Goal: Task Accomplishment & Management: Manage account settings

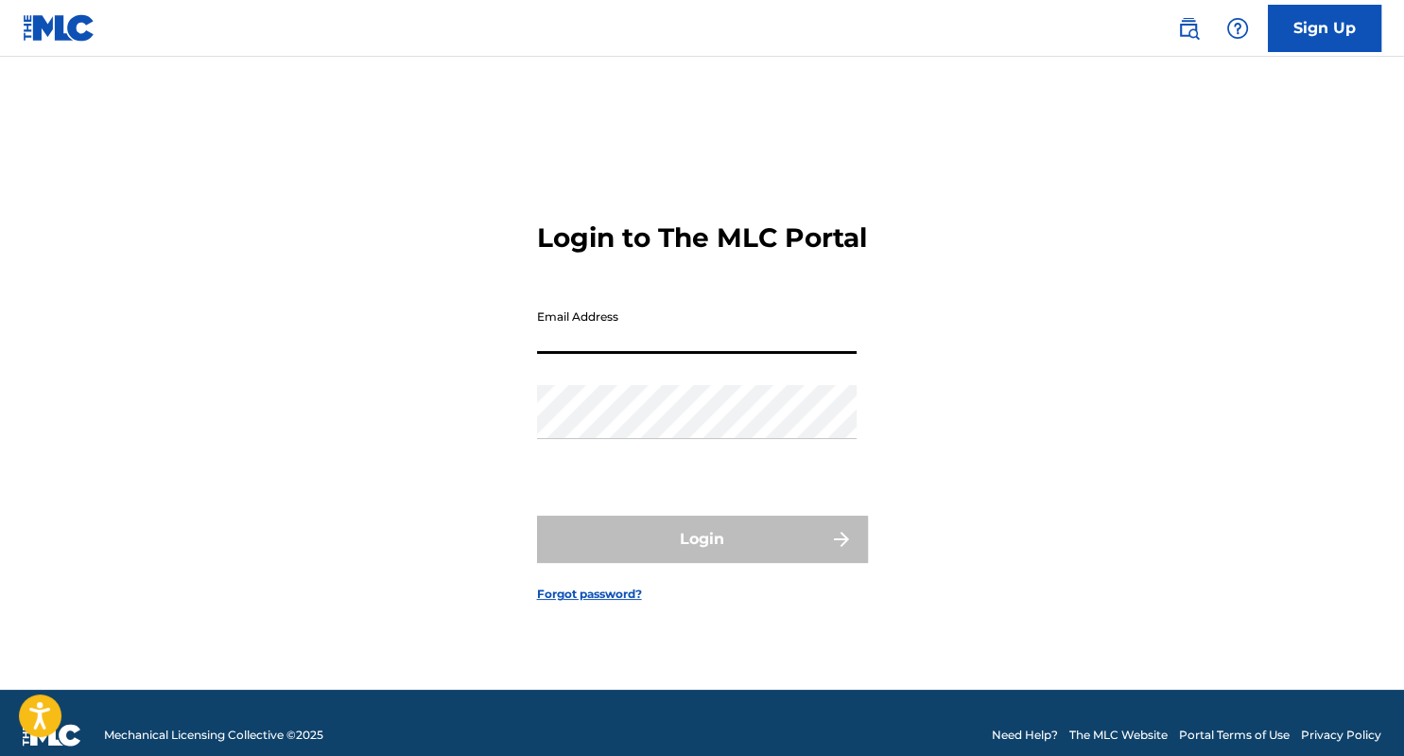
click at [561, 343] on input "Email Address" at bounding box center [697, 327] width 320 height 54
click at [561, 343] on input "Winchestertofficial" at bounding box center [697, 327] width 320 height 54
click at [566, 354] on input "[EMAIL_ADDRESS][DOMAIN_NAME]" at bounding box center [697, 327] width 320 height 54
click at [663, 331] on input "[EMAIL_ADDRESS][DOMAIN_NAME]" at bounding box center [697, 327] width 320 height 54
type input "[EMAIL_ADDRESS][DOMAIN_NAME]"
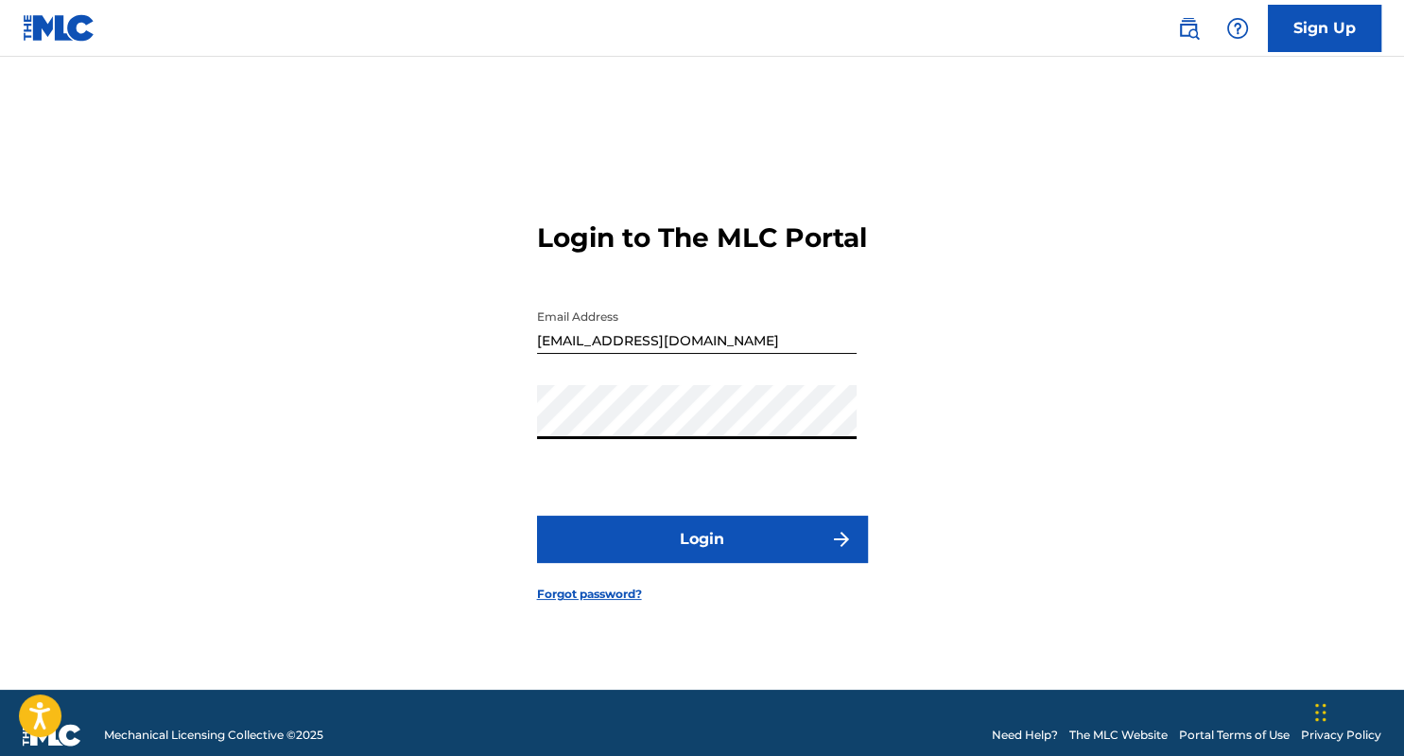
click at [744, 562] on button "Login" at bounding box center [702, 538] width 331 height 47
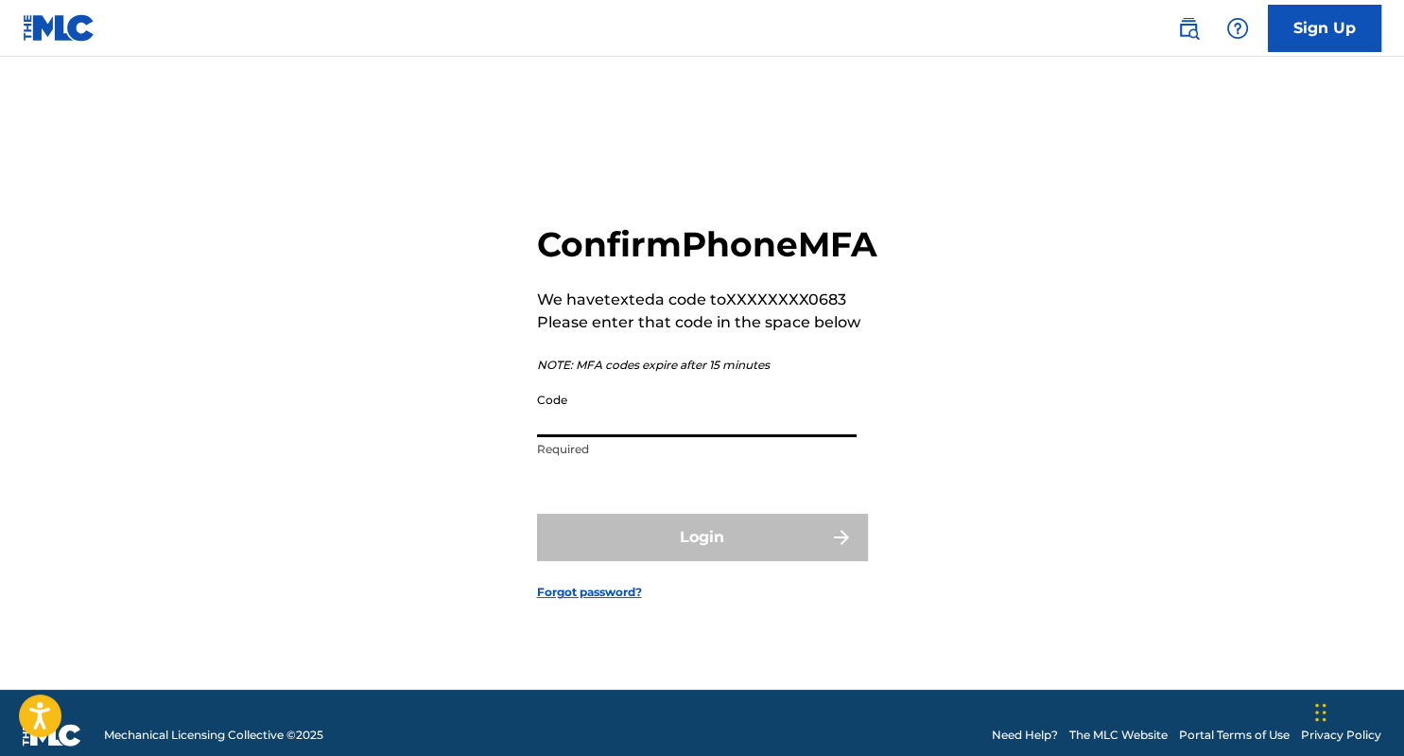
click at [578, 437] on input "Code" at bounding box center [697, 410] width 320 height 54
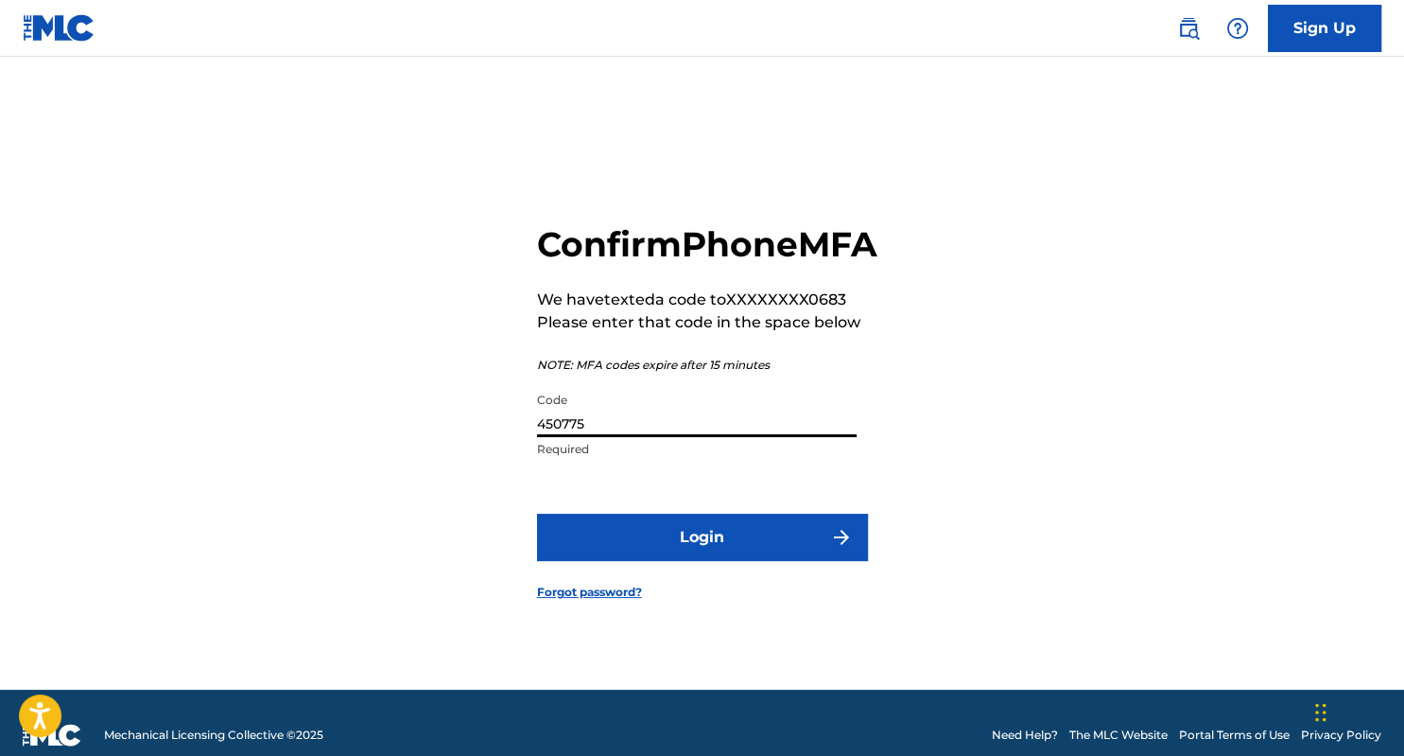
type input "450775"
click at [690, 560] on button "Login" at bounding box center [702, 537] width 331 height 47
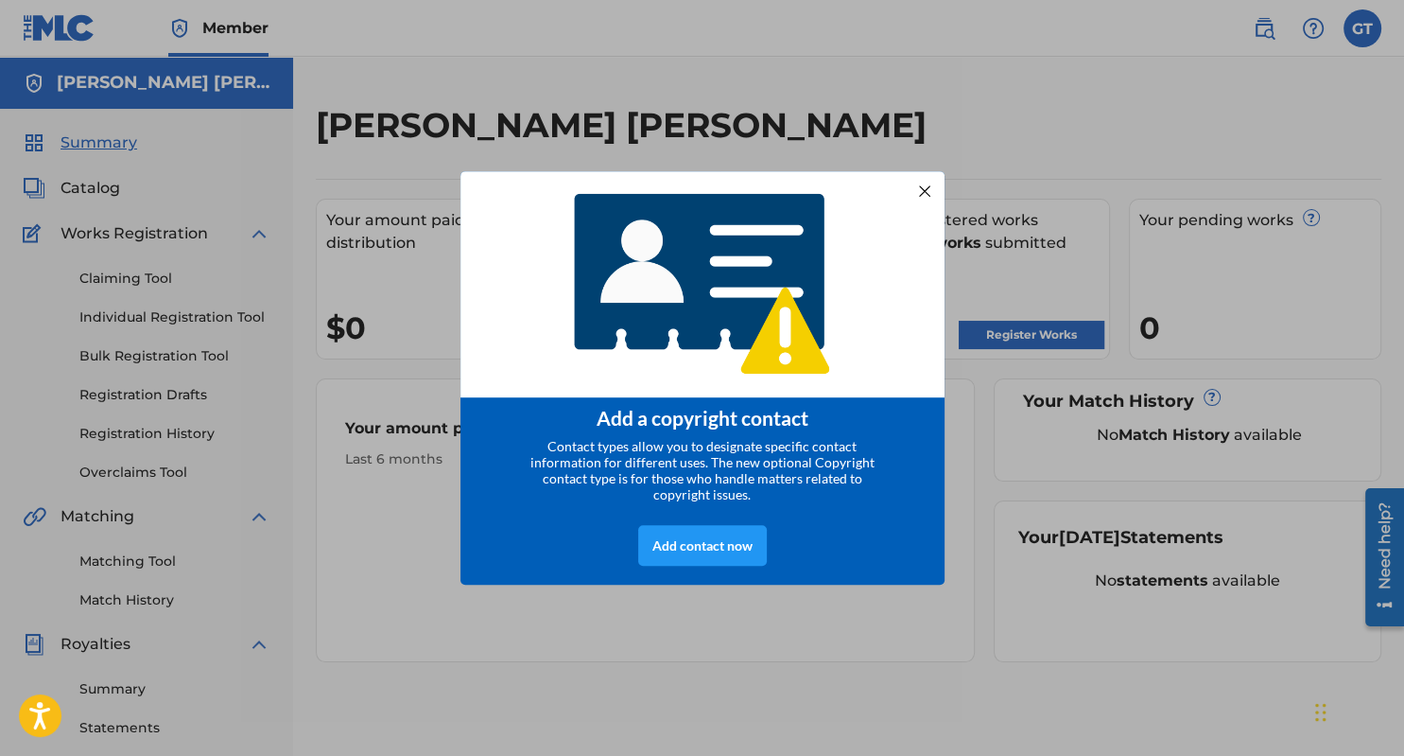
click at [690, 560] on div "Add contact now" at bounding box center [702, 545] width 129 height 41
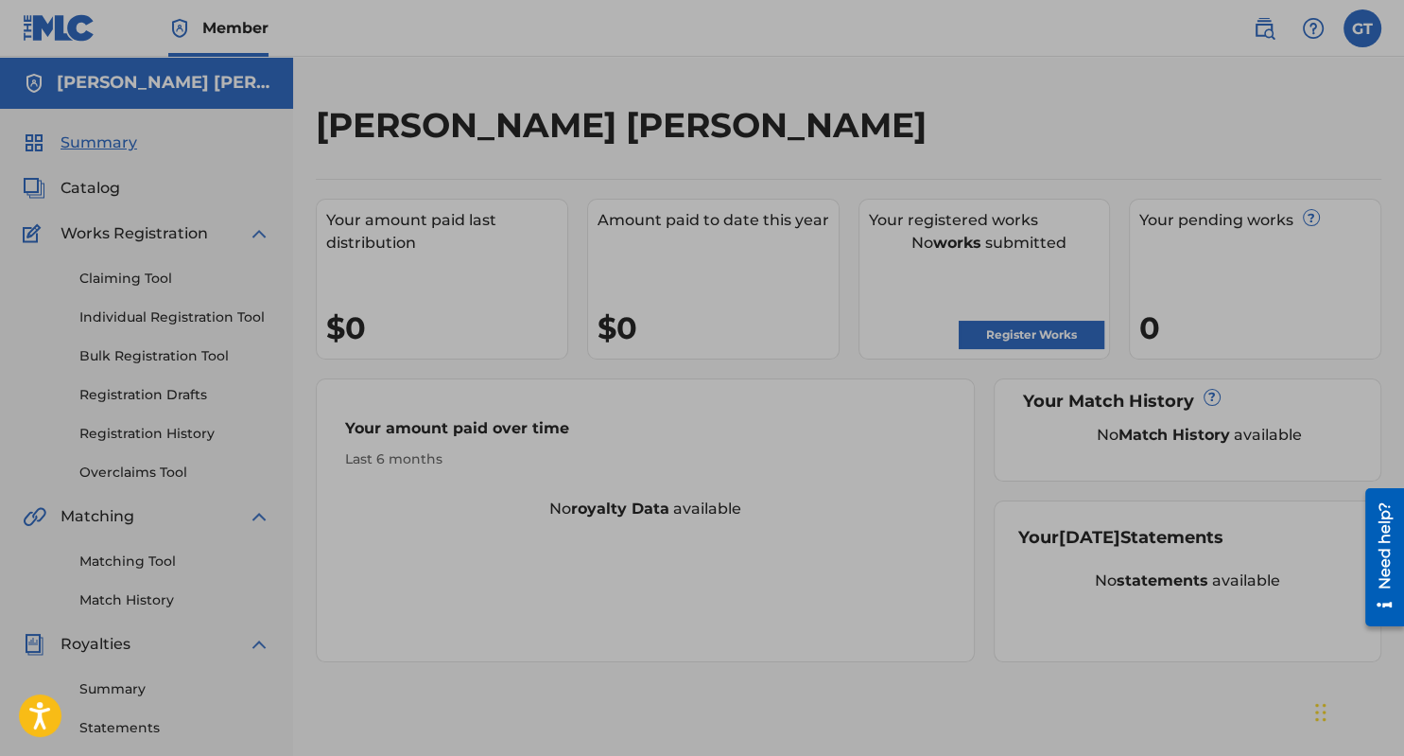
click at [78, 148] on div at bounding box center [702, 517] width 1404 height 1035
drag, startPoint x: 1394, startPoint y: 355, endPoint x: 1399, endPoint y: 416, distance: 61.7
click at [112, 143] on div at bounding box center [702, 517] width 1404 height 1035
click at [115, 140] on div at bounding box center [702, 517] width 1404 height 1035
click at [76, 187] on div at bounding box center [702, 517] width 1404 height 1035
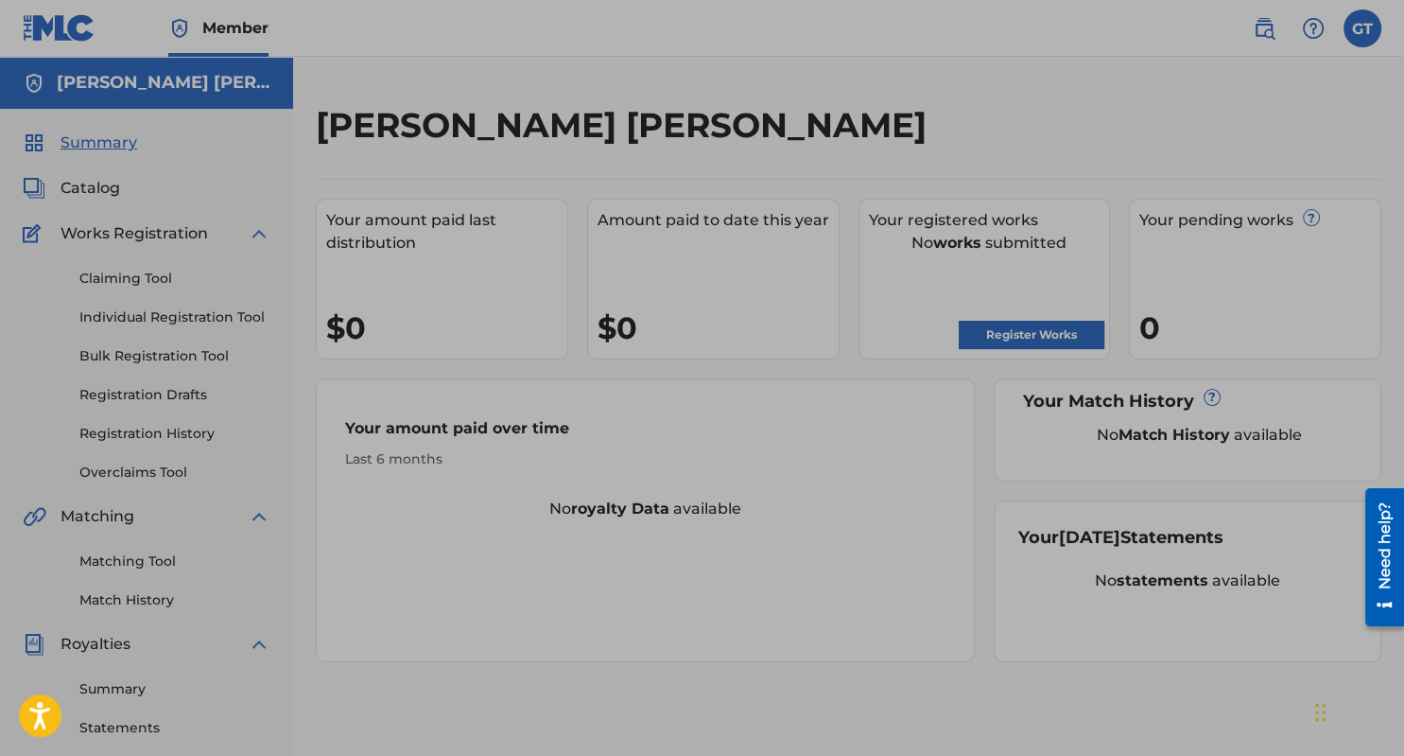
click at [76, 187] on div at bounding box center [702, 517] width 1404 height 1035
click at [32, 186] on div at bounding box center [702, 517] width 1404 height 1035
click at [258, 235] on div at bounding box center [702, 517] width 1404 height 1035
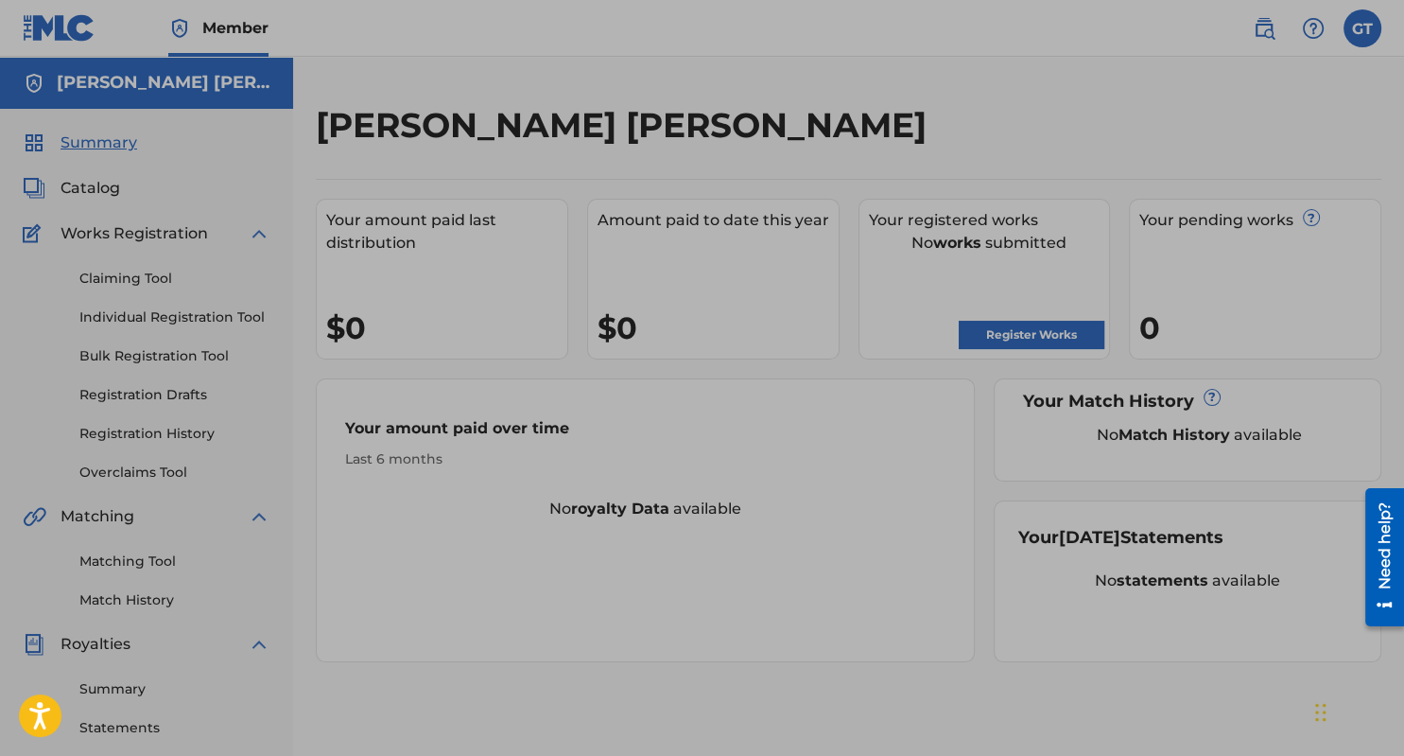
click at [258, 235] on div at bounding box center [702, 517] width 1404 height 1035
click at [111, 285] on div at bounding box center [702, 517] width 1404 height 1035
click at [102, 643] on div at bounding box center [702, 517] width 1404 height 1035
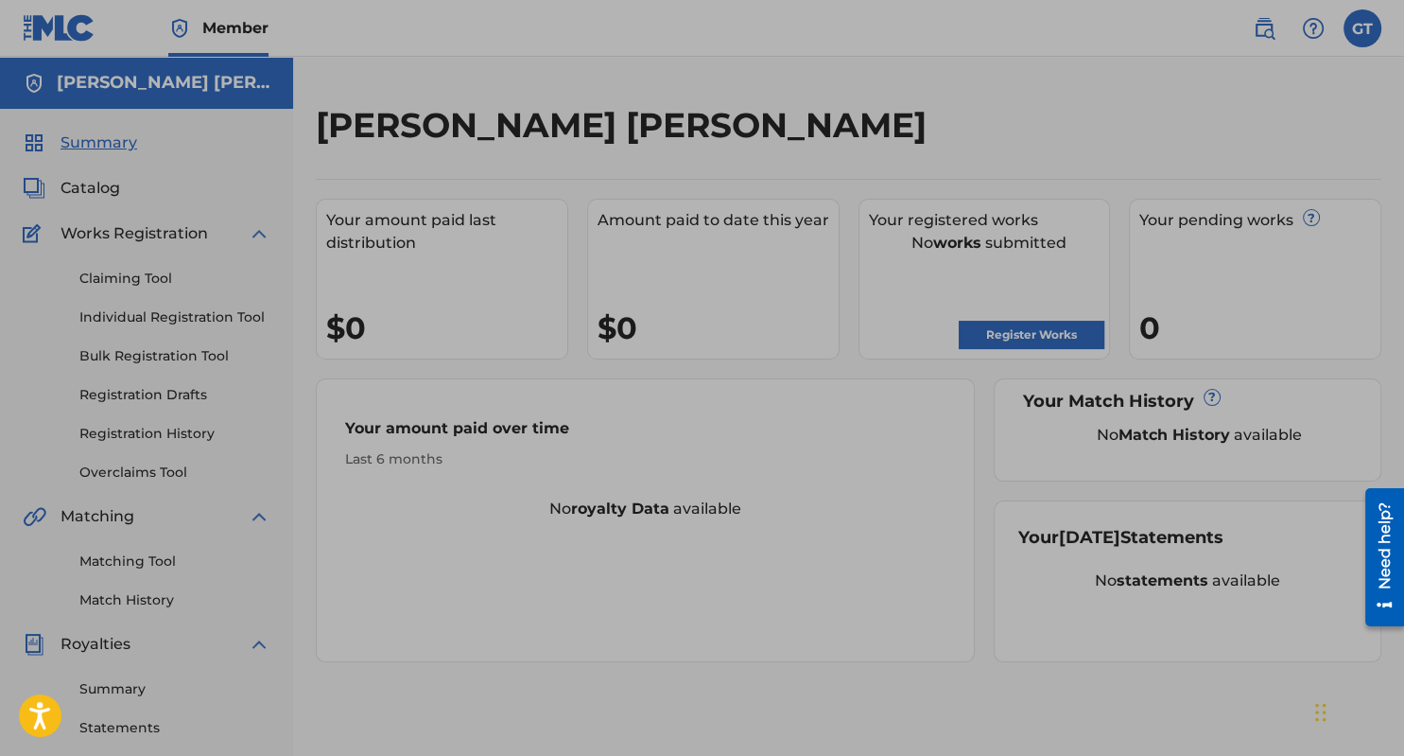
click at [102, 643] on div at bounding box center [702, 517] width 1404 height 1035
click at [259, 645] on div at bounding box center [702, 517] width 1404 height 1035
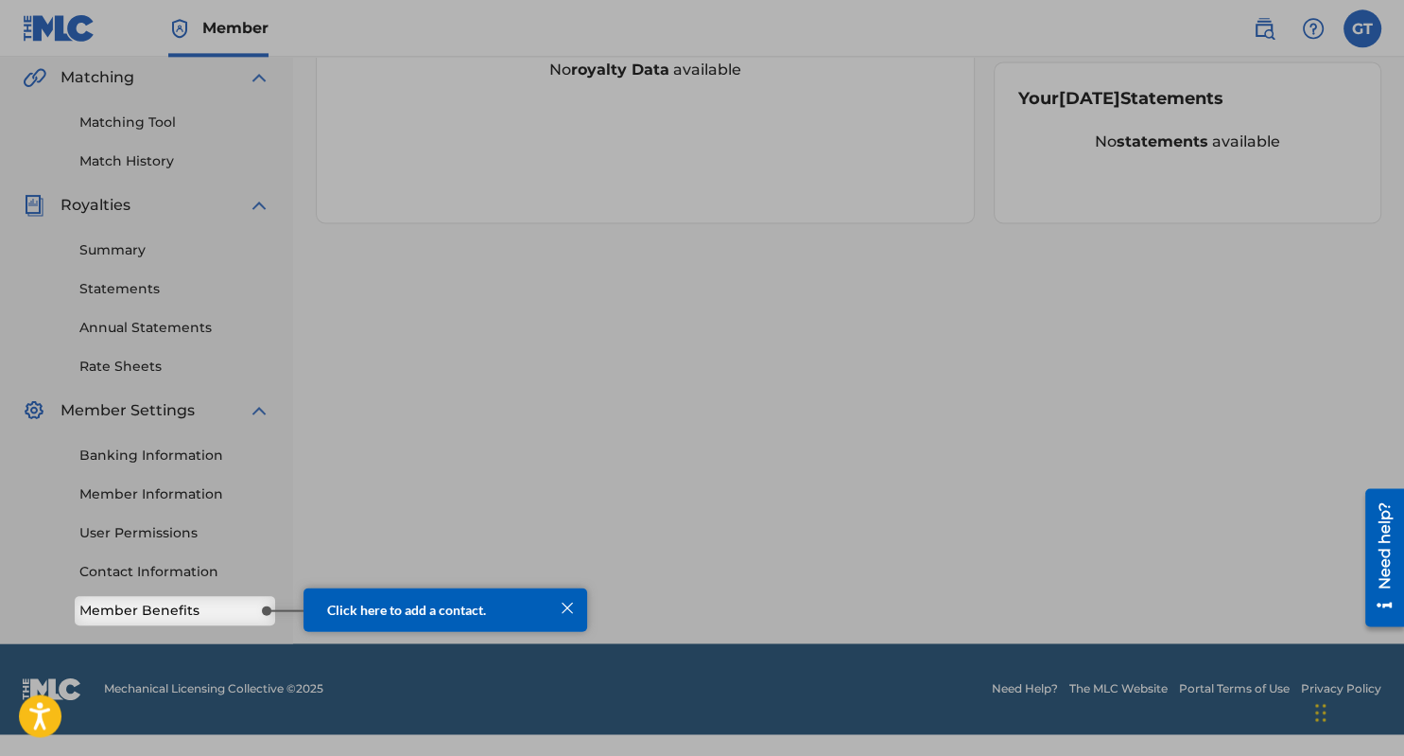
scroll to position [454, 0]
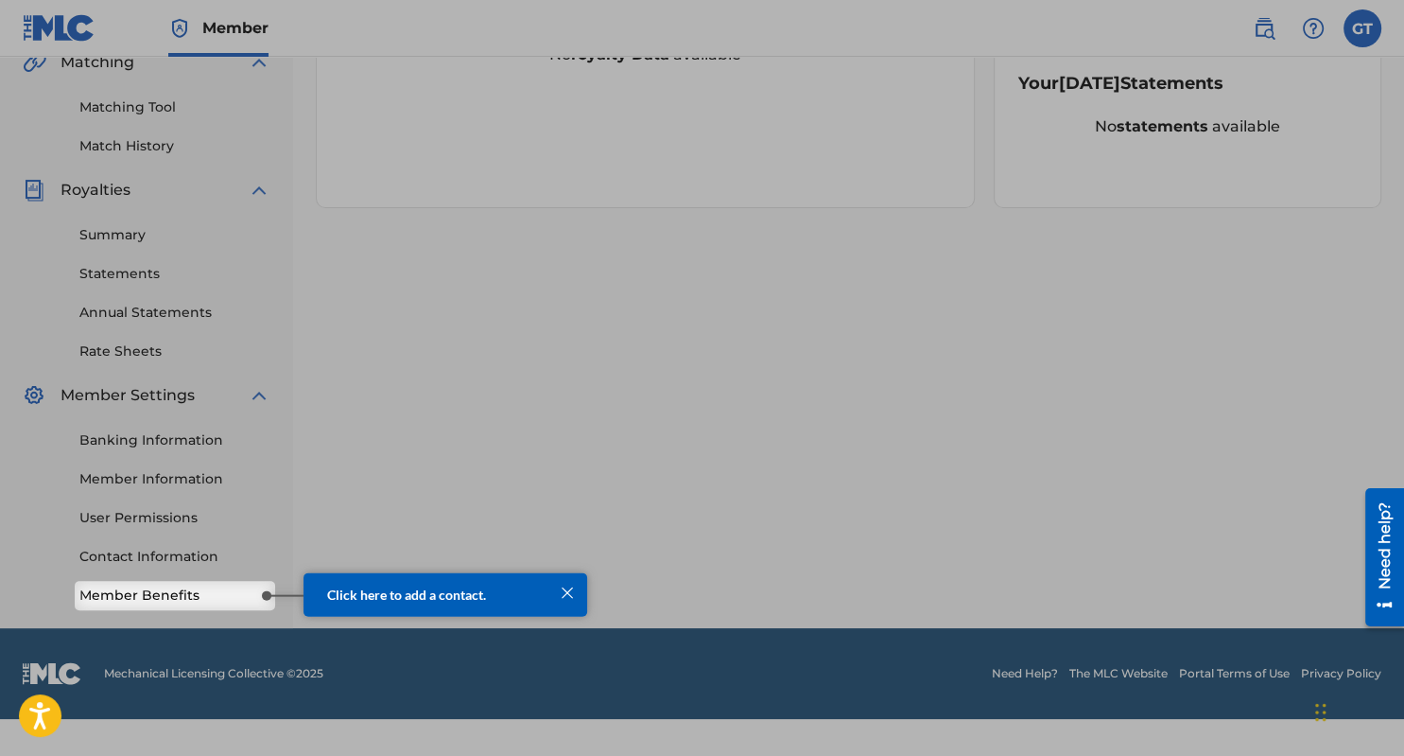
click at [266, 594] on div at bounding box center [285, 595] width 38 height 2
click html "Click here to add a contact."
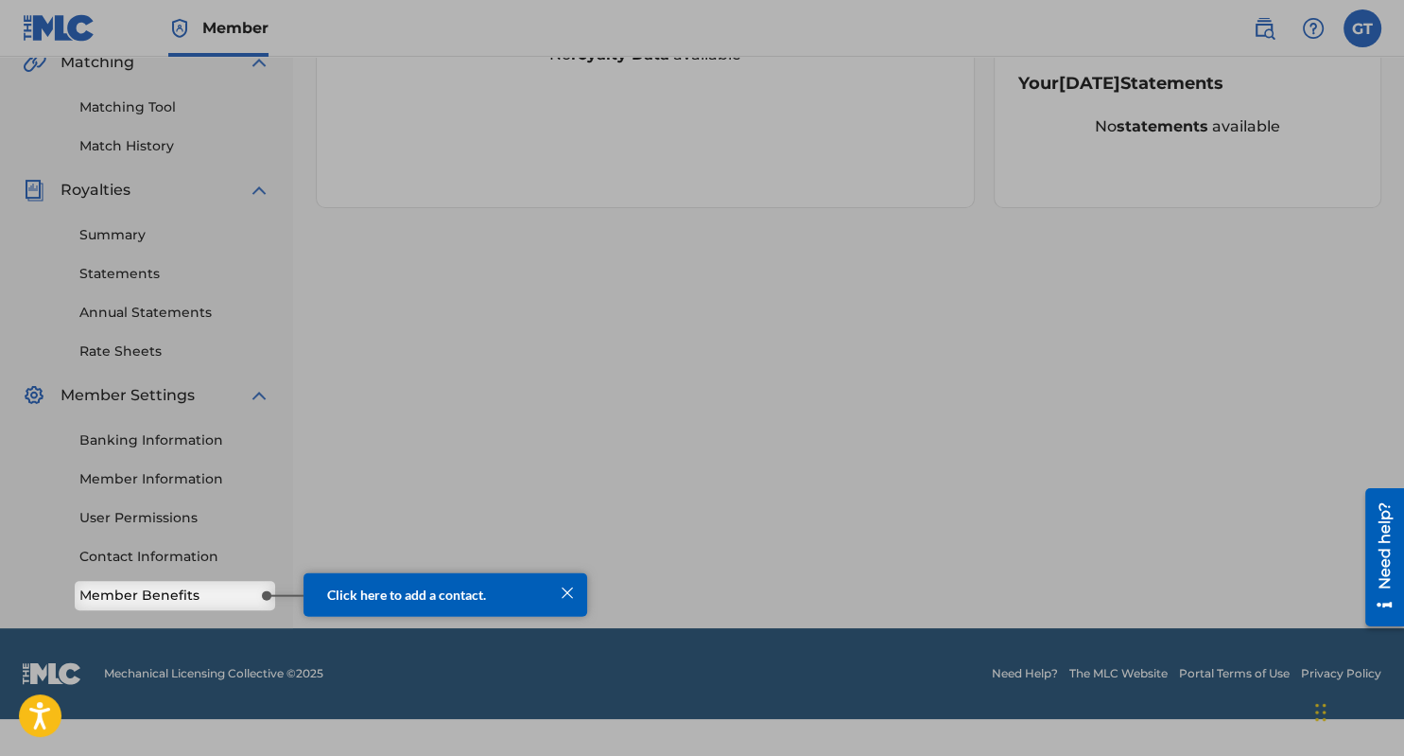
click html "Click here to add a contact."
click at [366, 594] on span "Click here to add a contact." at bounding box center [406, 593] width 159 height 16
click at [469, 589] on span "Click here to add a contact." at bounding box center [406, 593] width 159 height 16
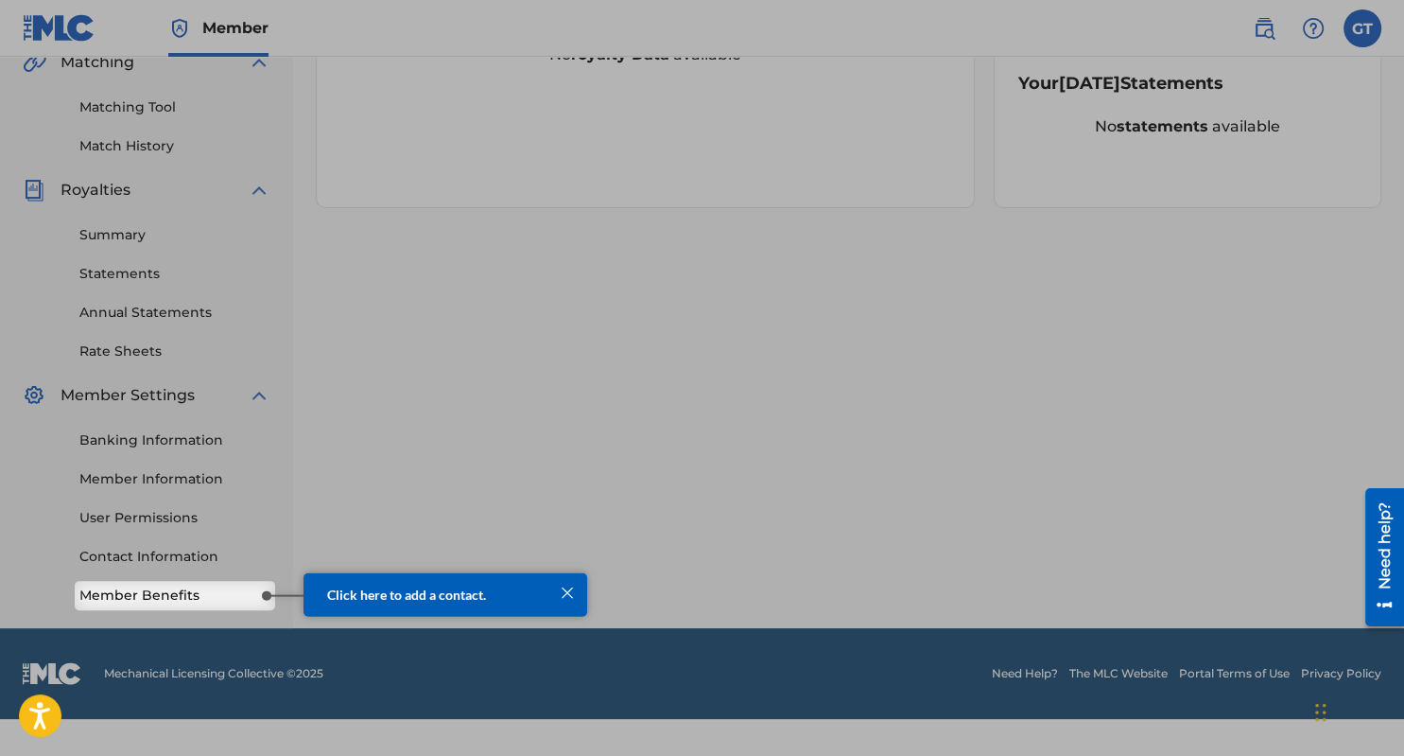
click at [571, 592] on div at bounding box center [567, 592] width 25 height 25
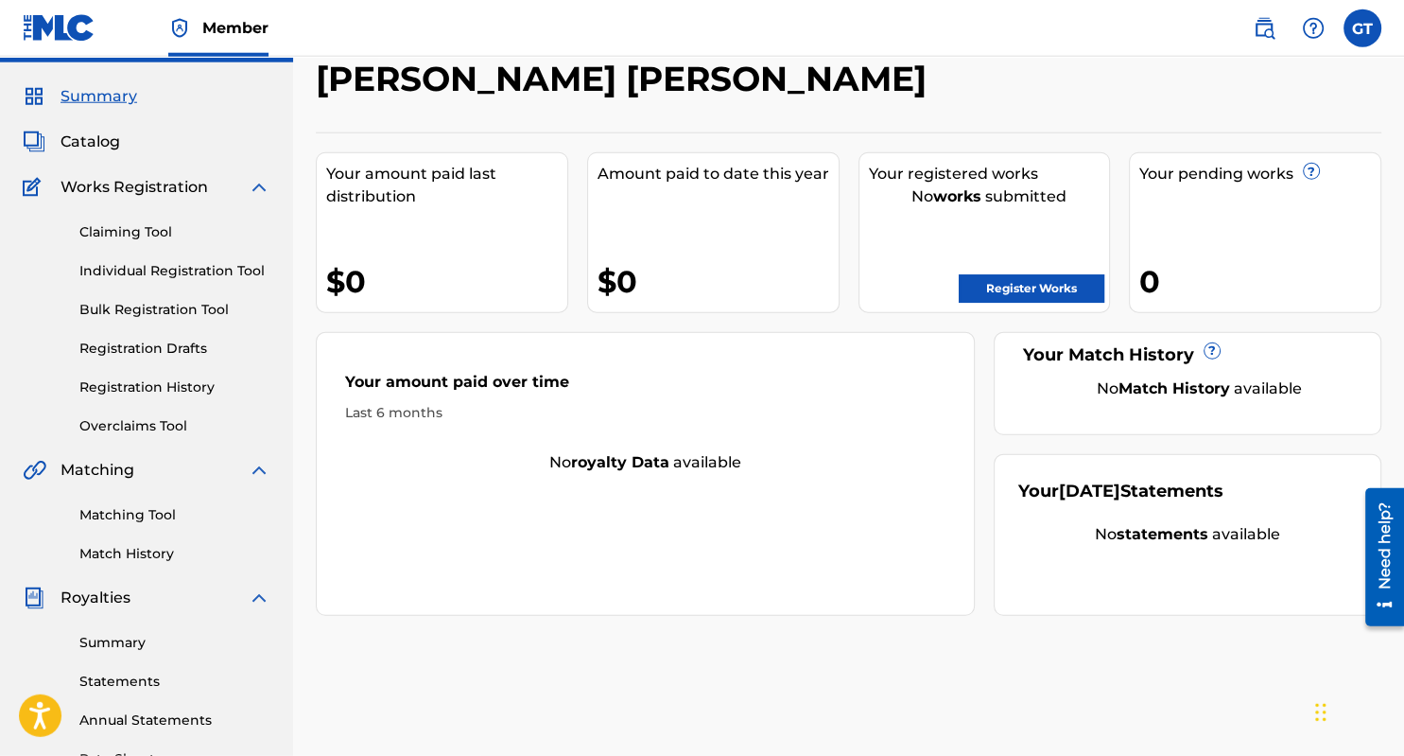
scroll to position [0, 0]
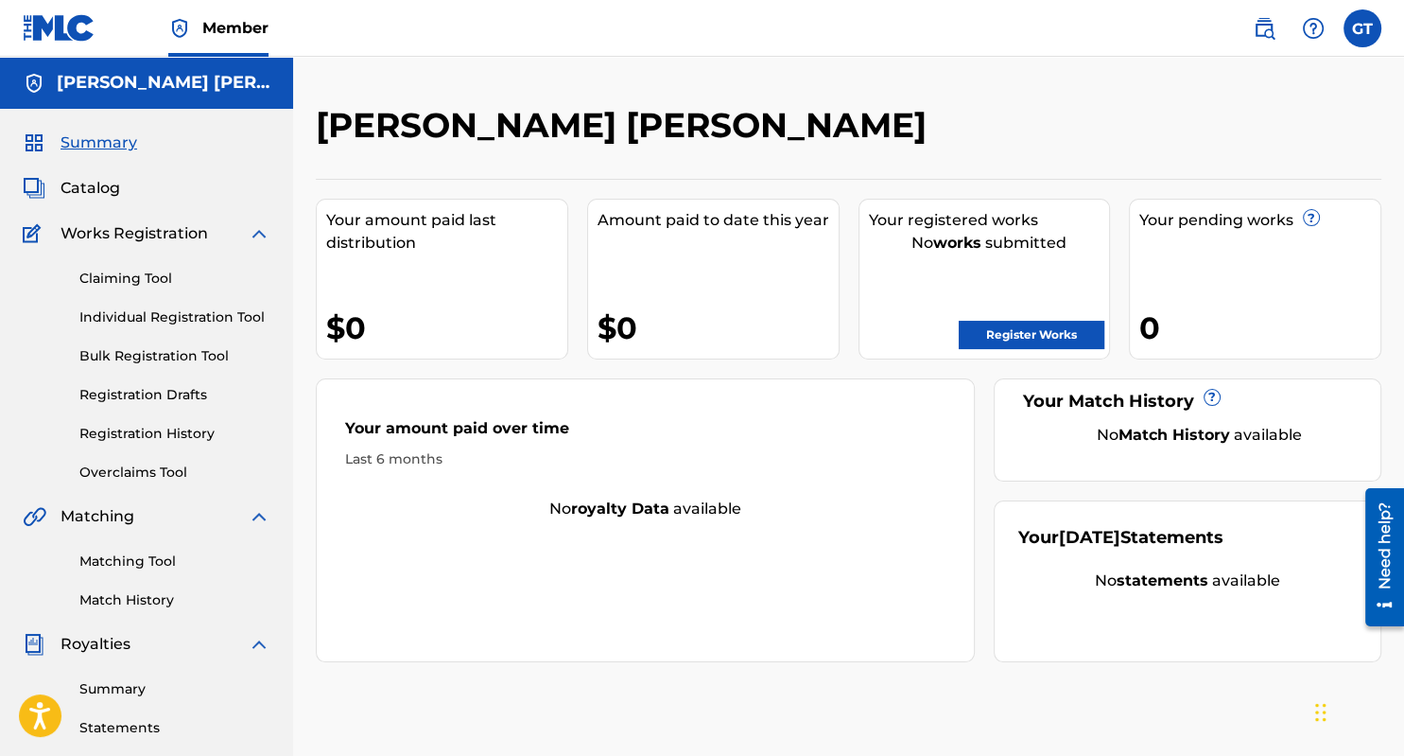
click at [1265, 27] on img at bounding box center [1264, 28] width 23 height 23
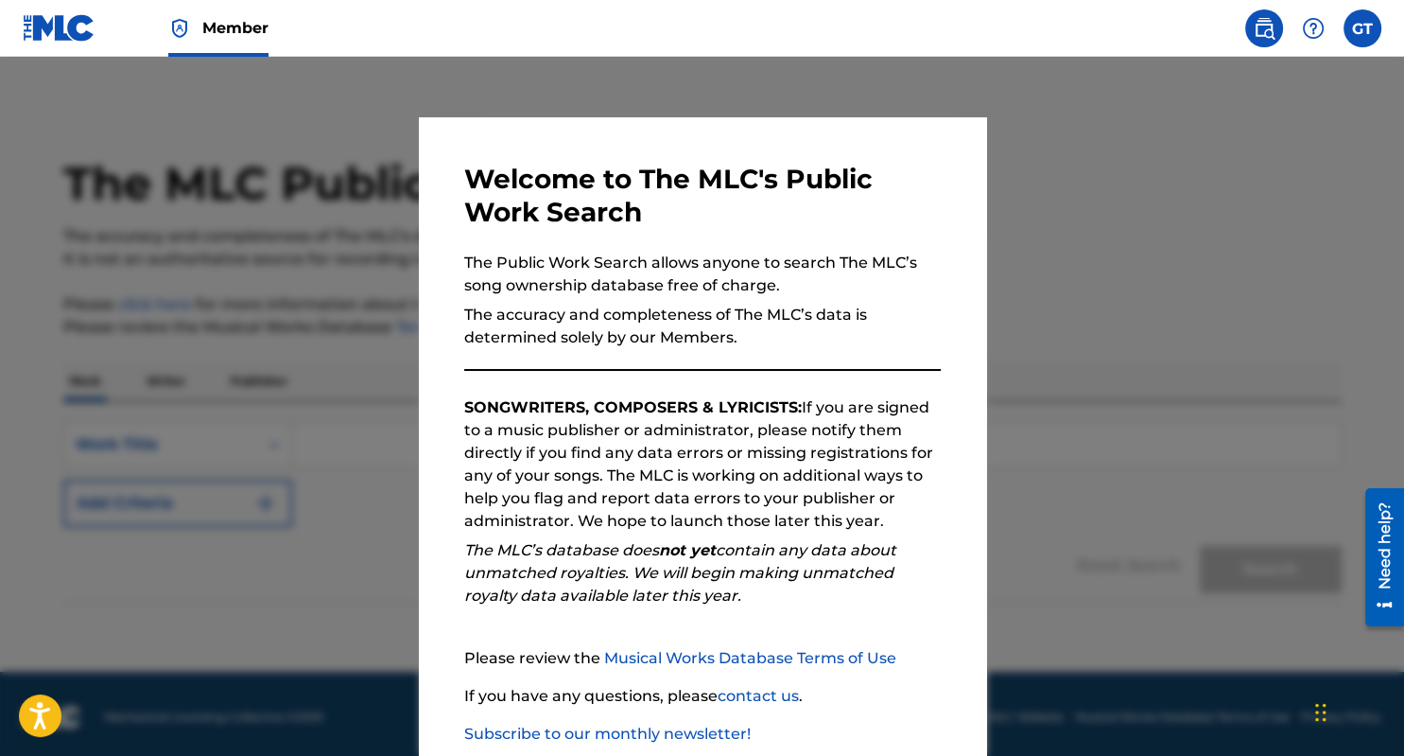
scroll to position [6, 0]
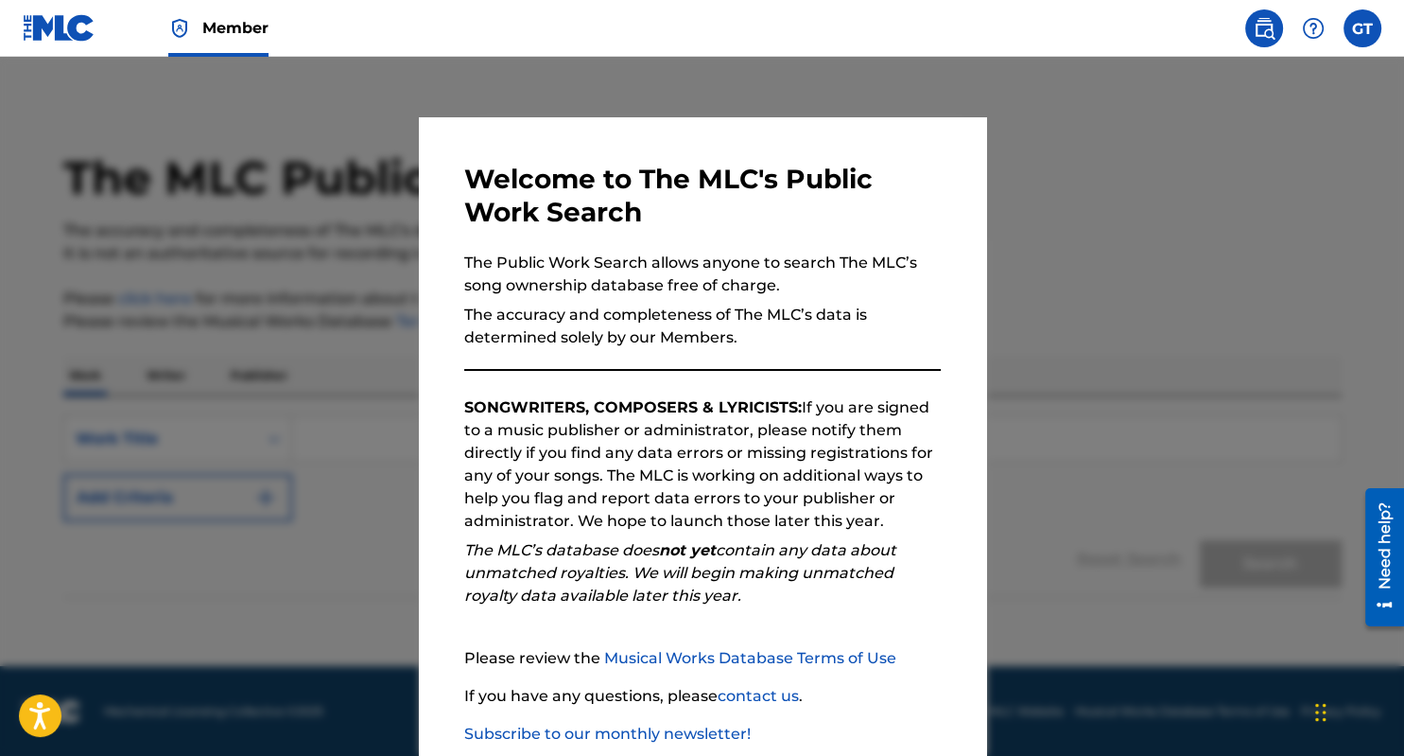
click at [766, 660] on link "Musical Works Database Terms of Use" at bounding box center [750, 658] width 292 height 18
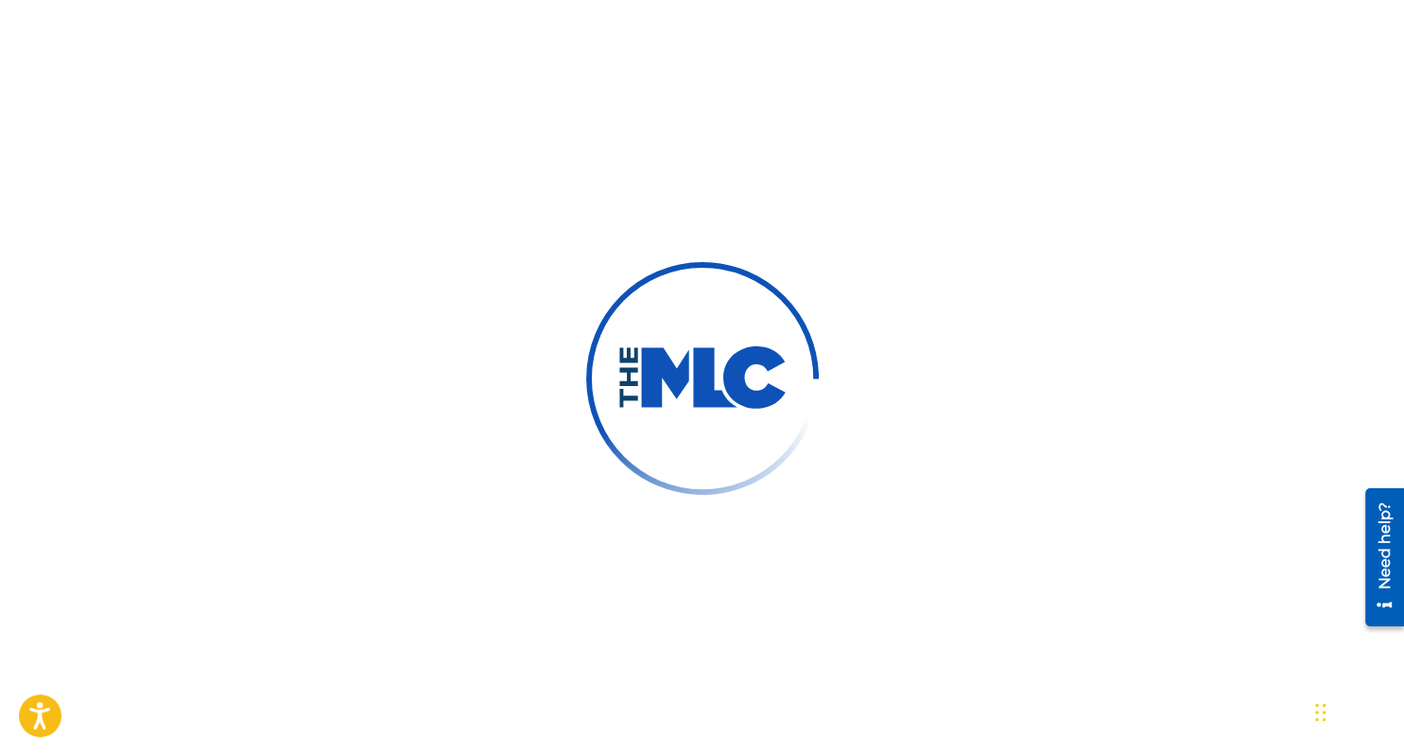
click at [904, 626] on div at bounding box center [702, 378] width 1404 height 756
click at [938, 91] on div at bounding box center [702, 378] width 1404 height 756
click at [42, 709] on icon "Open accessiBe: accessibility options, statement and help" at bounding box center [39, 718] width 23 height 25
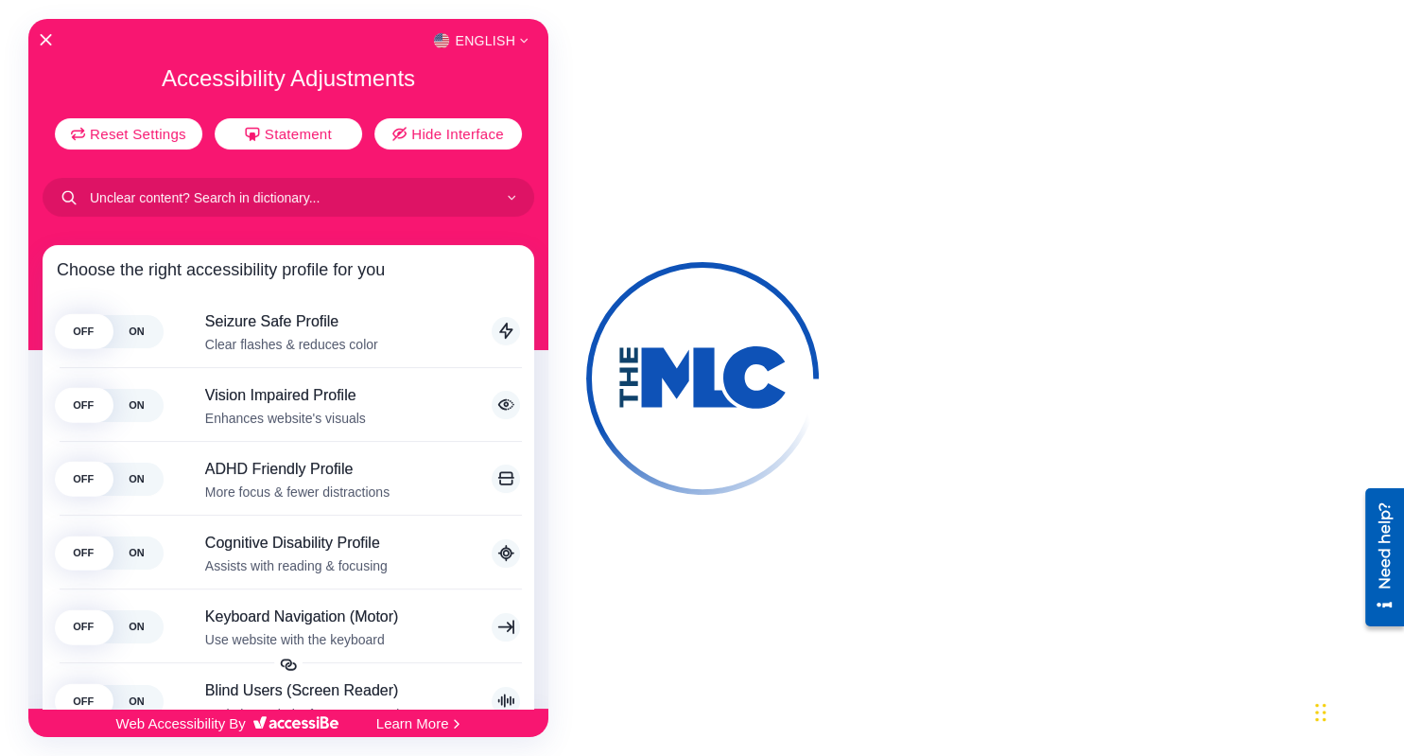
click at [786, 574] on div at bounding box center [702, 378] width 1404 height 756
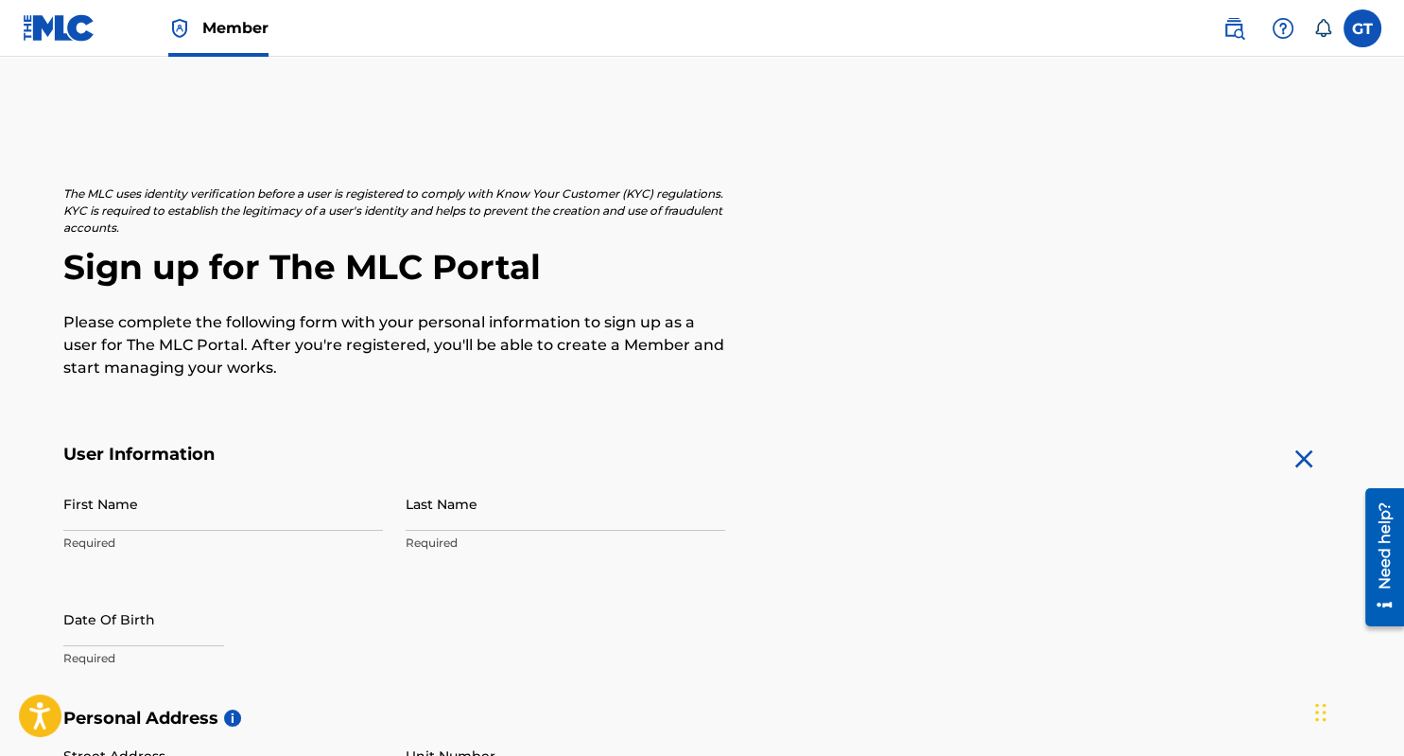
click at [1297, 461] on img at bounding box center [1304, 459] width 30 height 30
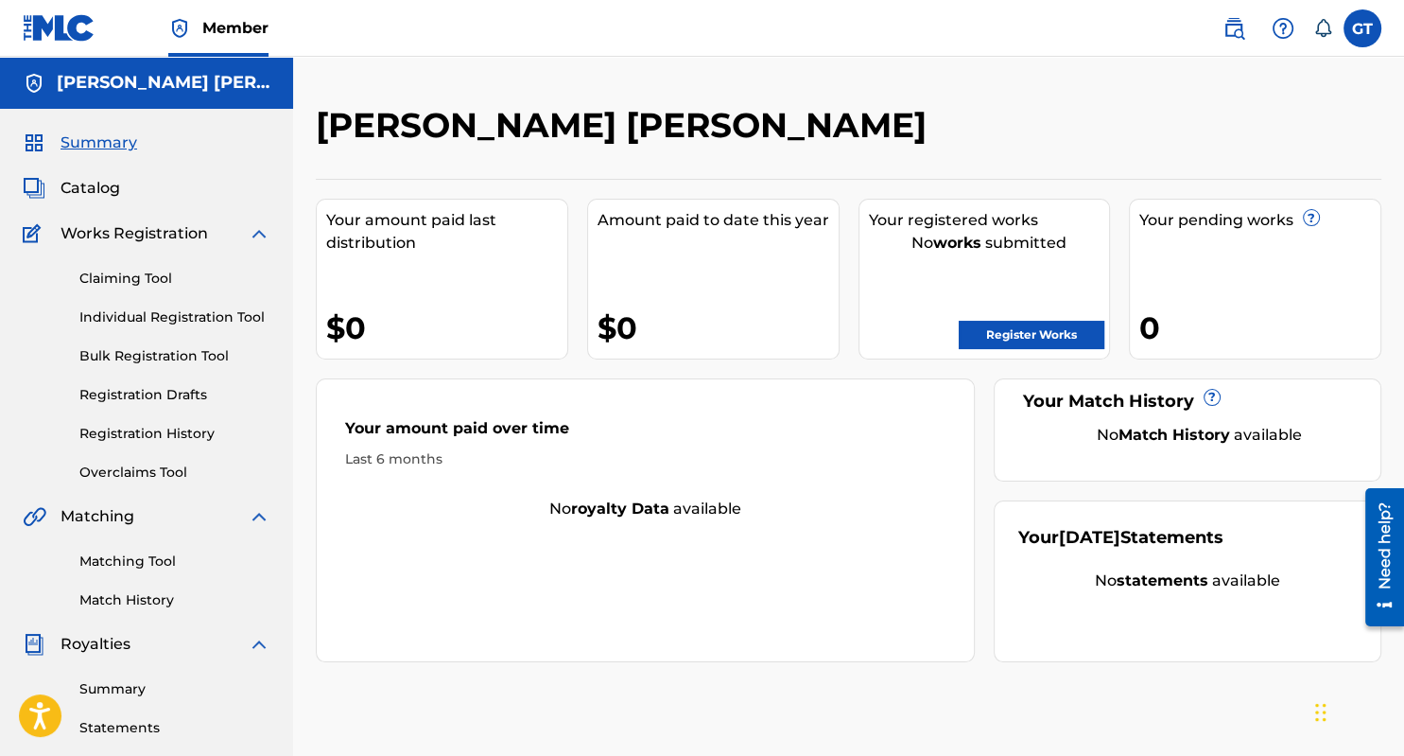
click at [110, 147] on span "Summary" at bounding box center [99, 142] width 77 height 23
click at [96, 183] on span "Catalog" at bounding box center [91, 188] width 60 height 23
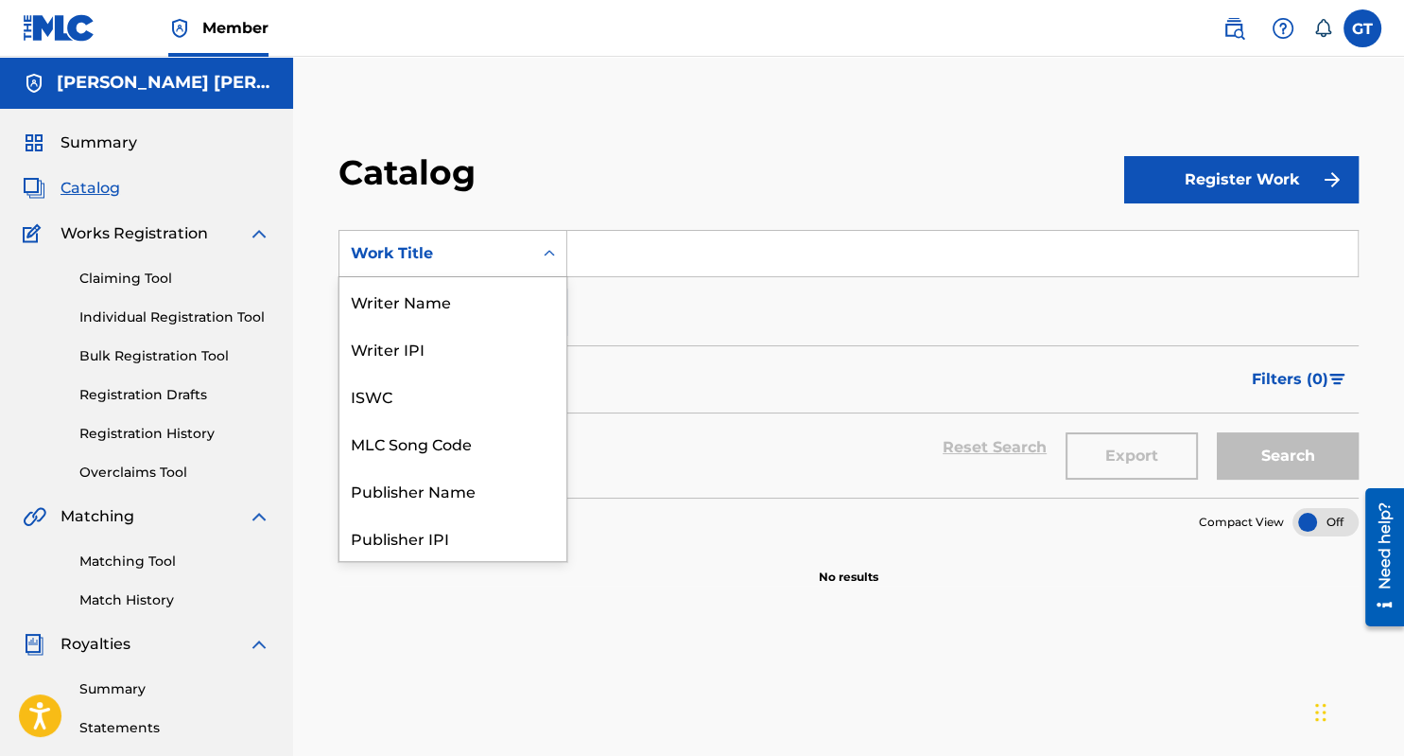
click at [550, 256] on icon "Search Form" at bounding box center [549, 253] width 19 height 19
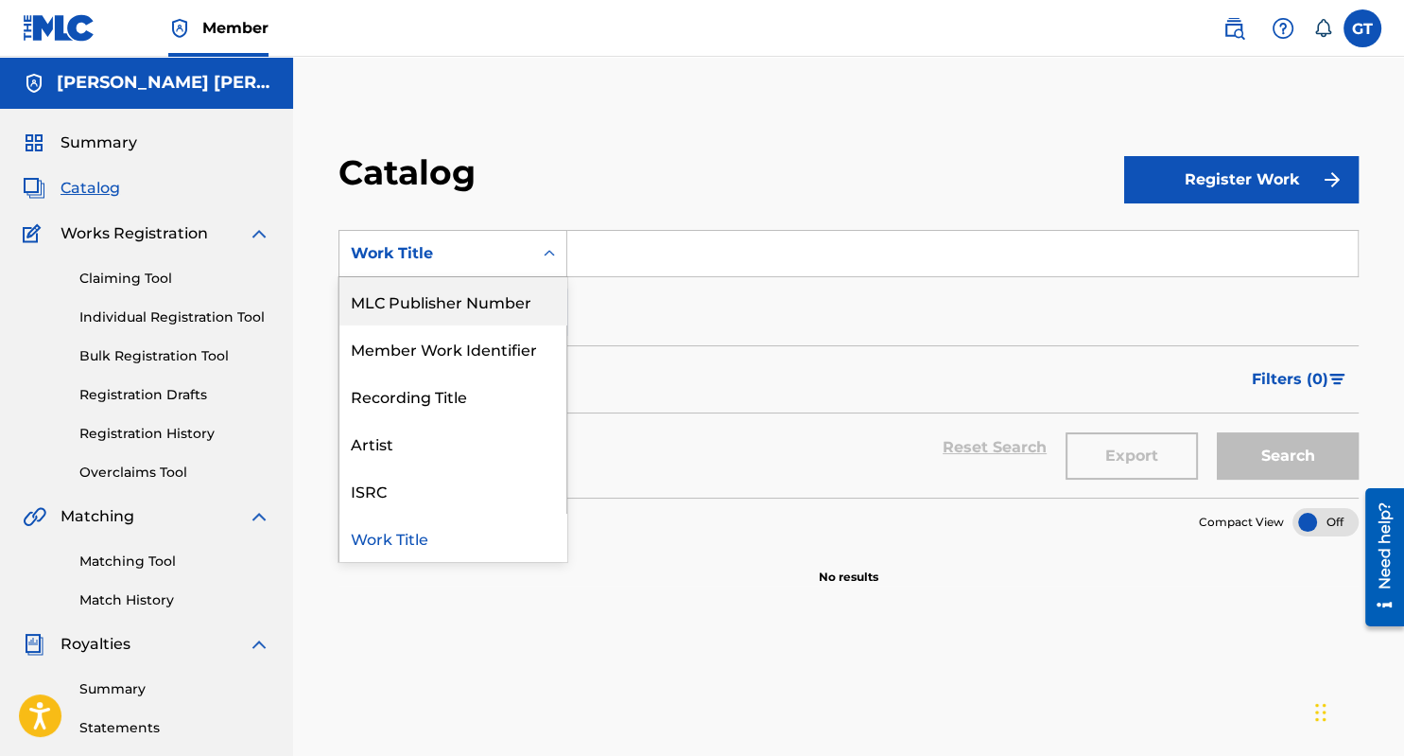
click at [416, 256] on div "Work Title" at bounding box center [436, 253] width 170 height 23
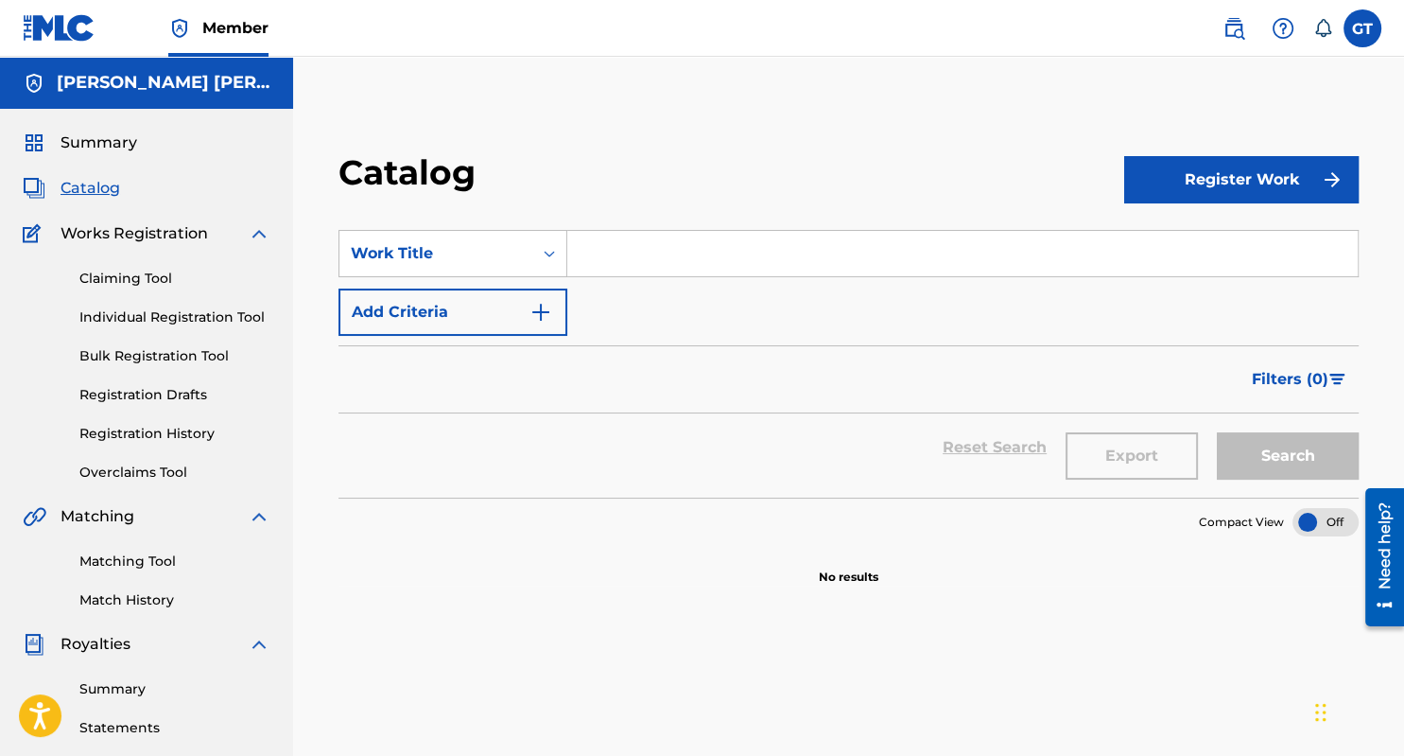
click at [428, 312] on button "Add Criteria" at bounding box center [453, 311] width 229 height 47
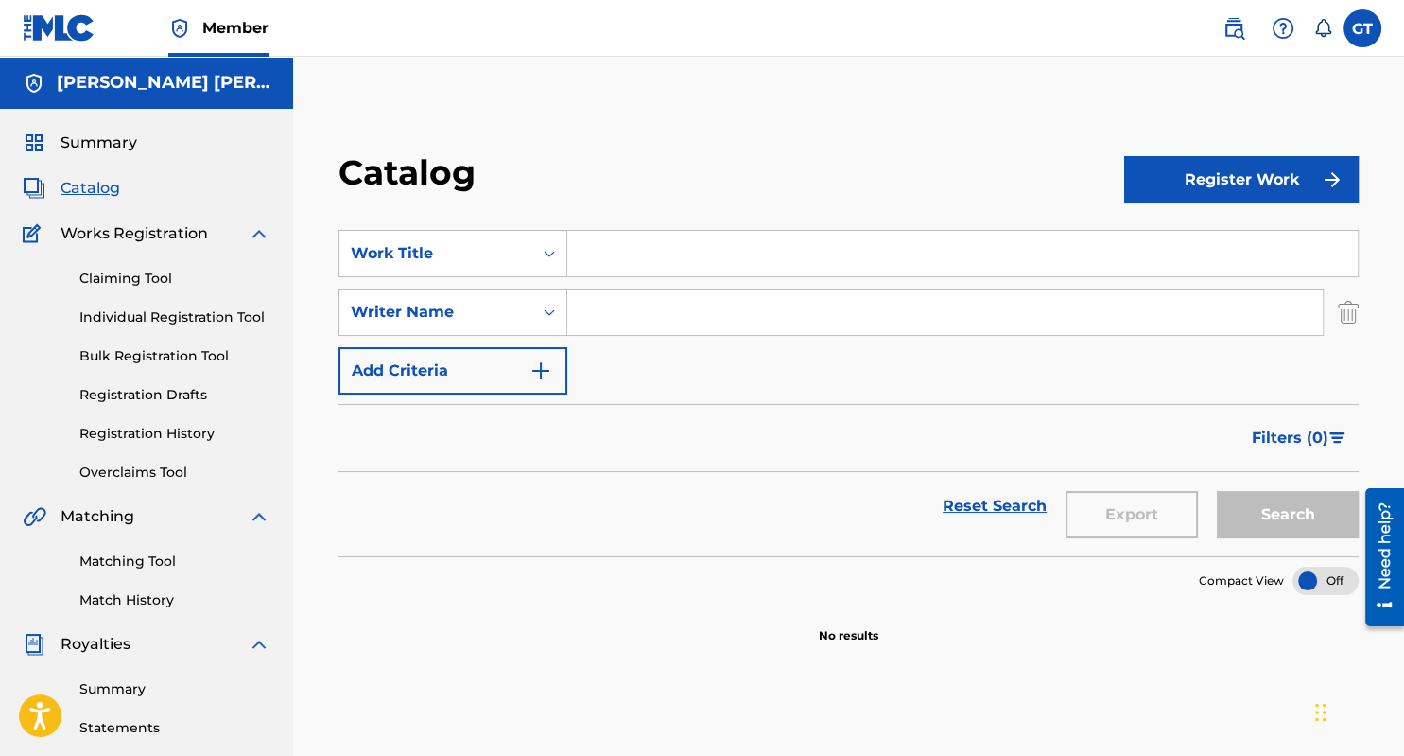
click at [633, 254] on input "Search Form" at bounding box center [962, 253] width 791 height 45
type input "So all Alone"
click at [615, 315] on input "Search Form" at bounding box center [945, 311] width 756 height 45
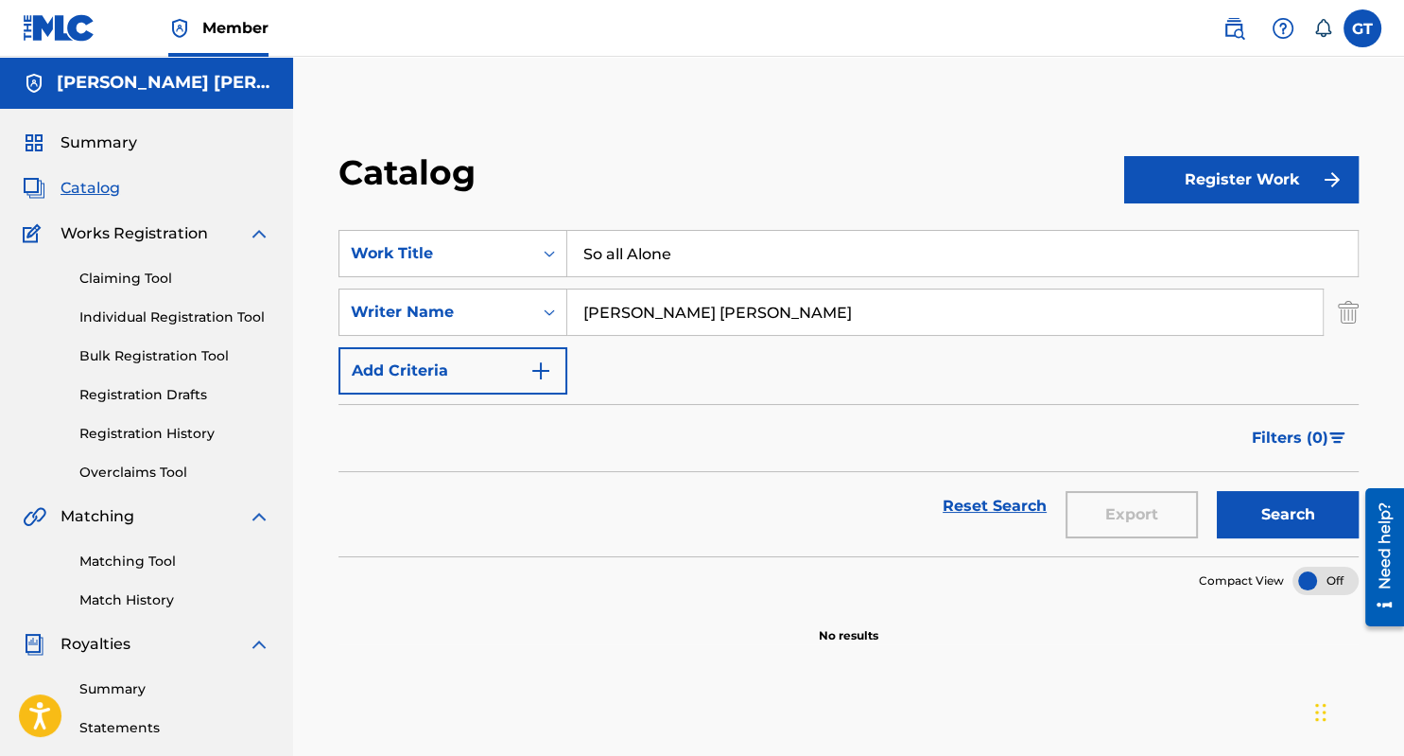
type input "Glenford Winchester Taylor"
click at [543, 373] on img "Search Form" at bounding box center [541, 370] width 23 height 23
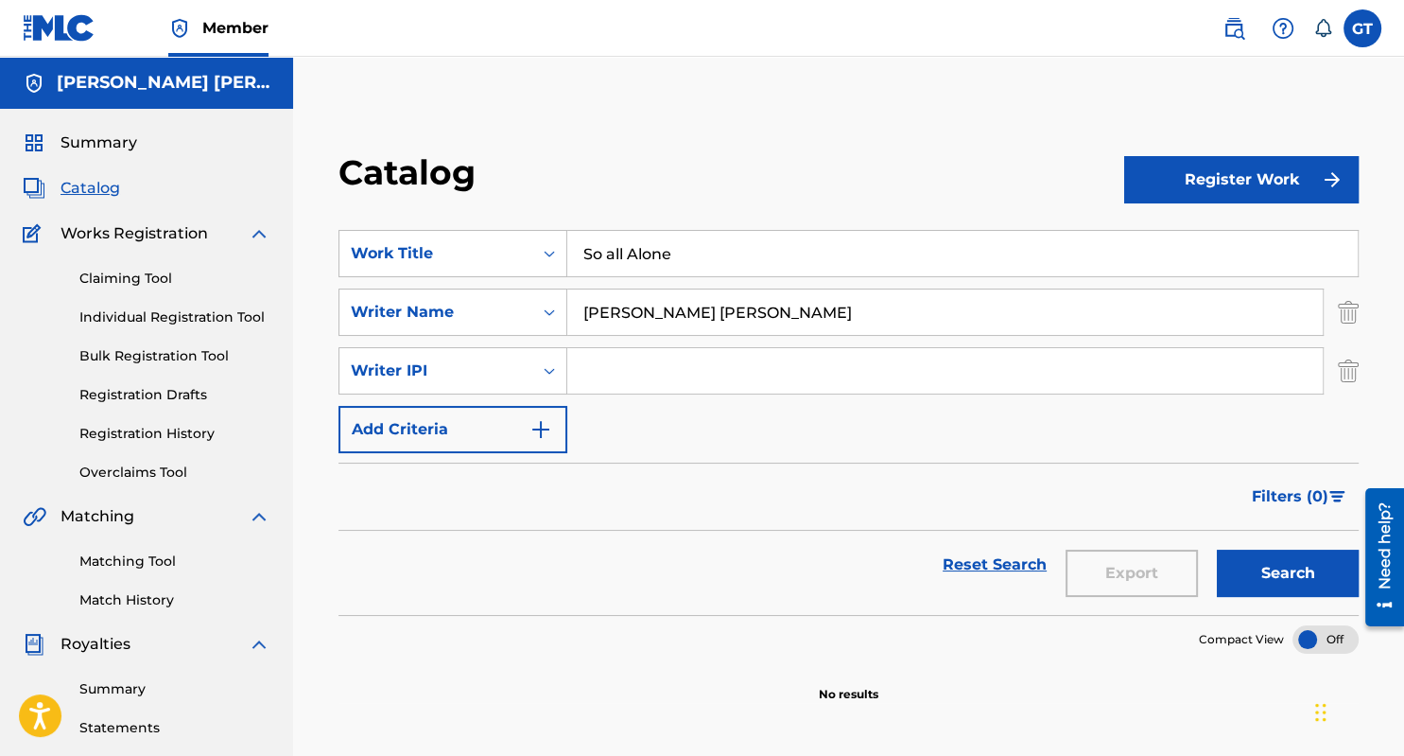
click at [611, 369] on input "Search Form" at bounding box center [945, 370] width 756 height 45
type input "1187336924"
click at [541, 434] on img "Search Form" at bounding box center [541, 429] width 23 height 23
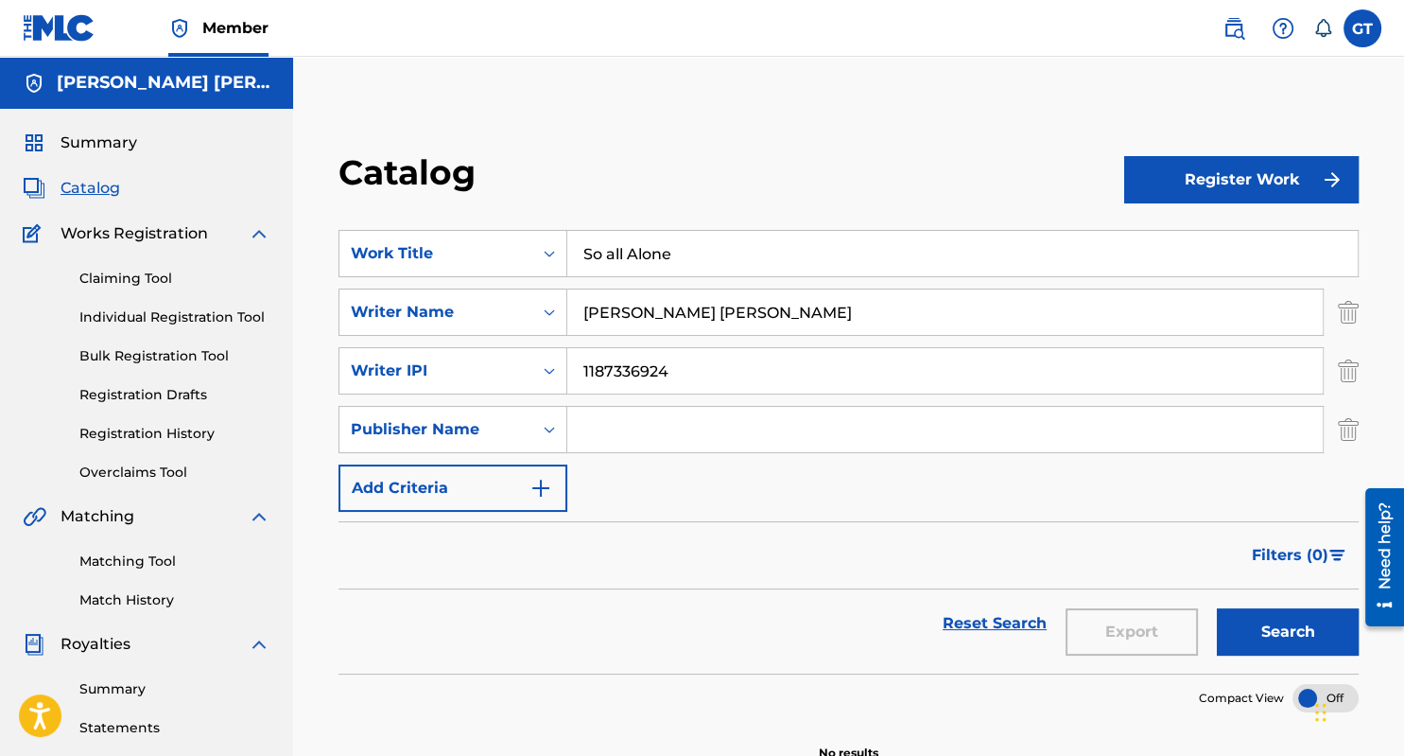
click at [626, 429] on input "Search Form" at bounding box center [945, 429] width 756 height 45
drag, startPoint x: 671, startPoint y: 384, endPoint x: 659, endPoint y: 408, distance: 26.6
click at [659, 393] on input "1187336924" at bounding box center [945, 370] width 756 height 45
click at [639, 434] on input "Distro" at bounding box center [945, 429] width 756 height 45
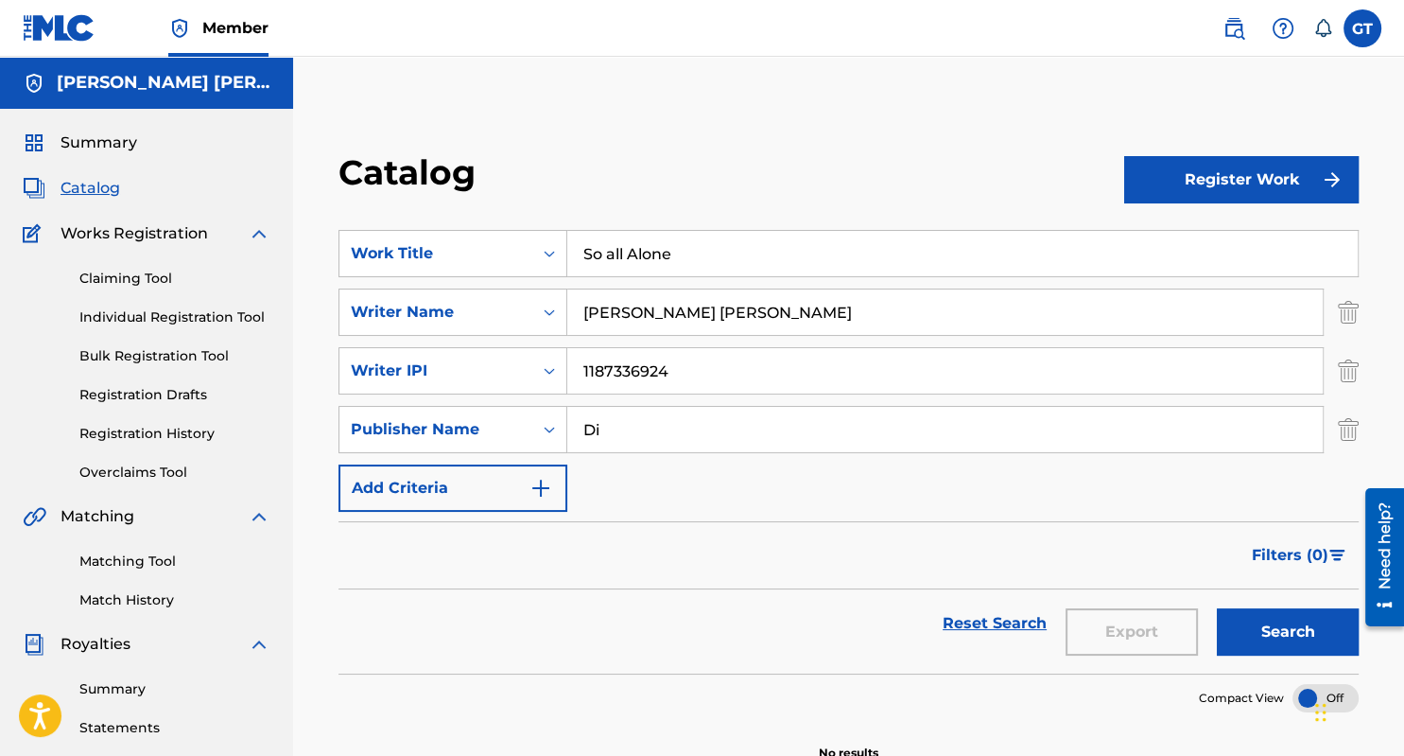
type input "D"
type input "Ascap"
click at [549, 485] on img "Search Form" at bounding box center [541, 488] width 23 height 23
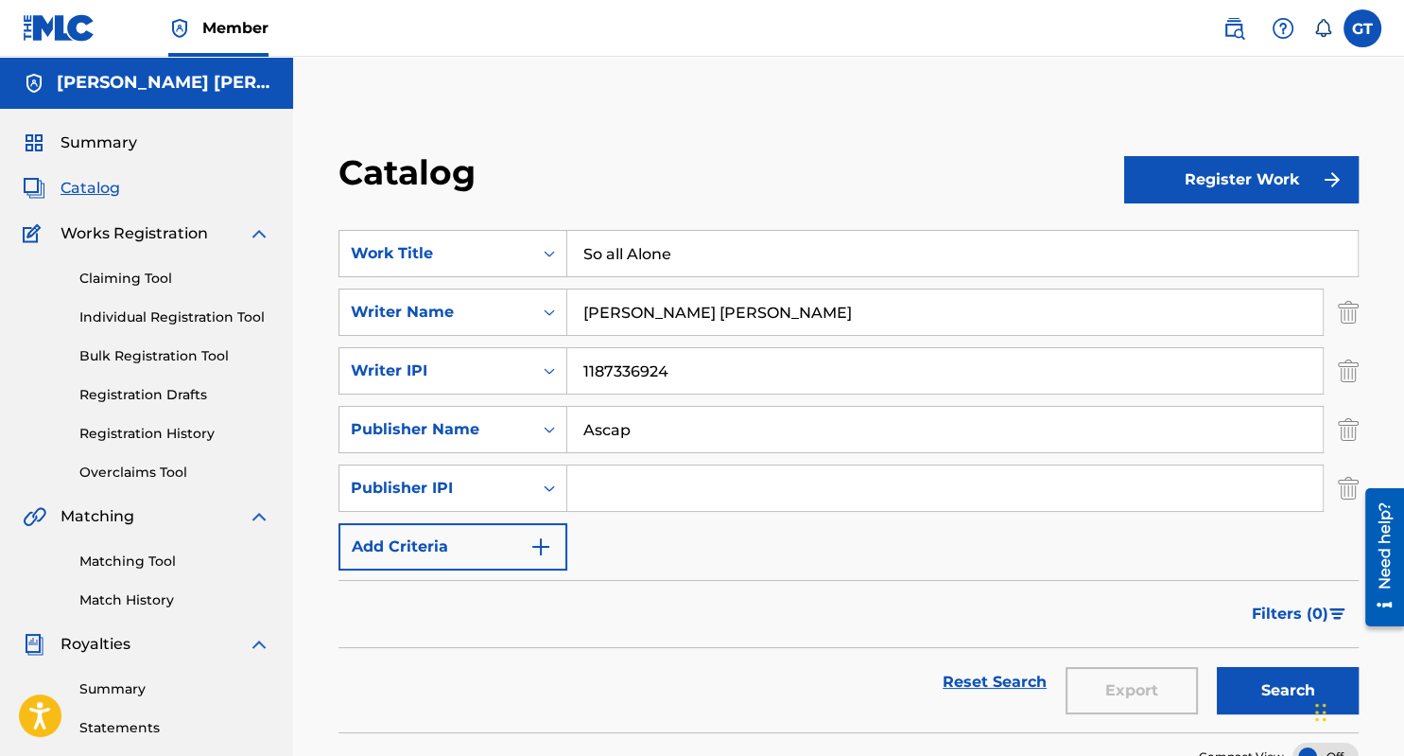
click at [615, 490] on input "Search Form" at bounding box center [945, 487] width 756 height 45
type input "1187336826"
click at [540, 550] on img "Search Form" at bounding box center [541, 546] width 23 height 23
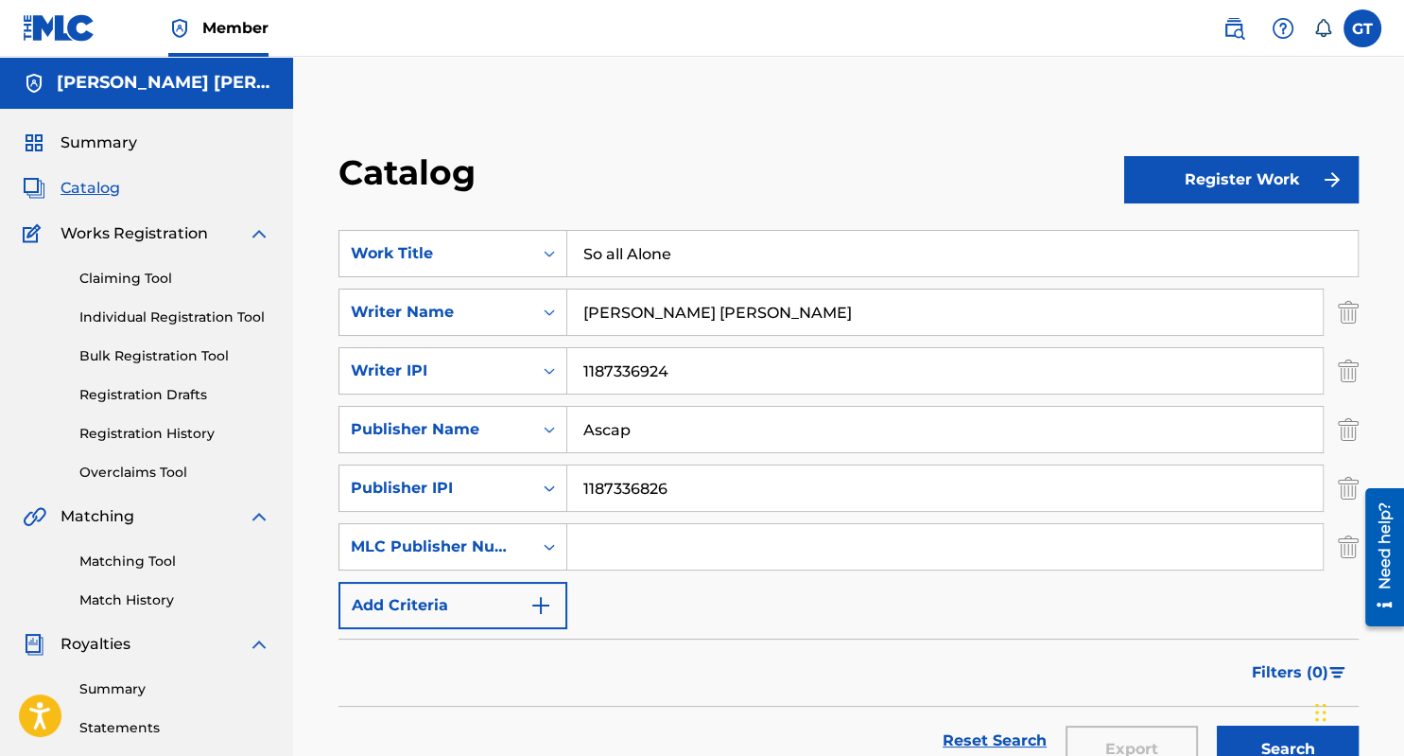
click at [541, 607] on img "Search Form" at bounding box center [541, 605] width 23 height 23
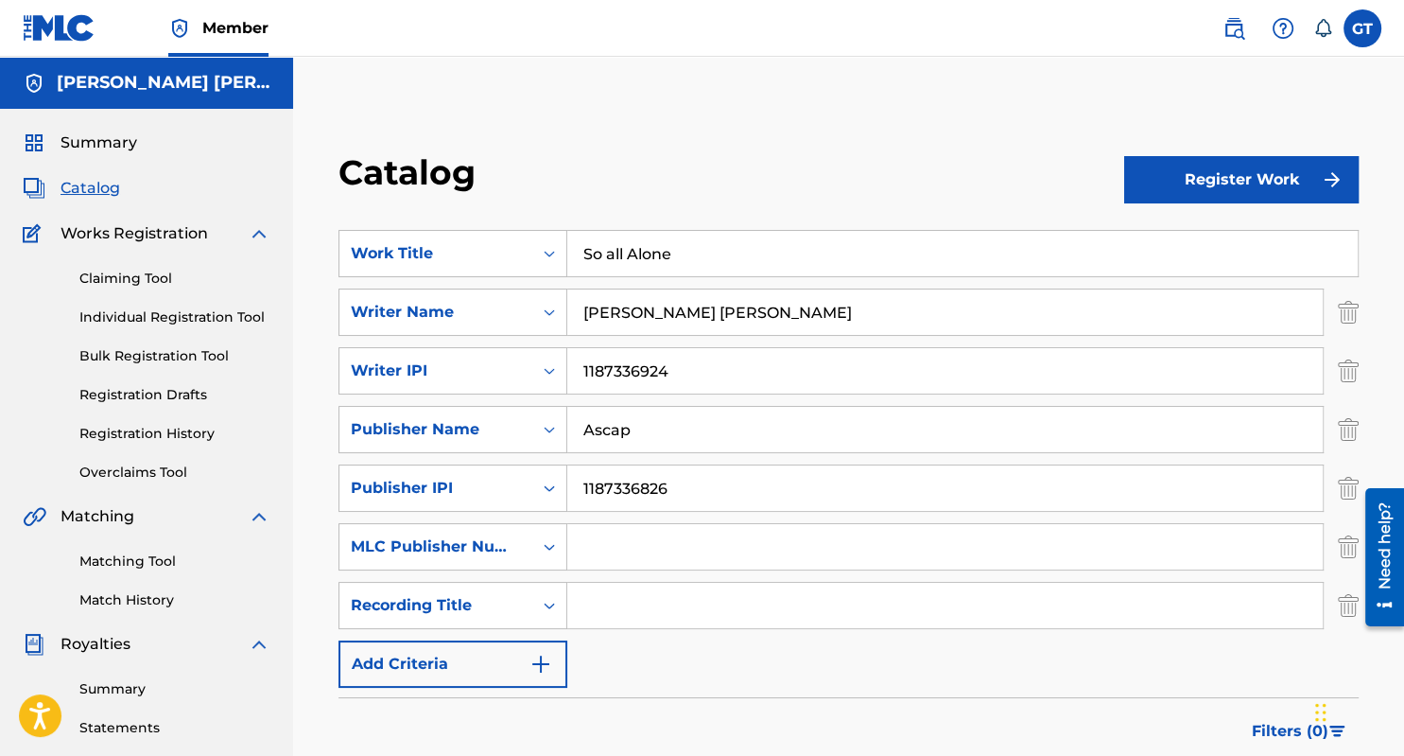
click at [615, 608] on input "Search Form" at bounding box center [945, 605] width 756 height 45
type input "So All Alone"
click at [539, 664] on img "Search Form" at bounding box center [541, 664] width 23 height 23
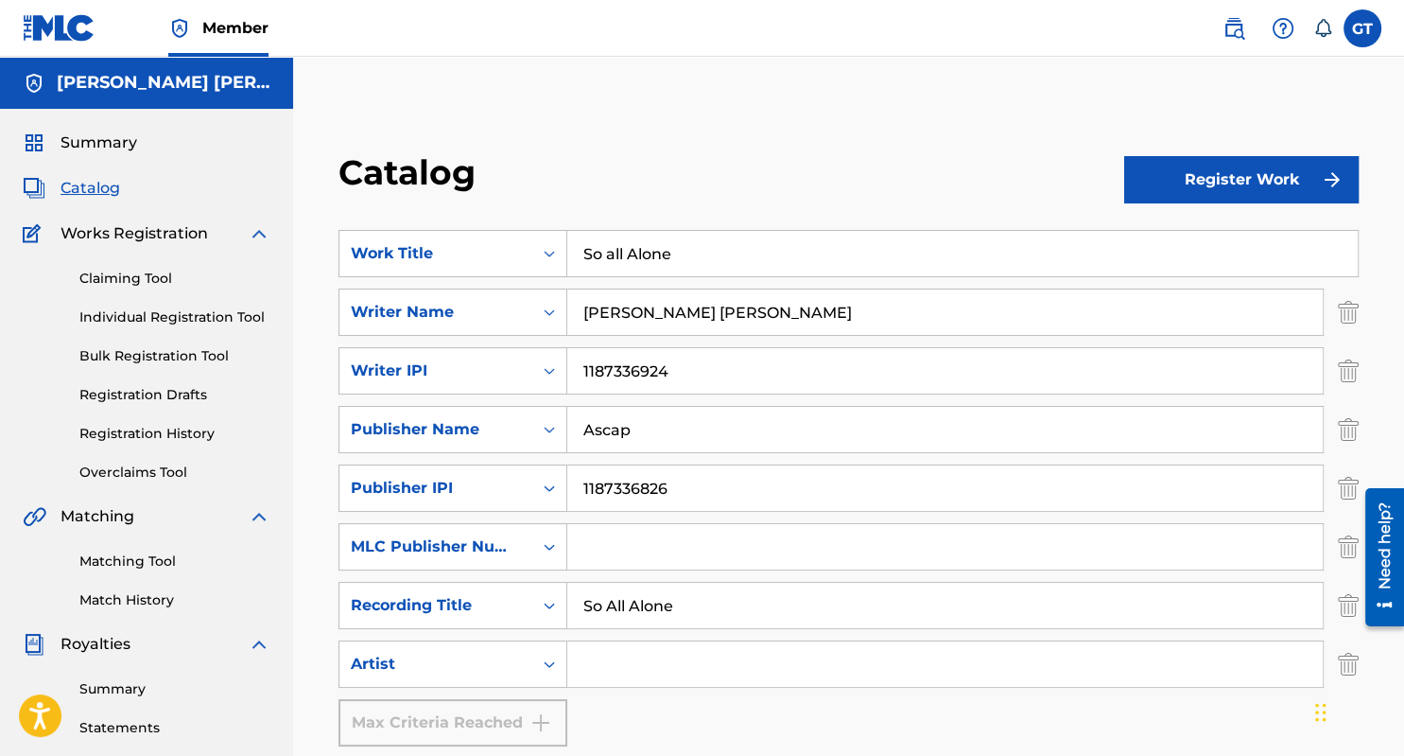
click at [622, 670] on input "Search Form" at bounding box center [945, 663] width 756 height 45
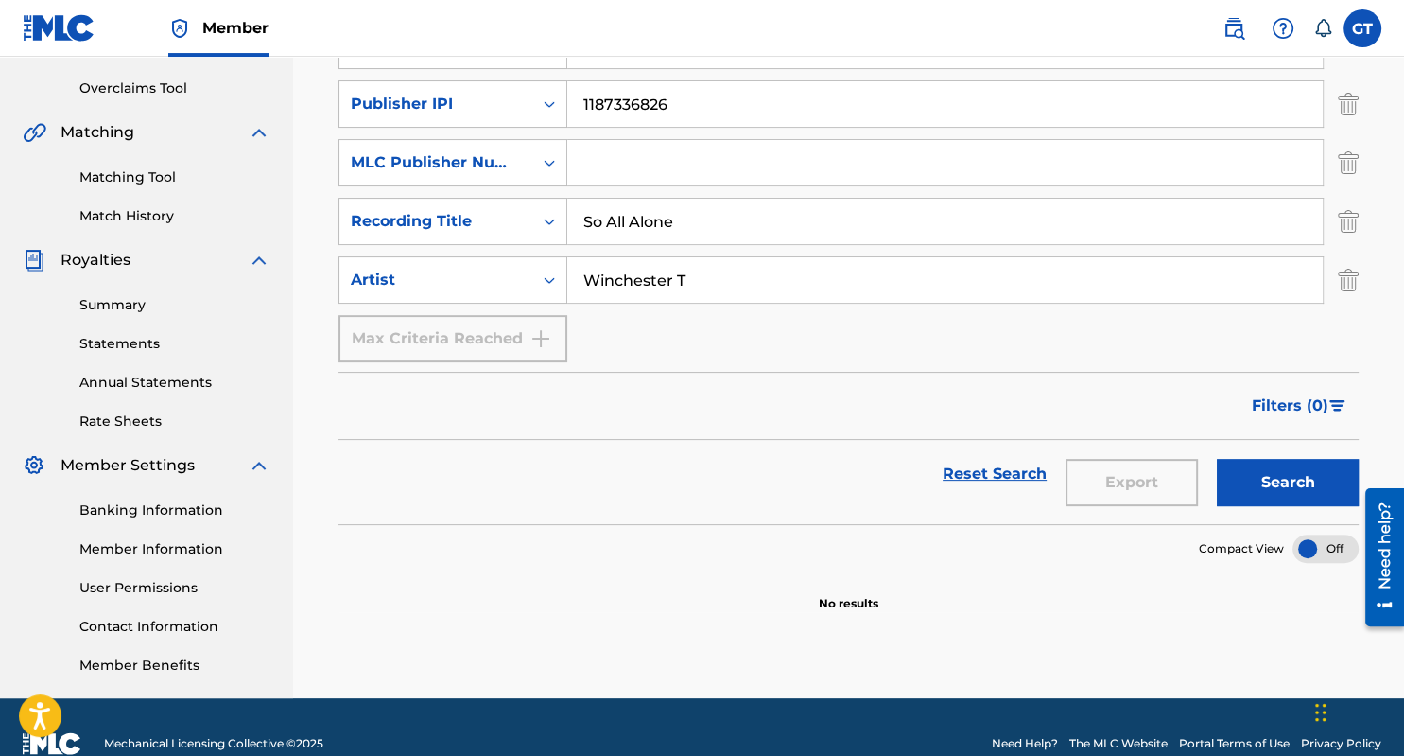
scroll to position [389, 0]
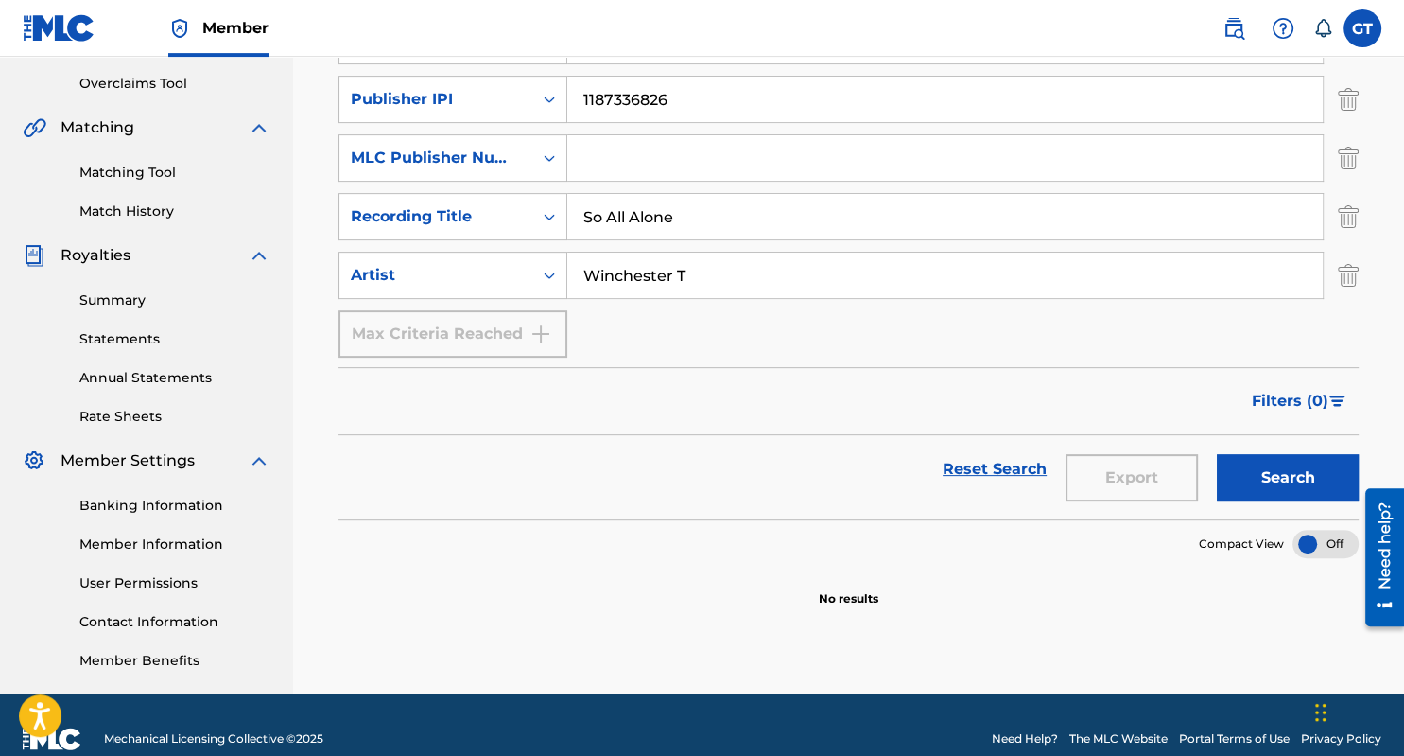
type input "Winchester T"
click at [524, 332] on div "Max Criteria Reached" at bounding box center [453, 333] width 229 height 47
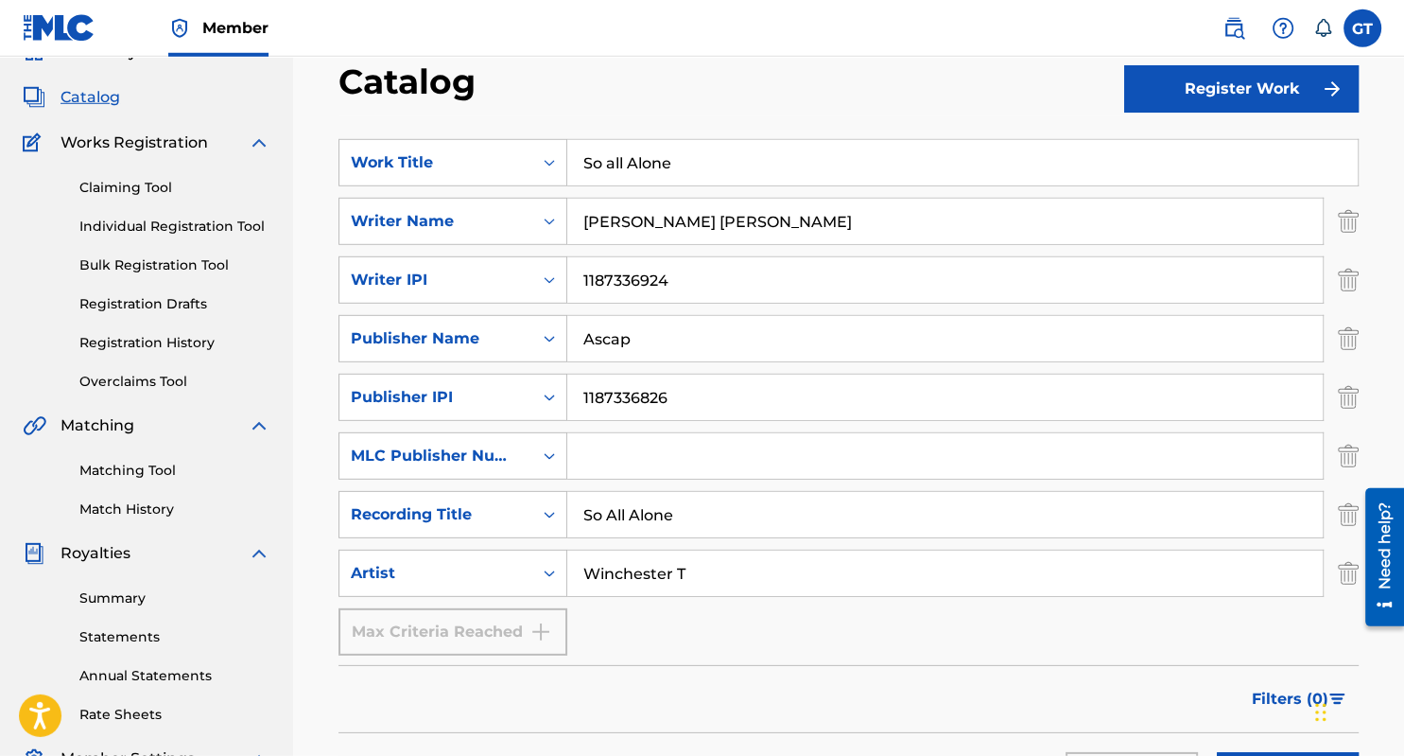
scroll to position [92, 0]
click at [1246, 84] on button "Register Work" at bounding box center [1241, 87] width 235 height 47
click at [1196, 148] on link "Individual" at bounding box center [1241, 149] width 235 height 45
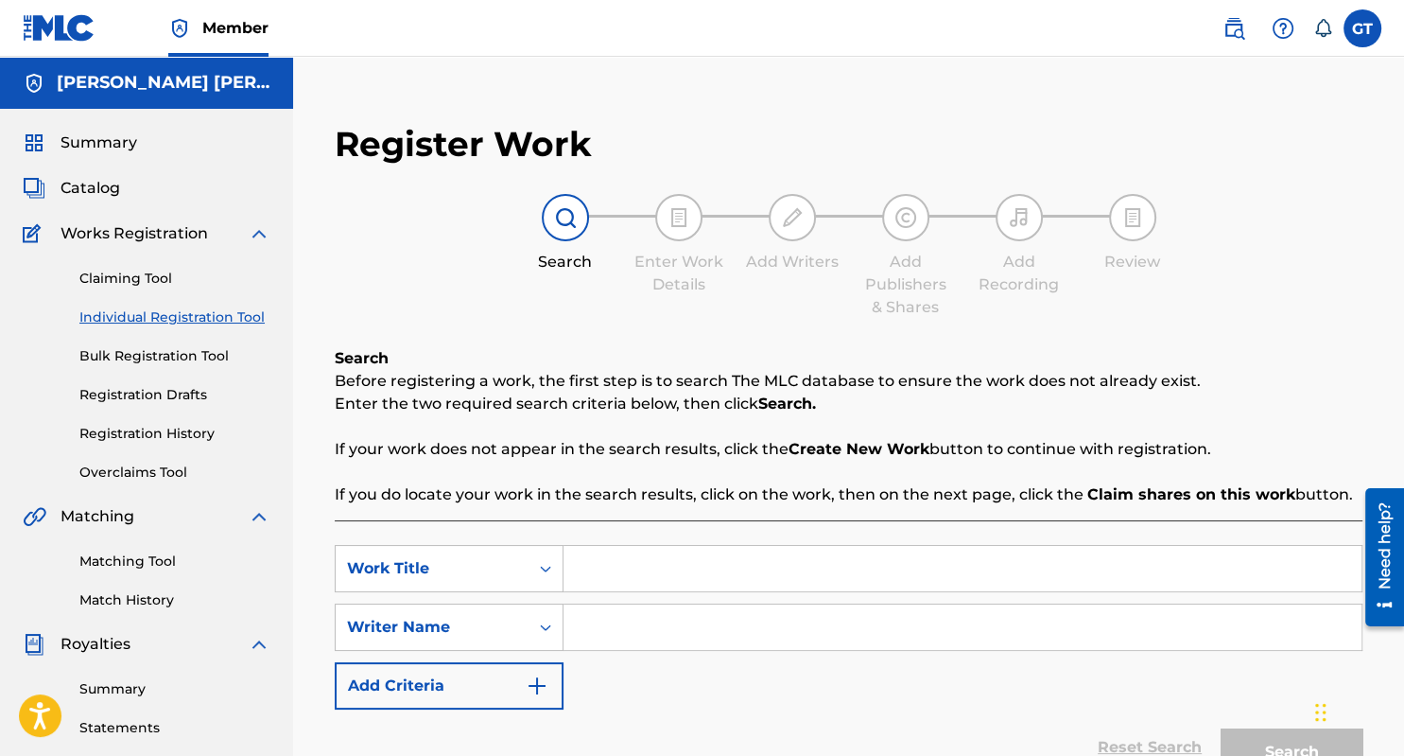
click at [630, 577] on input "Search Form" at bounding box center [963, 568] width 798 height 45
type input "So All Alone"
click at [660, 634] on input "Search Form" at bounding box center [963, 626] width 798 height 45
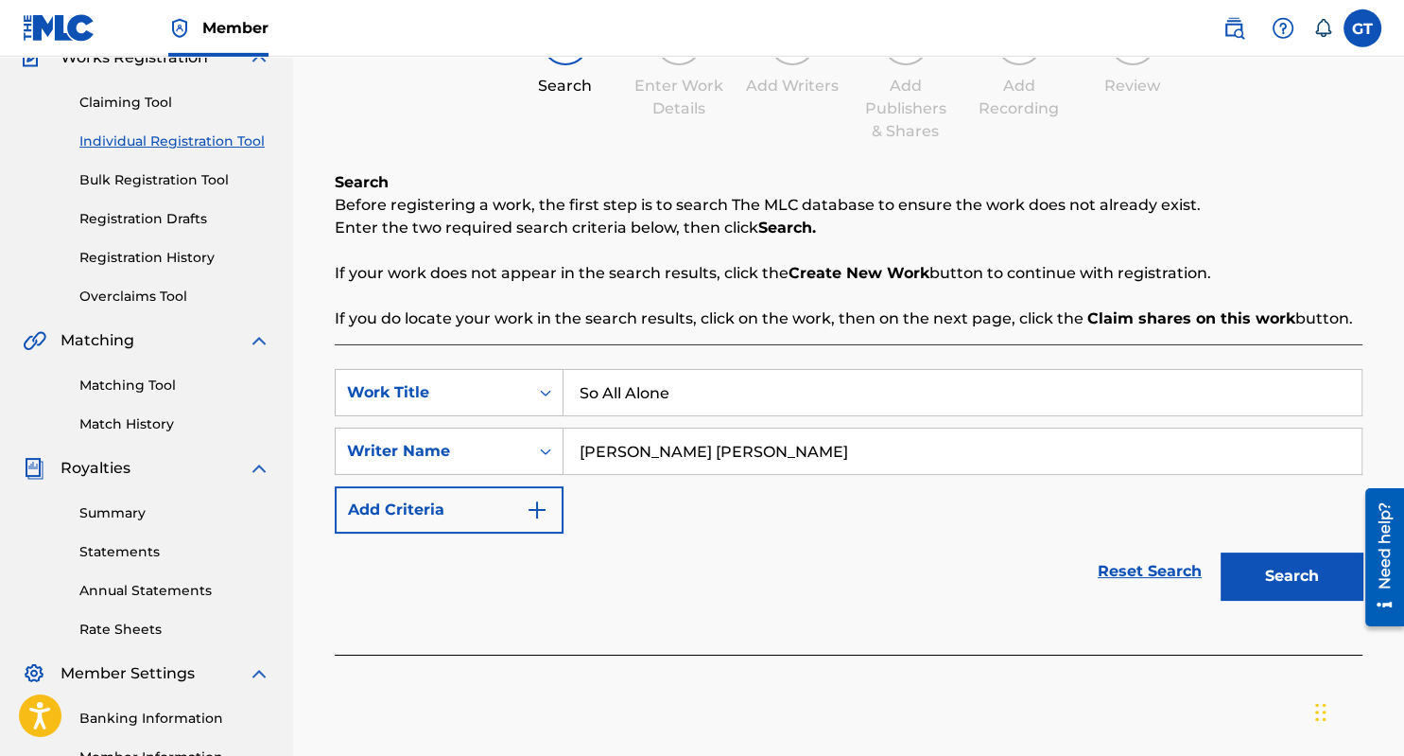
scroll to position [183, 0]
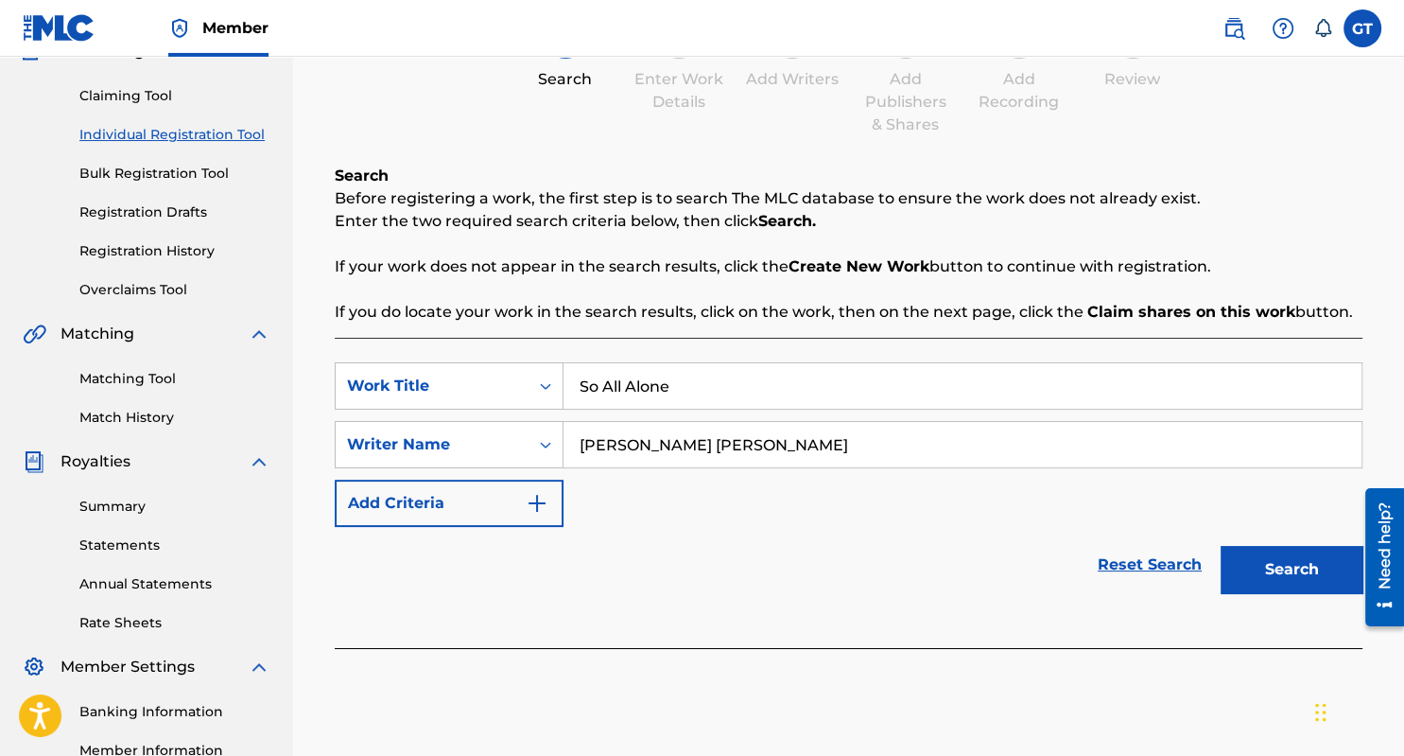
type input "Glenford Winchester Taylor"
click at [536, 502] on img "Search Form" at bounding box center [537, 503] width 23 height 23
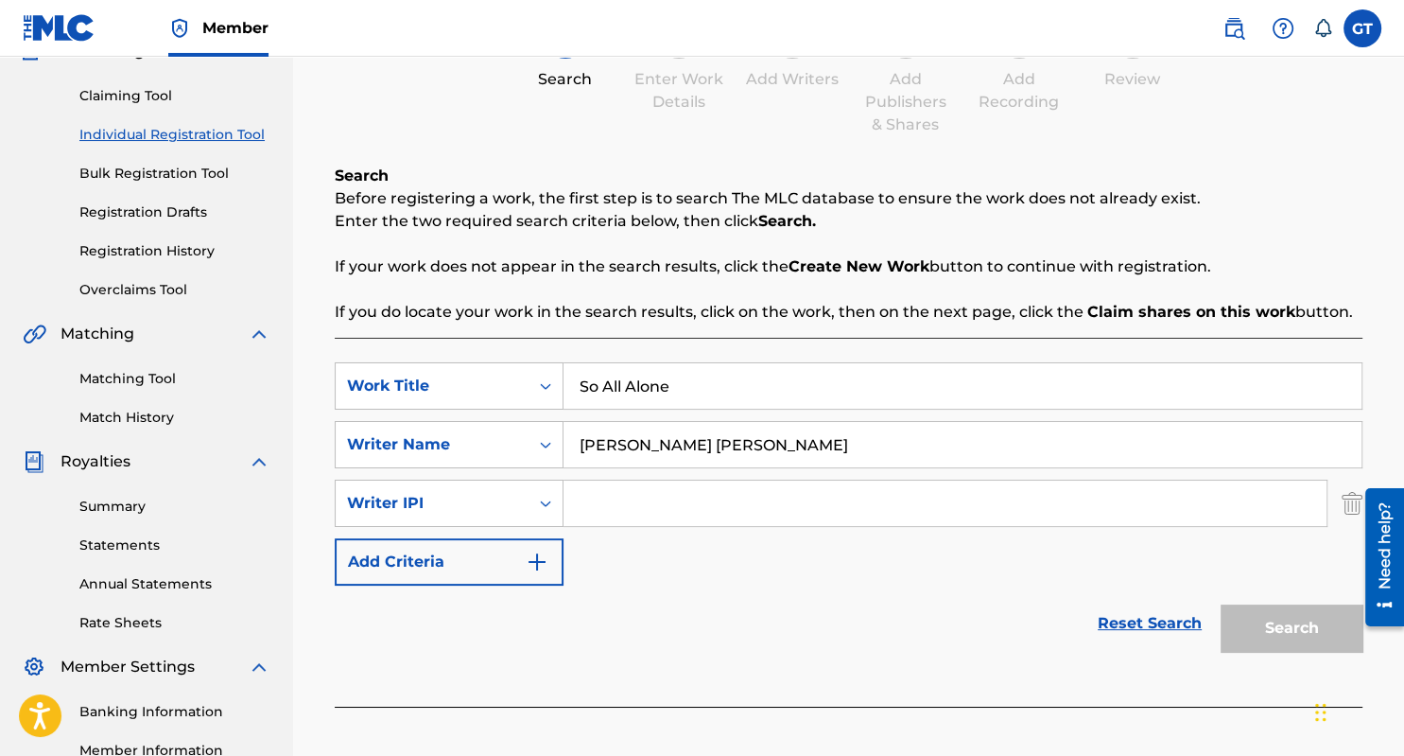
click at [615, 500] on input "Search Form" at bounding box center [945, 502] width 763 height 45
type input "1187336924"
click at [1280, 629] on button "Search" at bounding box center [1292, 627] width 142 height 47
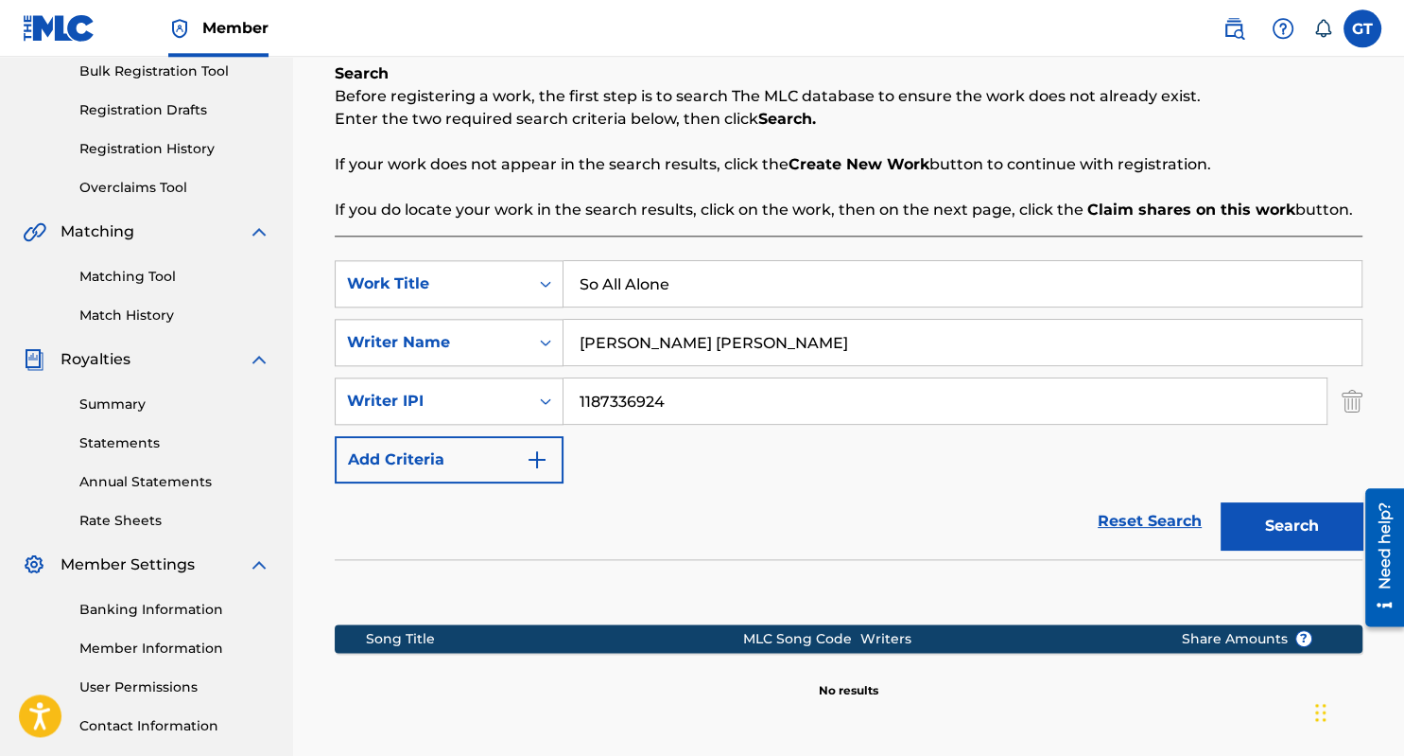
scroll to position [288, 0]
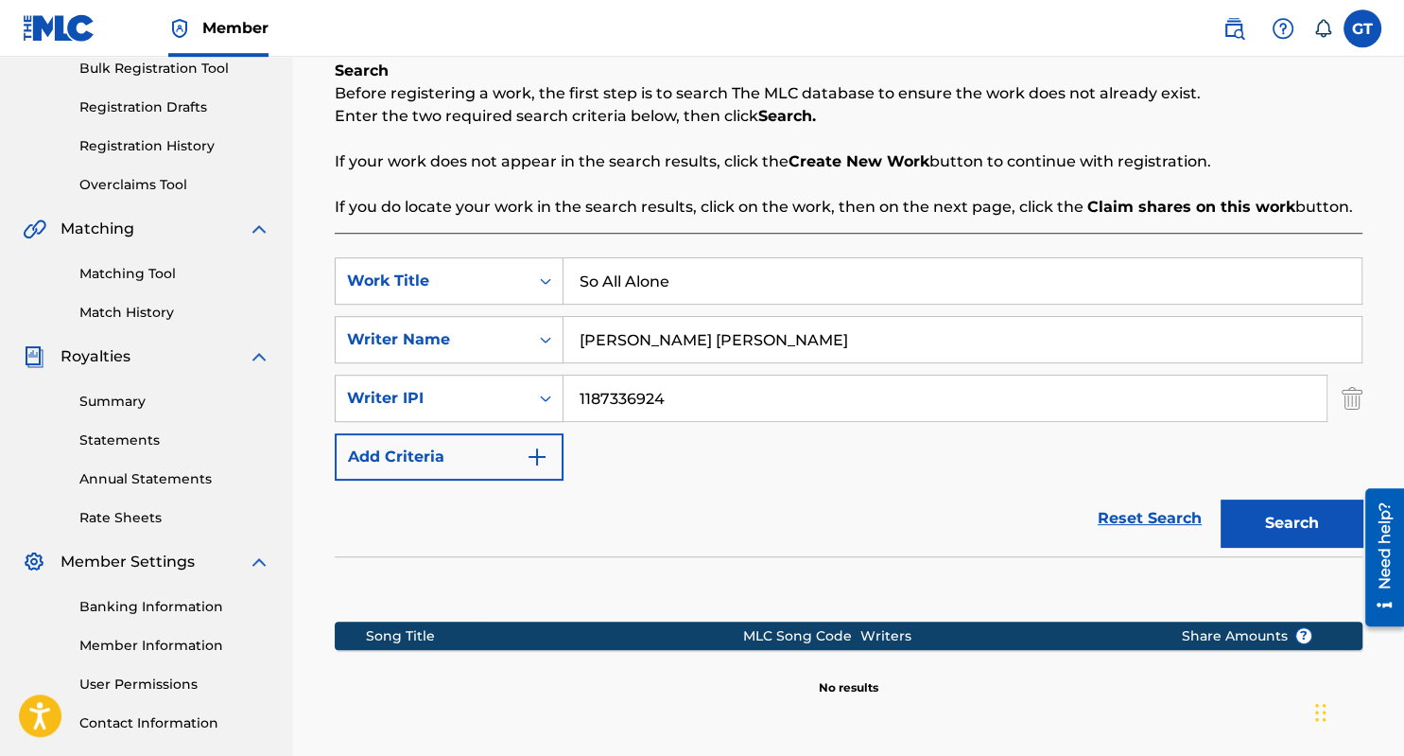
click at [541, 457] on img "Search Form" at bounding box center [537, 456] width 23 height 23
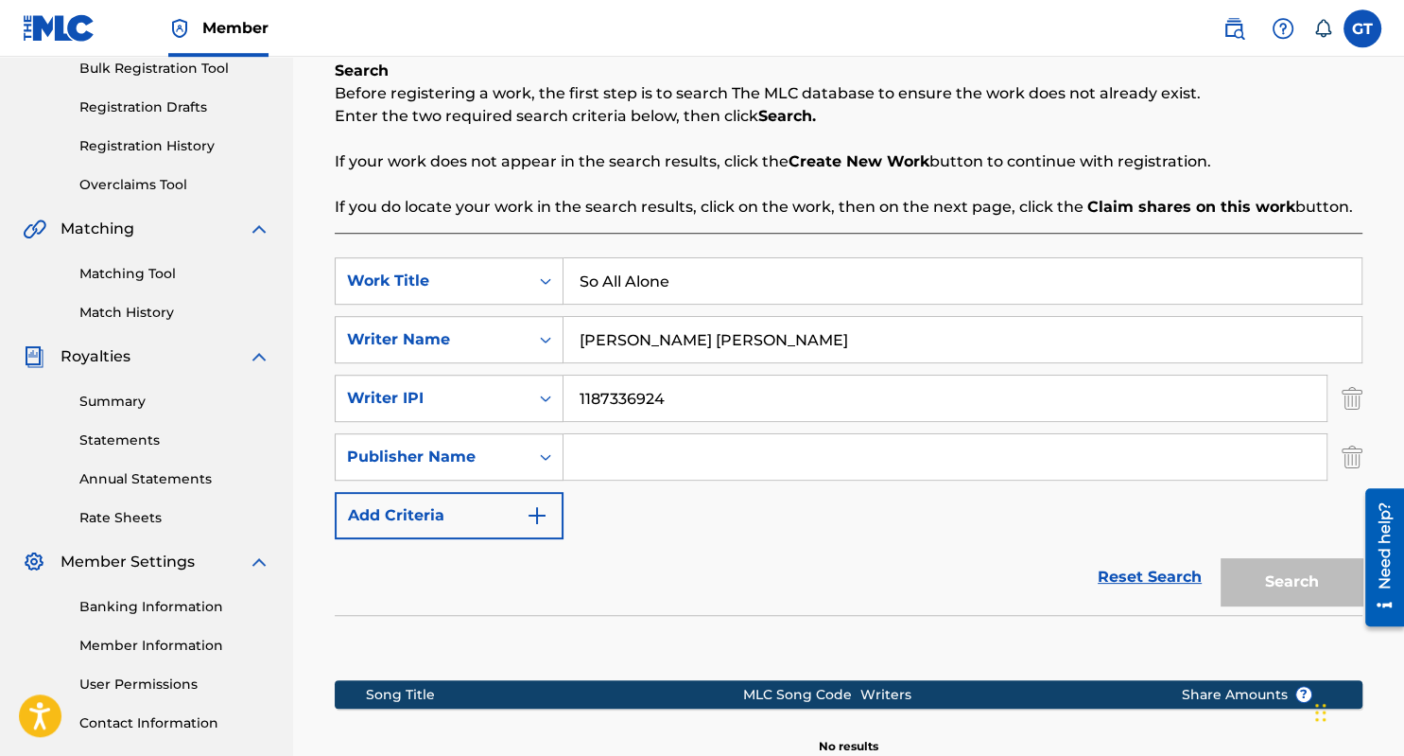
click at [615, 456] on input "Search Form" at bounding box center [945, 456] width 763 height 45
type input "ASCAP"
click at [534, 516] on img "Search Form" at bounding box center [537, 515] width 23 height 23
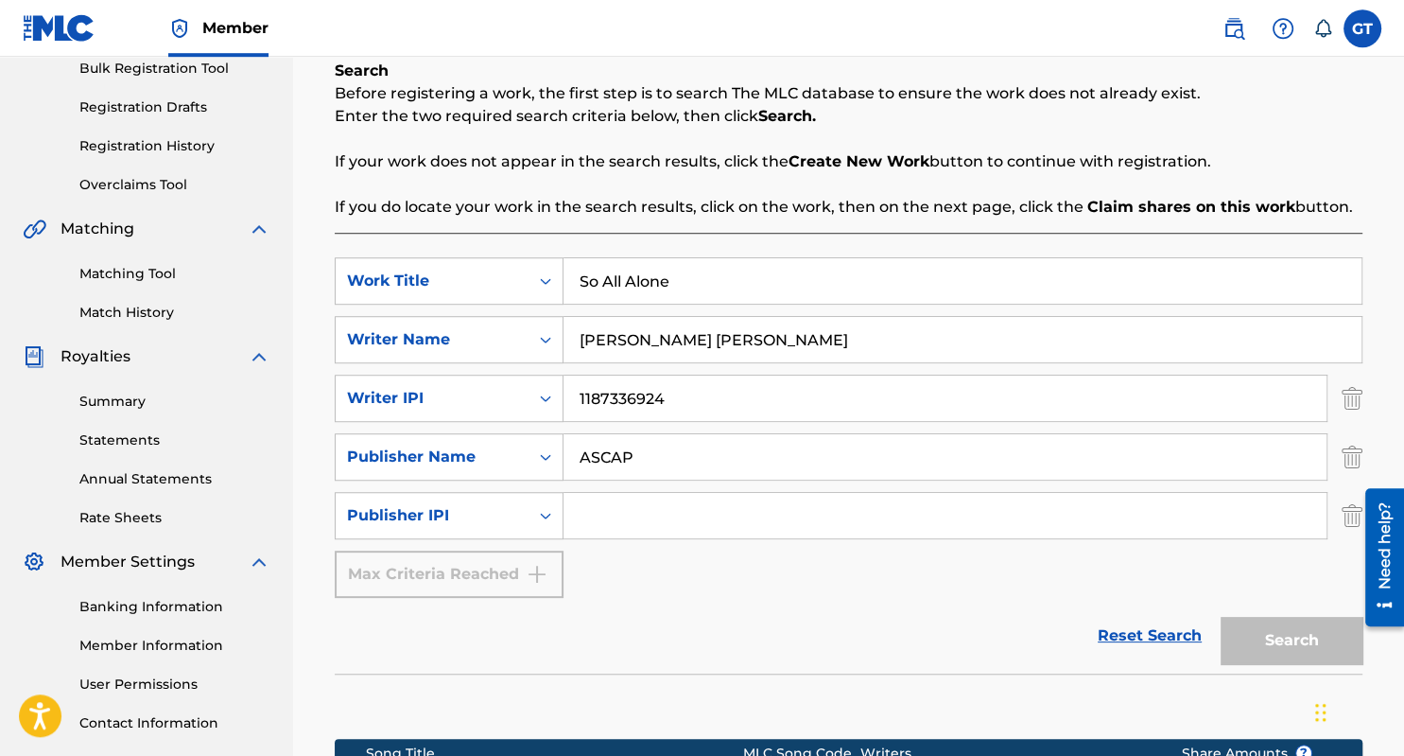
click at [617, 520] on input "Search Form" at bounding box center [945, 515] width 763 height 45
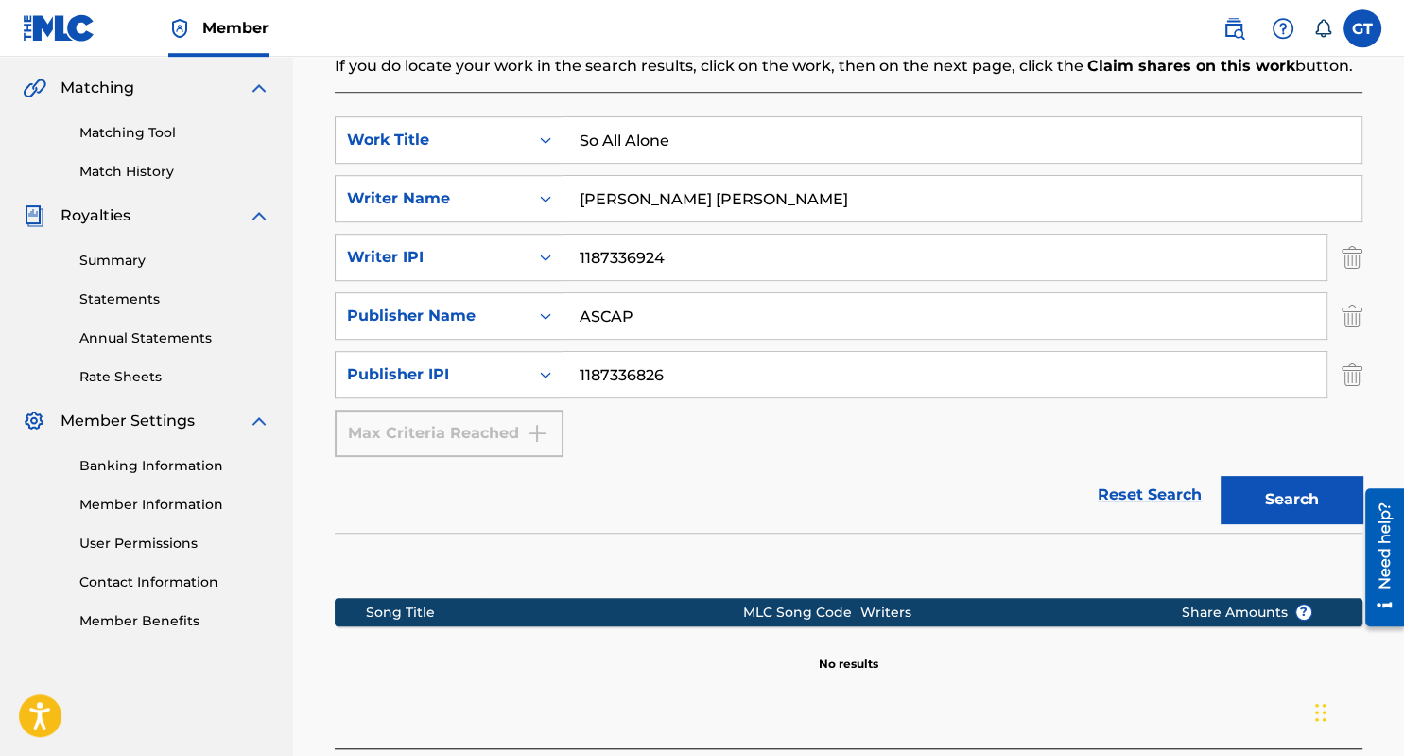
scroll to position [435, 0]
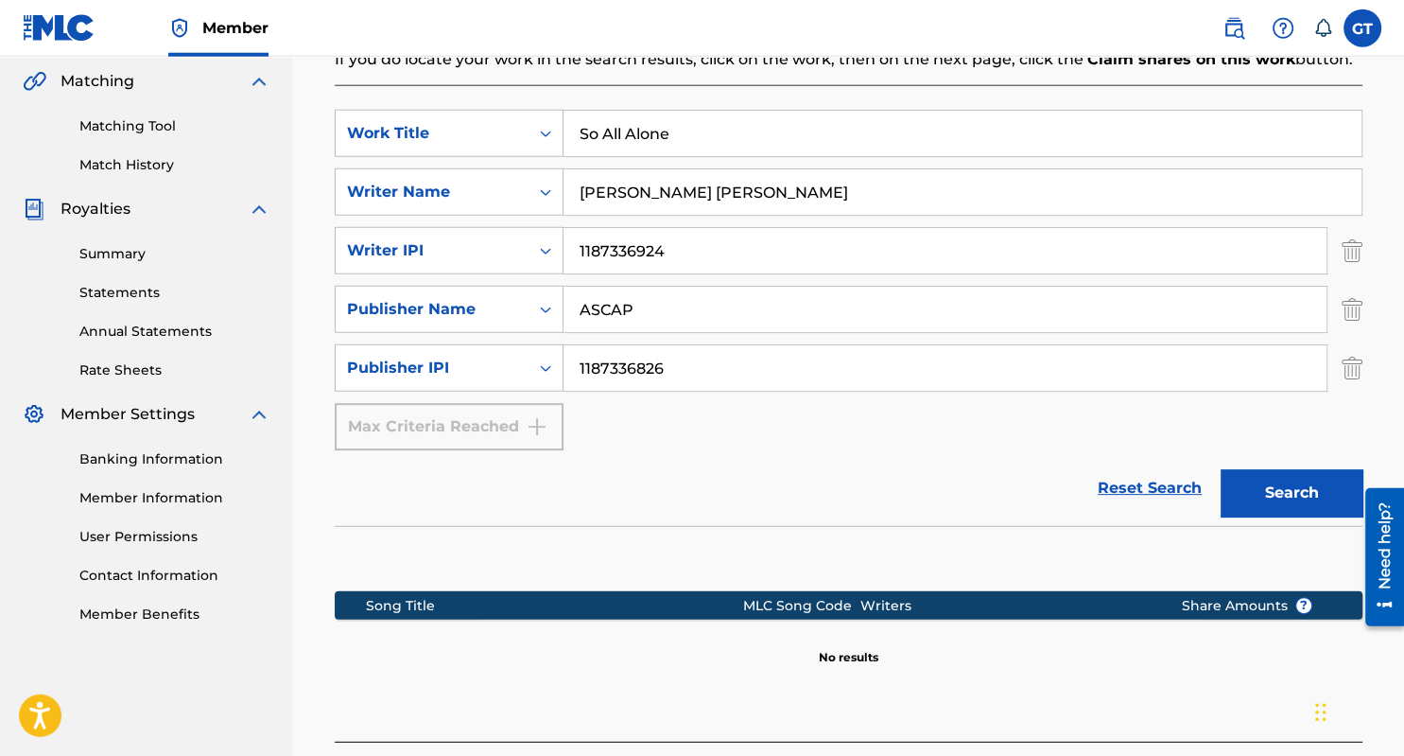
type input "1187336826"
click at [442, 432] on div "Max Criteria Reached" at bounding box center [449, 426] width 229 height 47
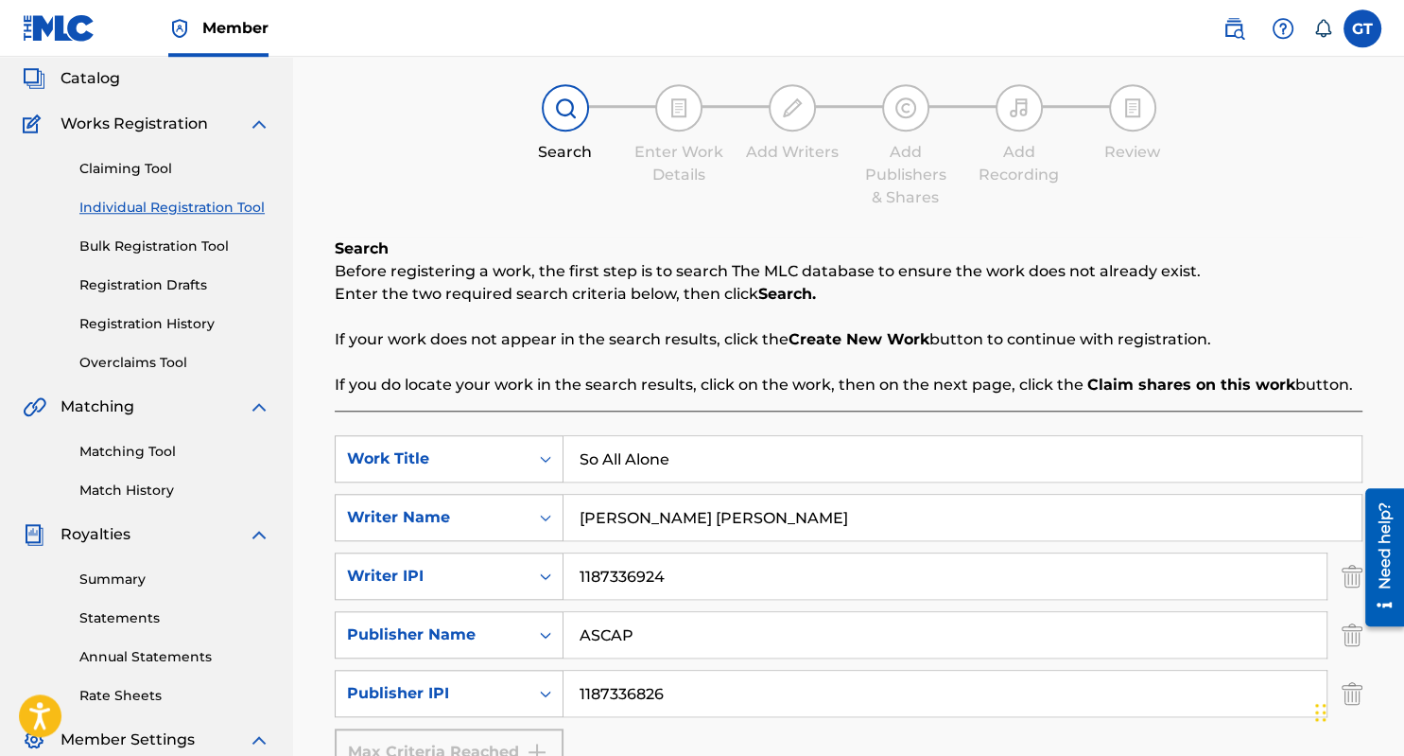
scroll to position [106, 0]
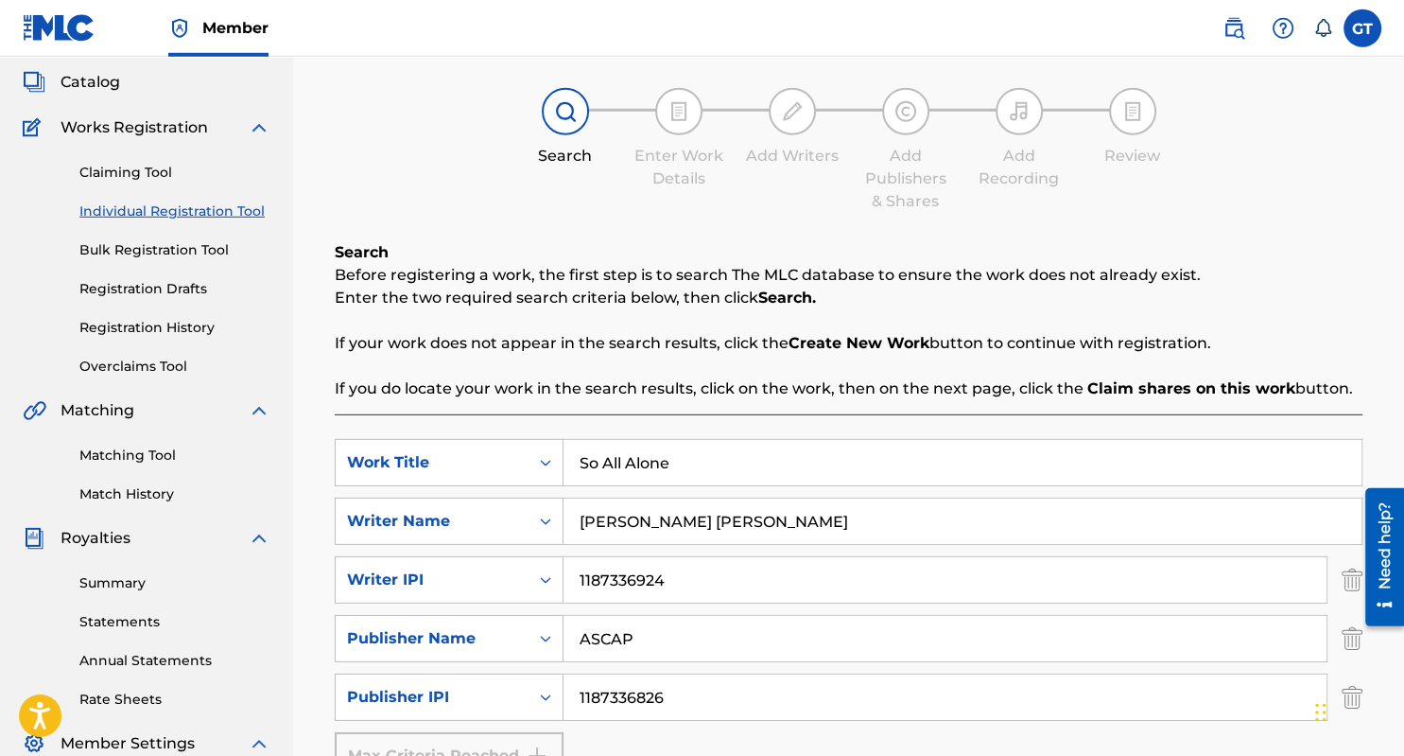
click at [1021, 116] on img at bounding box center [1019, 111] width 23 height 23
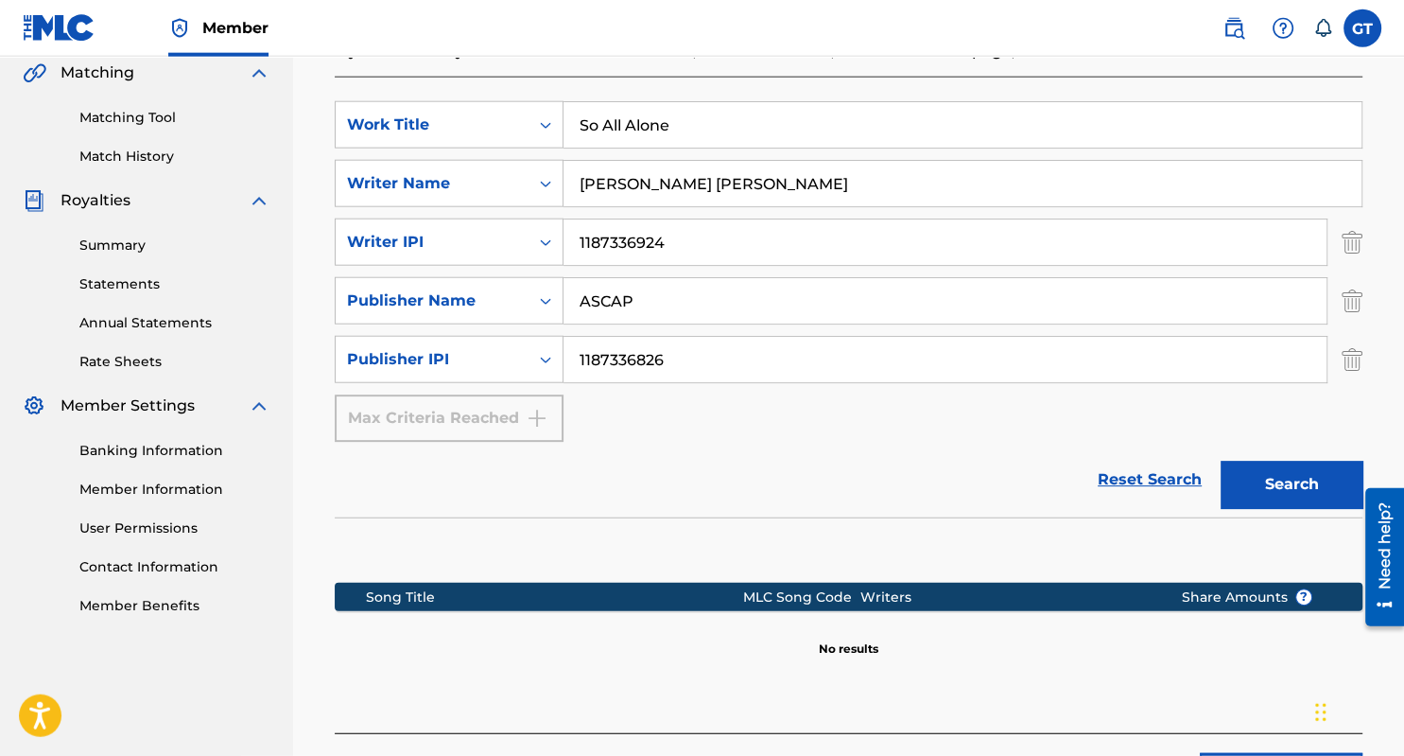
scroll to position [499, 0]
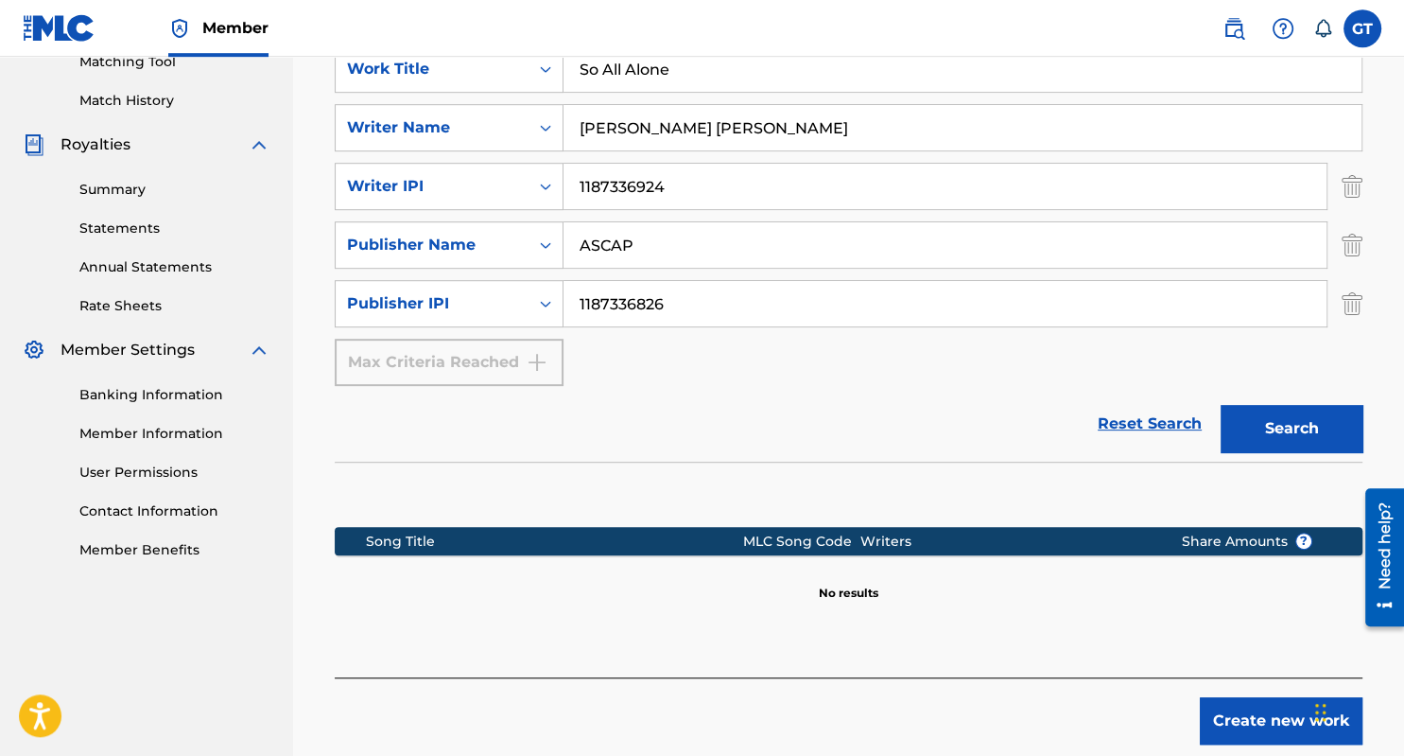
click at [164, 394] on link "Banking Information" at bounding box center [174, 395] width 191 height 20
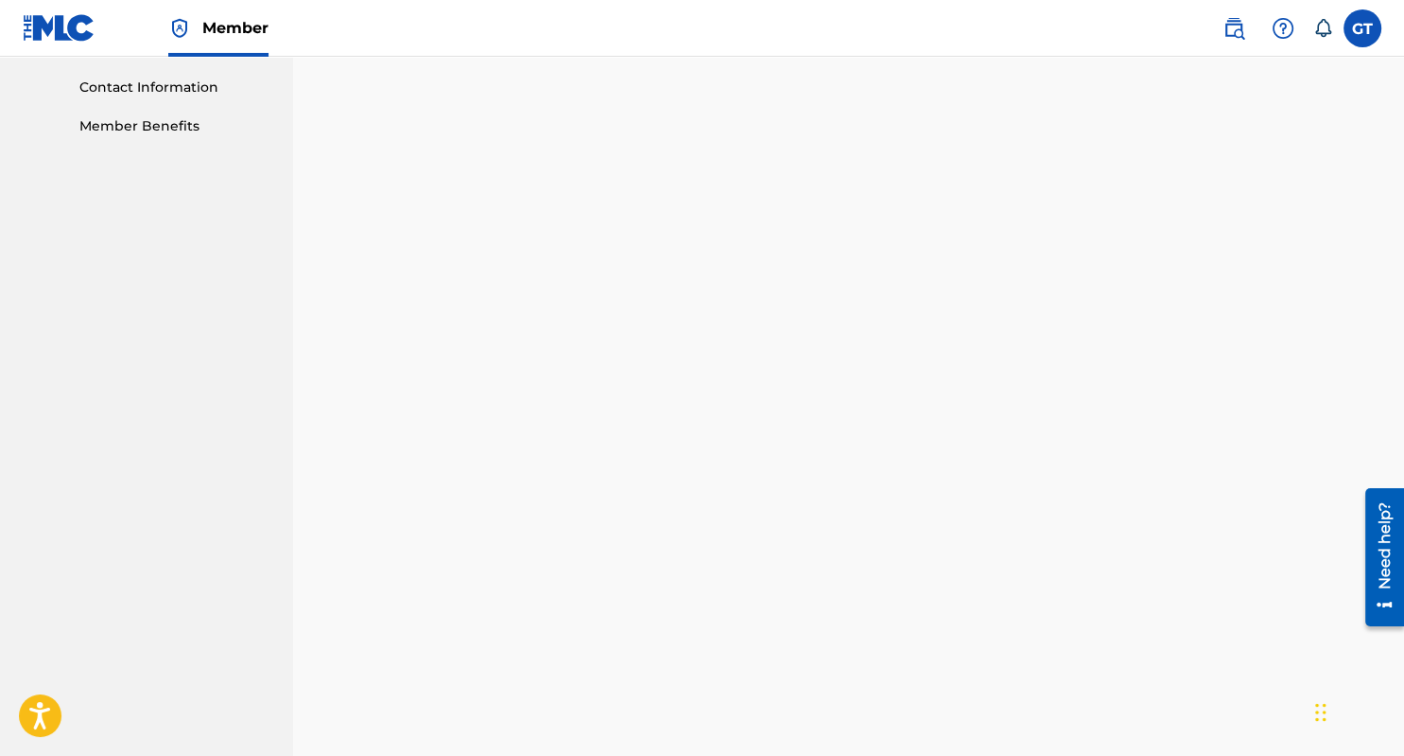
scroll to position [936, 0]
click at [989, 256] on iframe at bounding box center [826, 563] width 975 height 1896
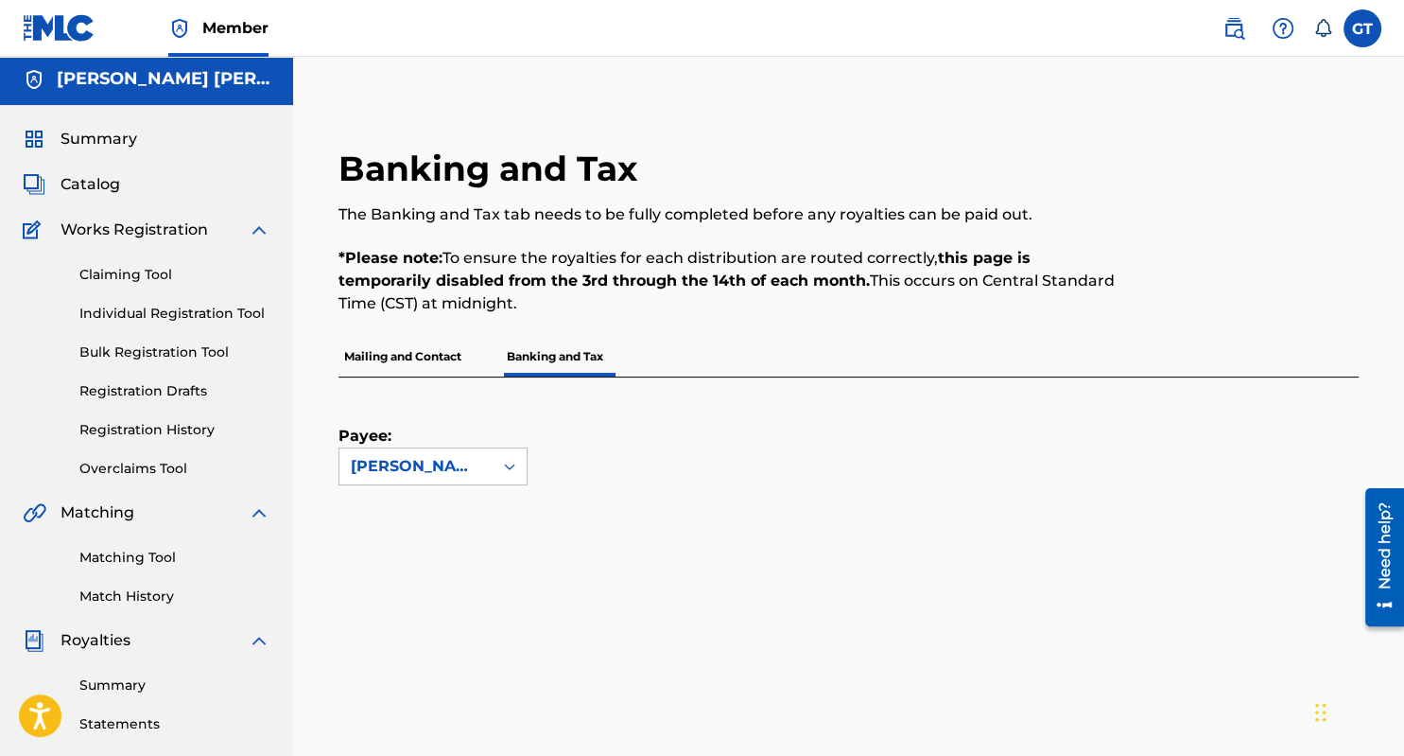
scroll to position [0, 0]
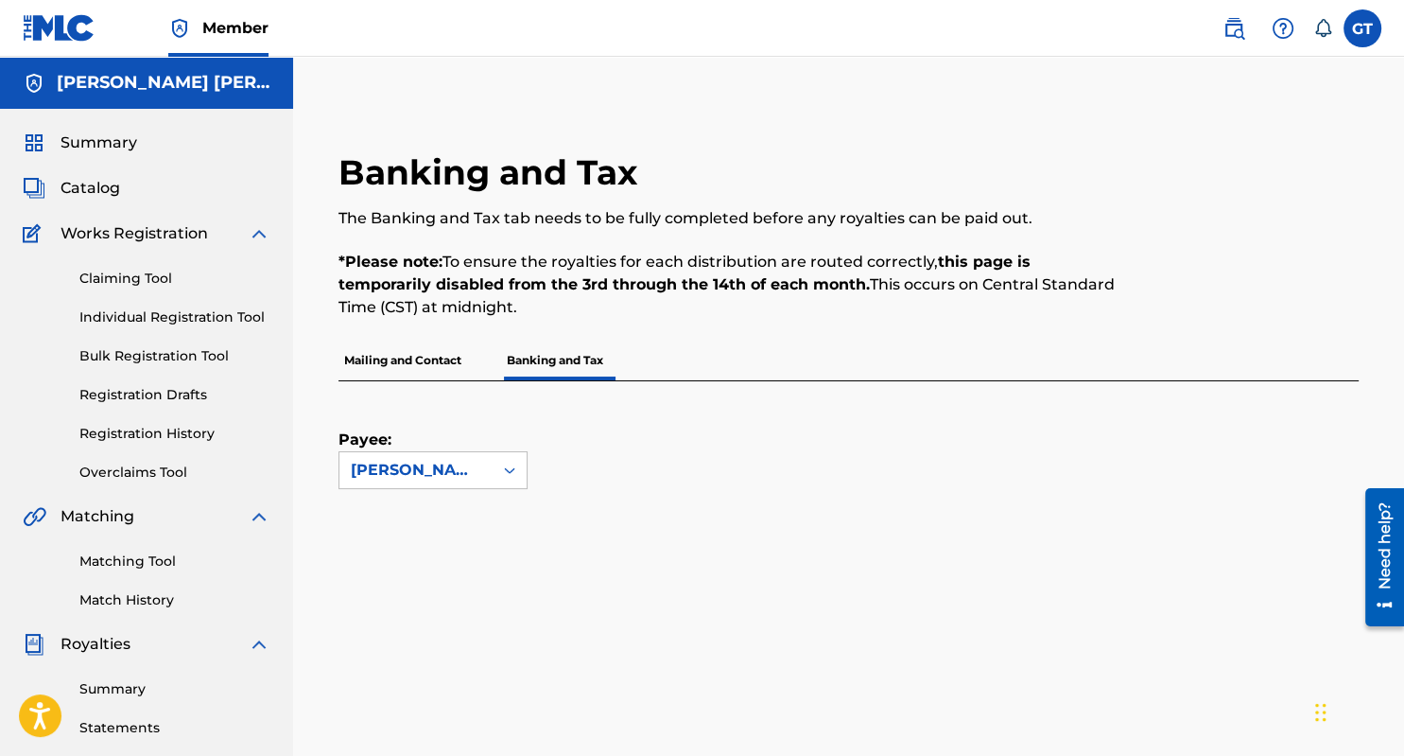
click at [104, 138] on span "Summary" at bounding box center [99, 142] width 77 height 23
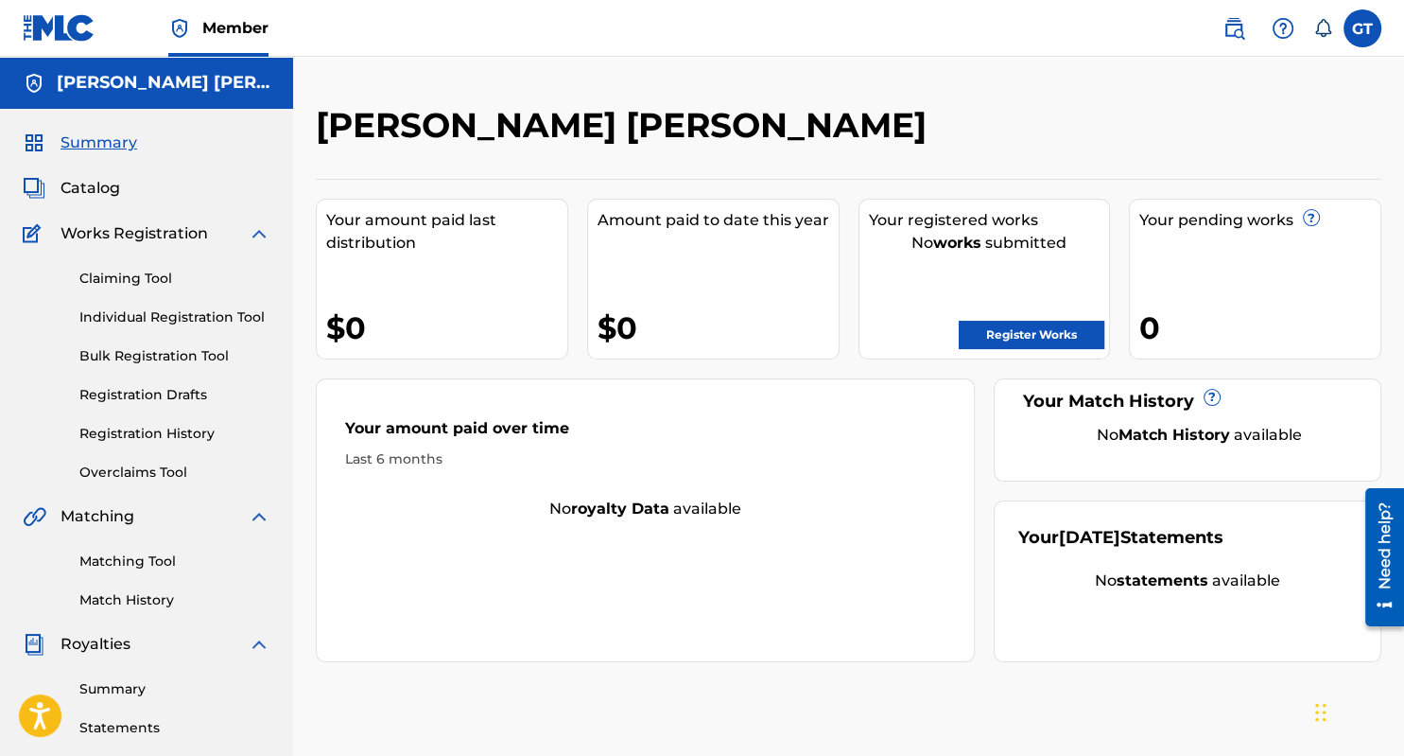
click at [111, 136] on span "Summary" at bounding box center [99, 142] width 77 height 23
click at [89, 187] on span "Catalog" at bounding box center [91, 188] width 60 height 23
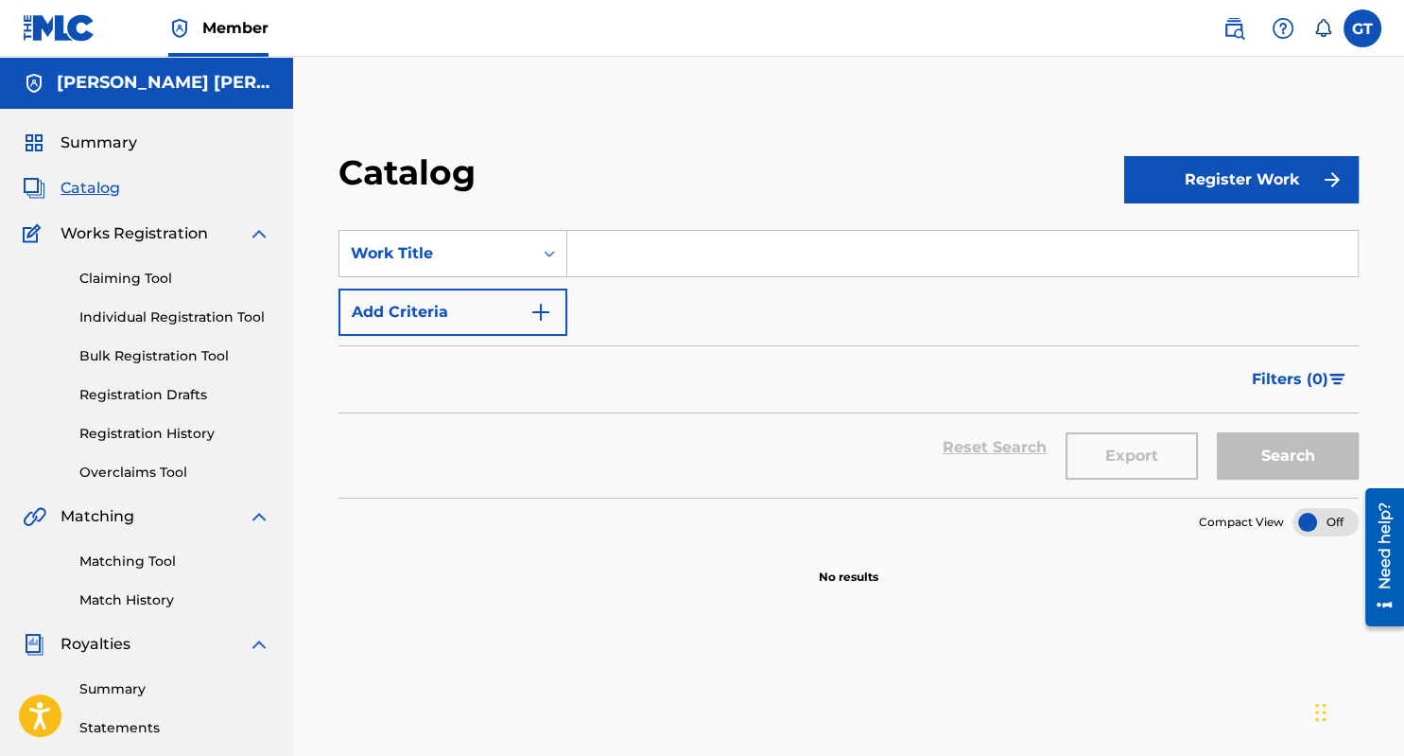
click at [31, 235] on img at bounding box center [35, 233] width 25 height 23
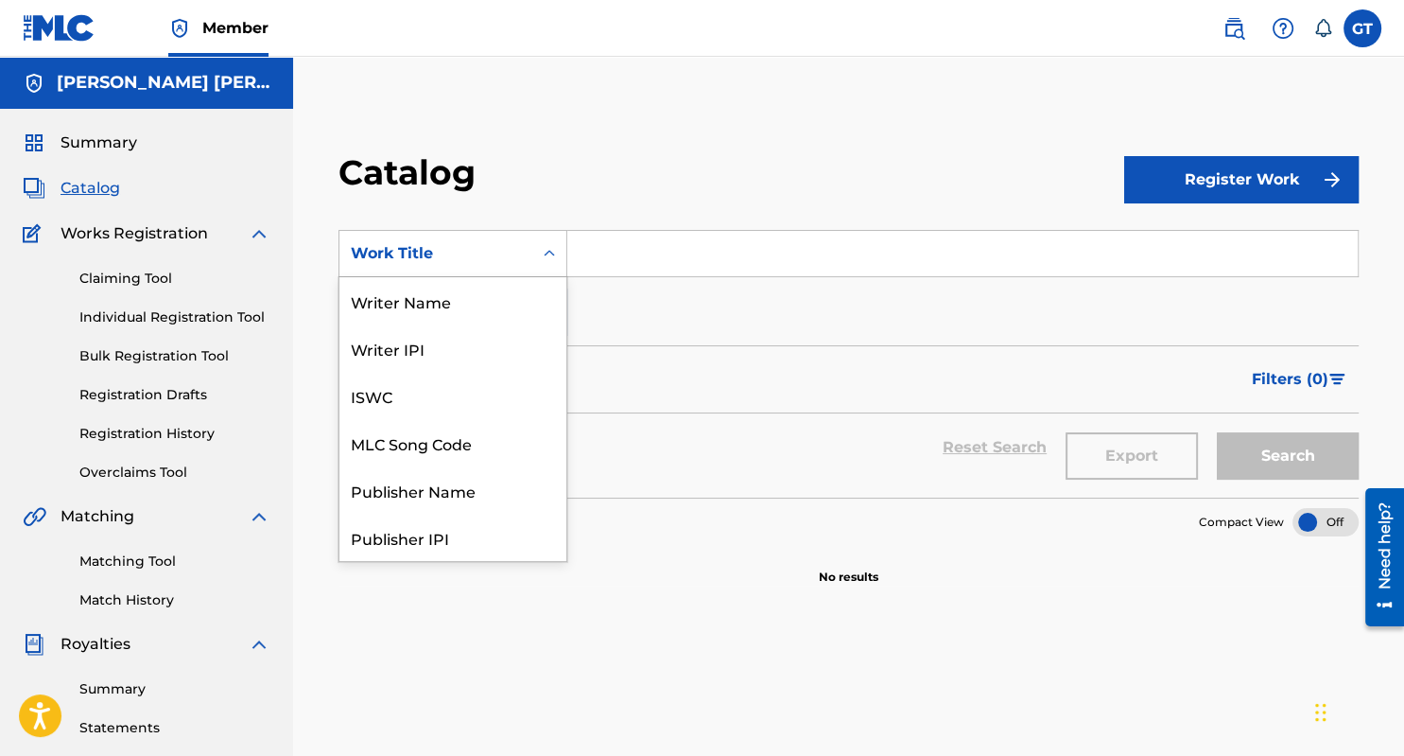
click at [548, 253] on icon "Search Form" at bounding box center [549, 253] width 11 height 7
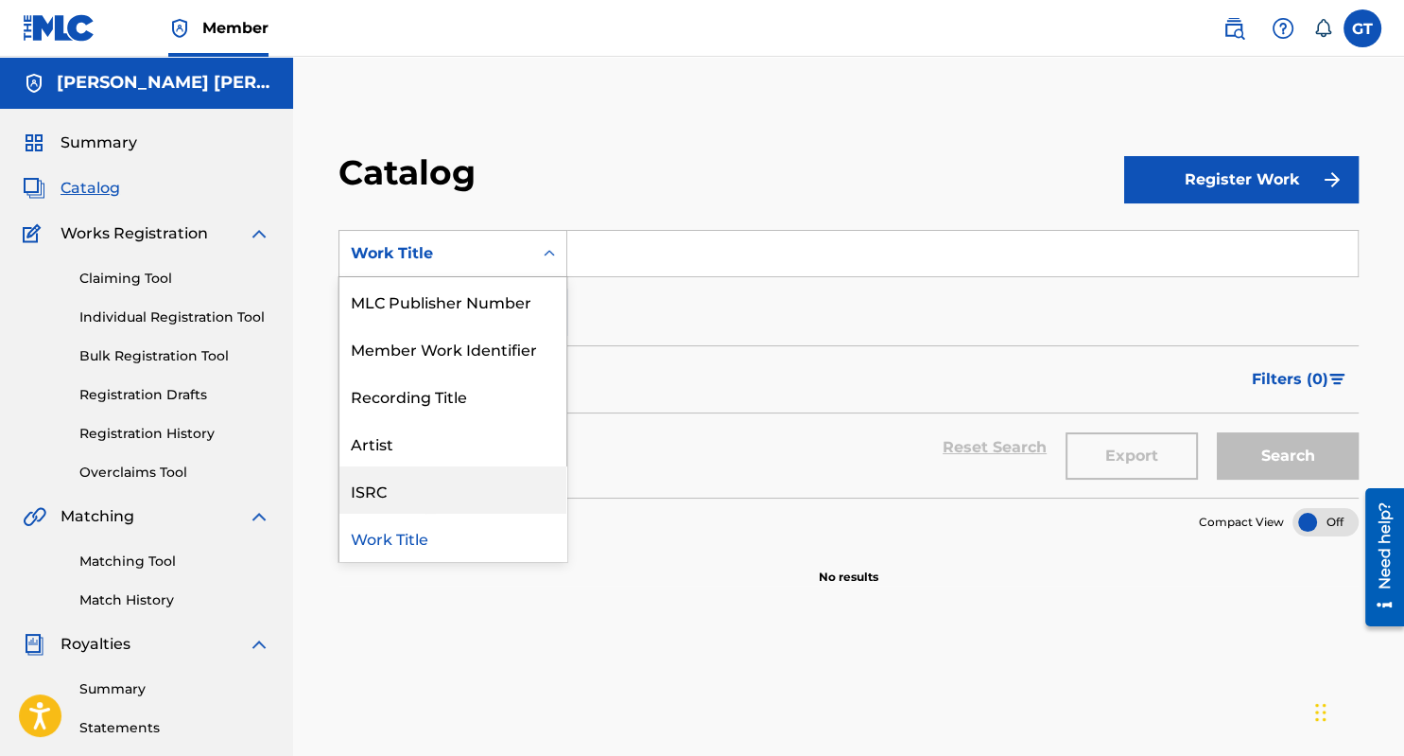
click at [375, 486] on div "ISRC" at bounding box center [453, 489] width 227 height 47
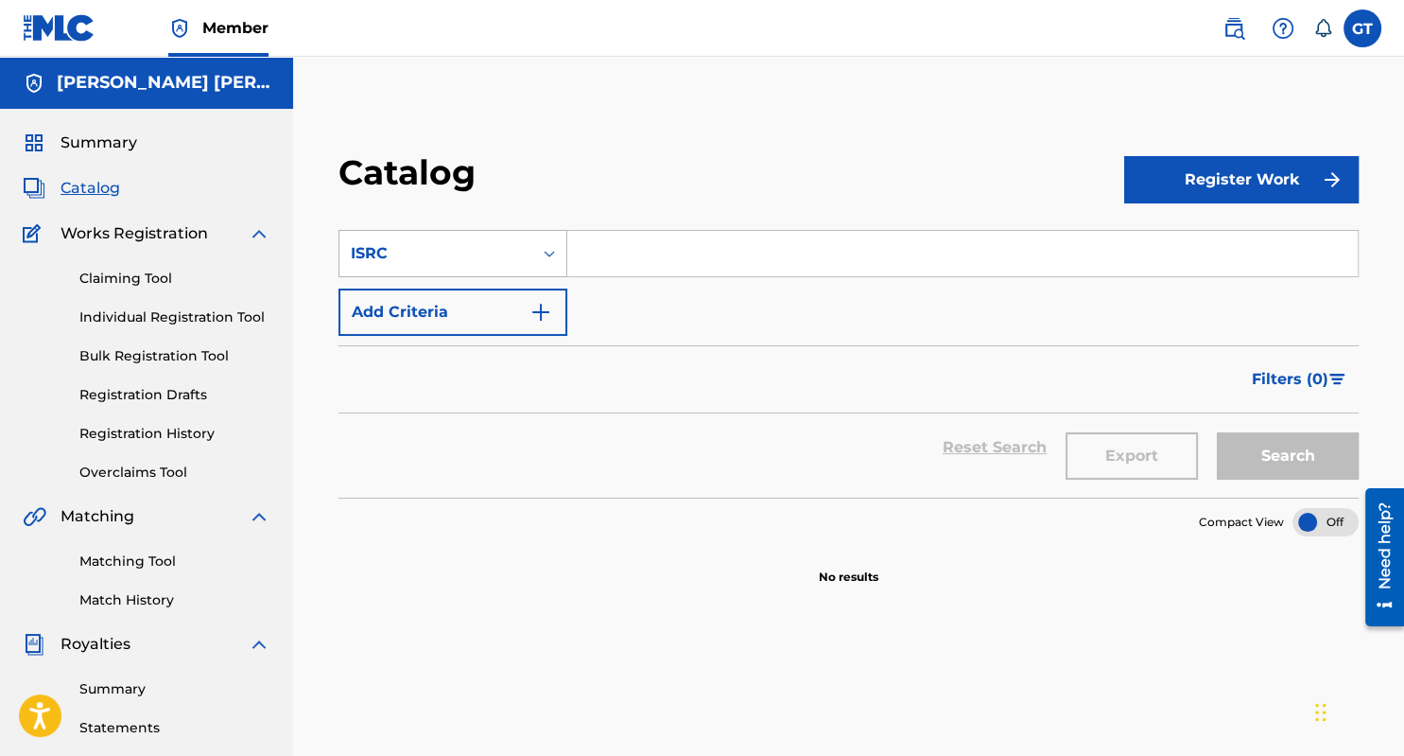
click at [550, 254] on icon "Search Form" at bounding box center [549, 253] width 19 height 19
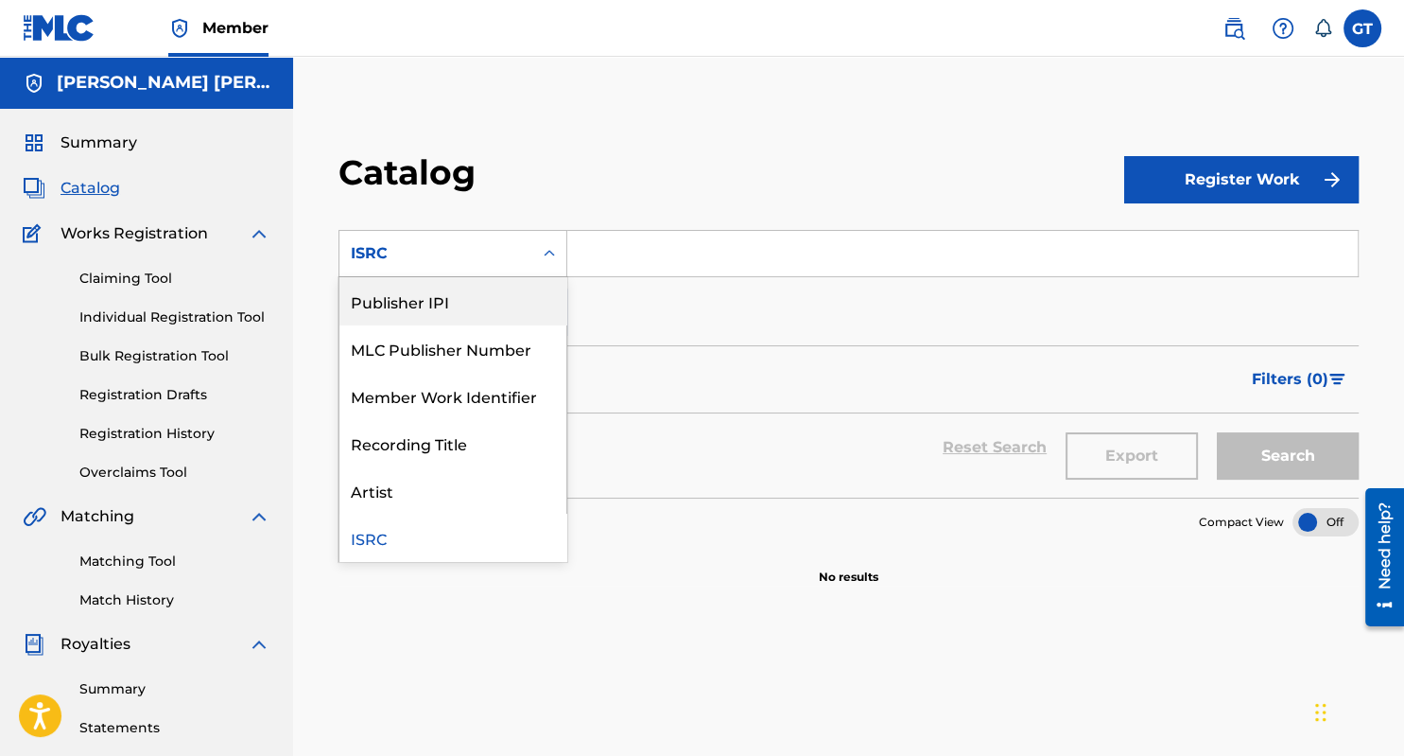
click at [413, 303] on div "Publisher IPI" at bounding box center [453, 300] width 227 height 47
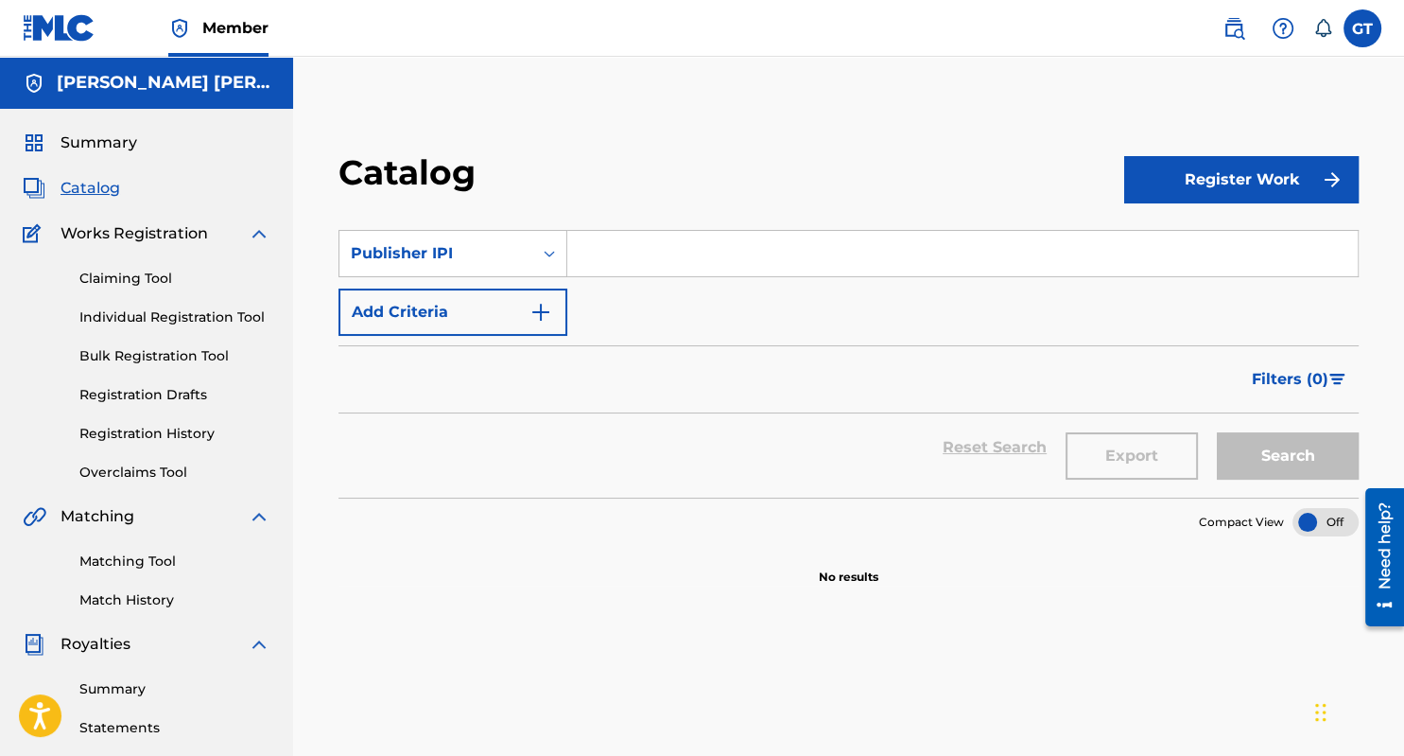
click at [641, 253] on input "Search Form" at bounding box center [962, 253] width 791 height 45
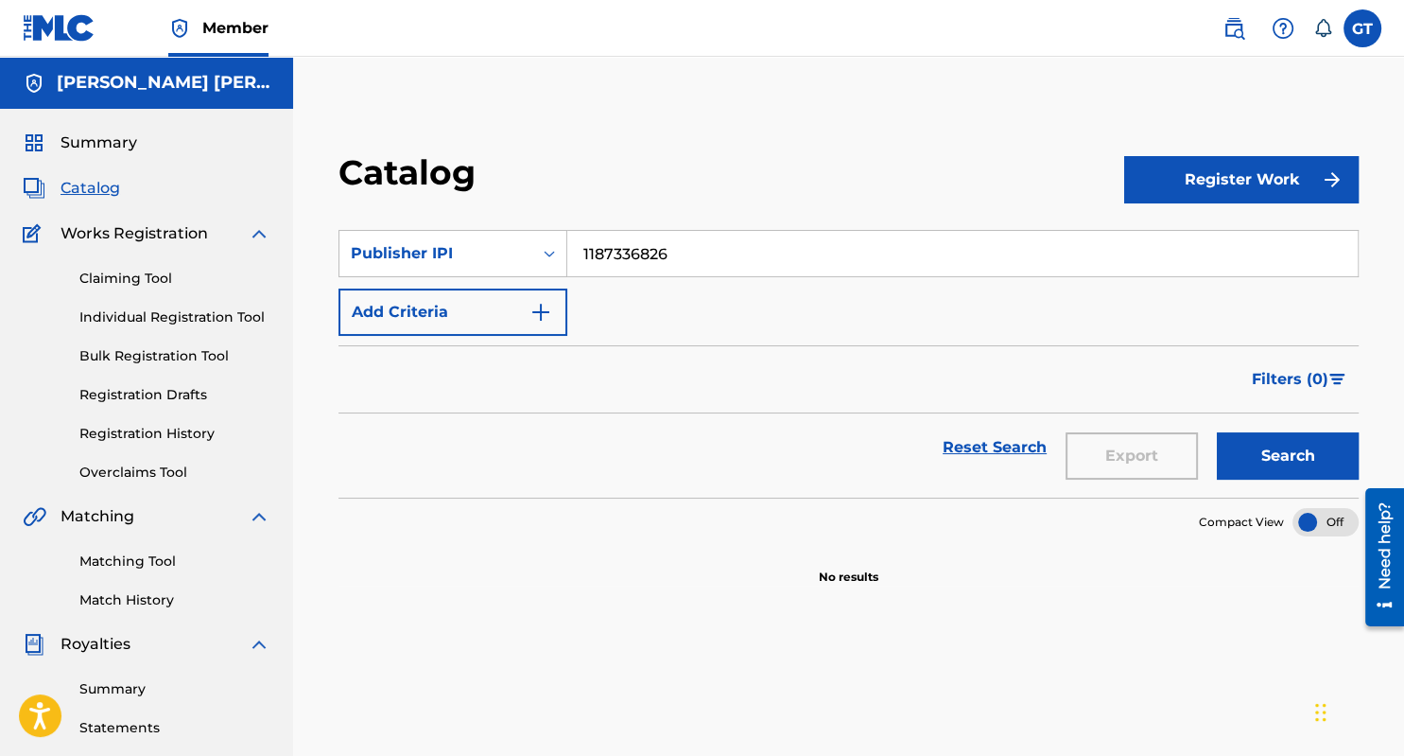
type input "1187336826"
click at [540, 314] on img "Search Form" at bounding box center [541, 312] width 23 height 23
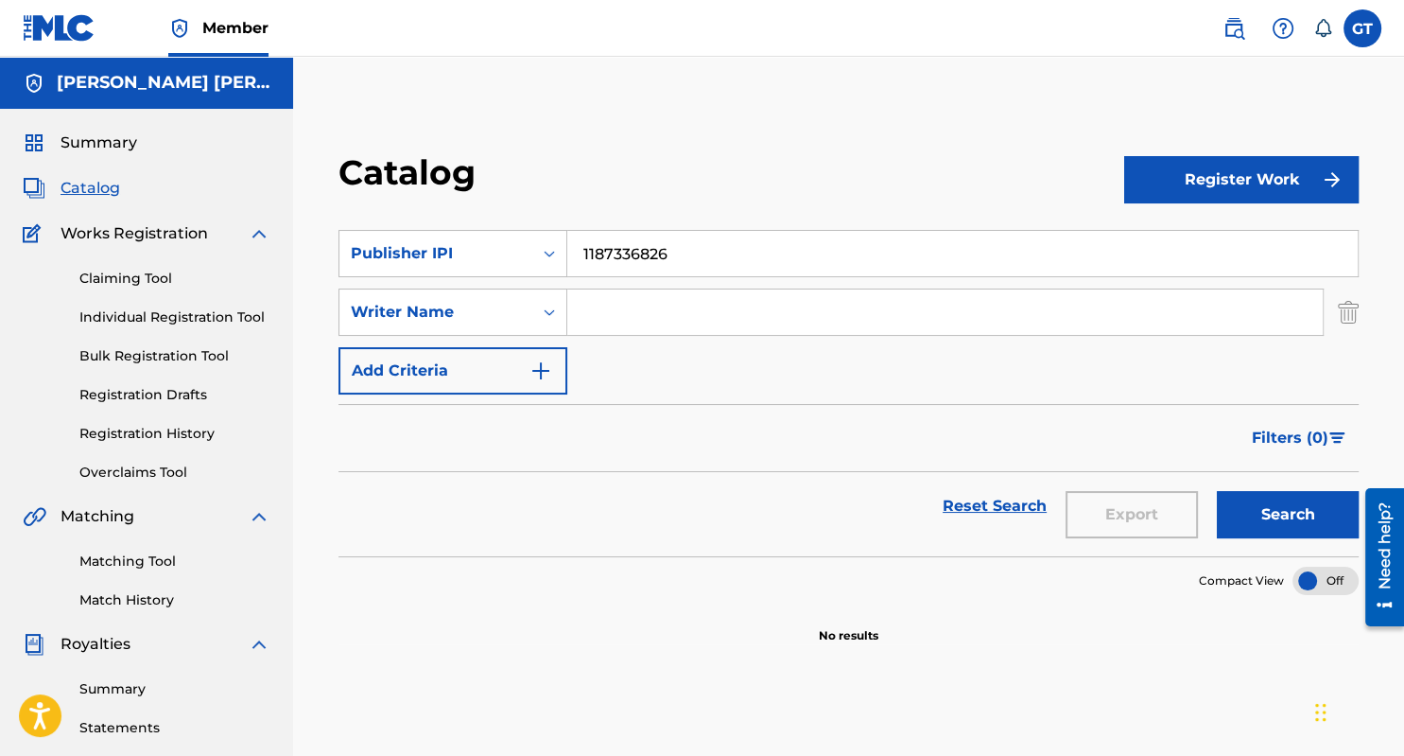
click at [628, 312] on input "Search Form" at bounding box center [945, 311] width 756 height 45
type input "Glenford Winchester Taylor"
click at [540, 375] on img "Search Form" at bounding box center [541, 370] width 23 height 23
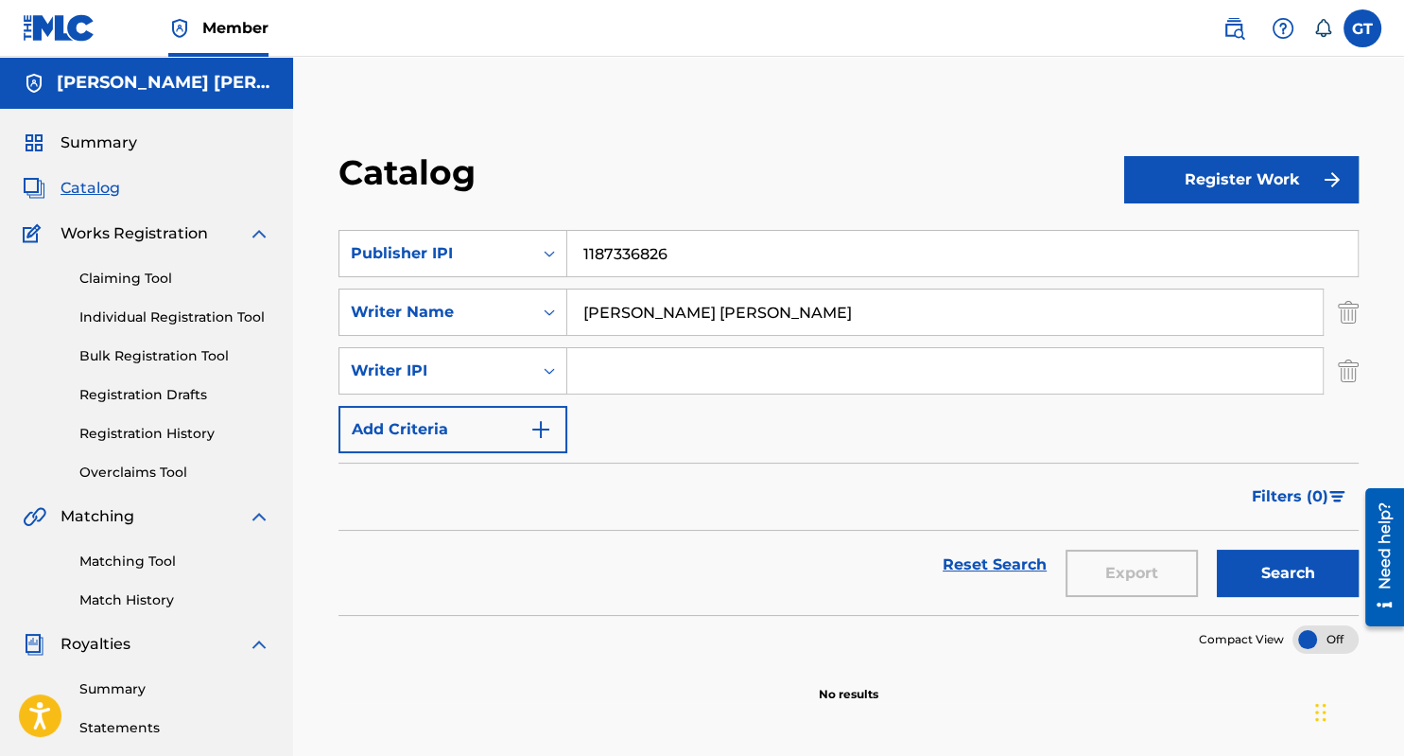
click at [612, 365] on input "Search Form" at bounding box center [945, 370] width 756 height 45
type input "1187336924"
click at [545, 432] on img "Search Form" at bounding box center [541, 429] width 23 height 23
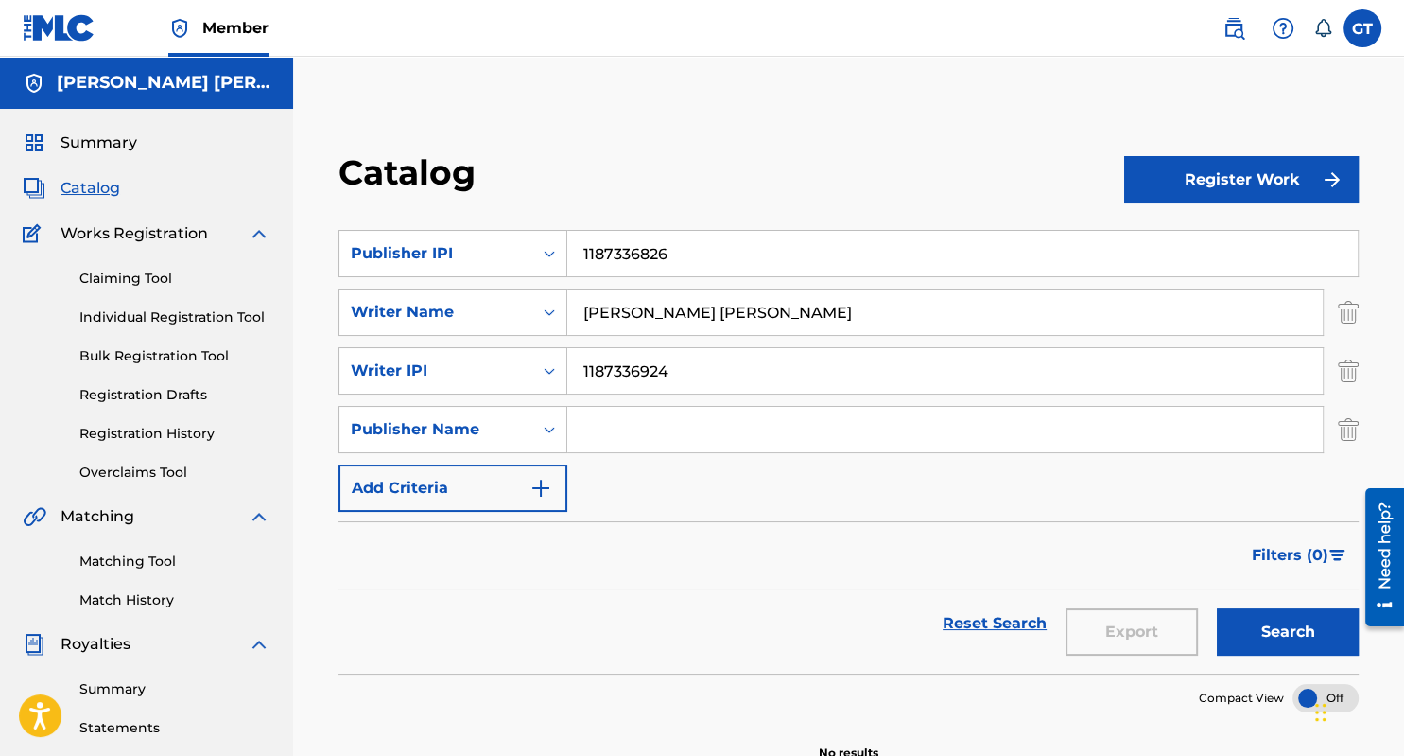
click at [603, 429] on input "Search Form" at bounding box center [945, 429] width 756 height 45
type input "ASCAP"
click at [539, 494] on img "Search Form" at bounding box center [541, 488] width 23 height 23
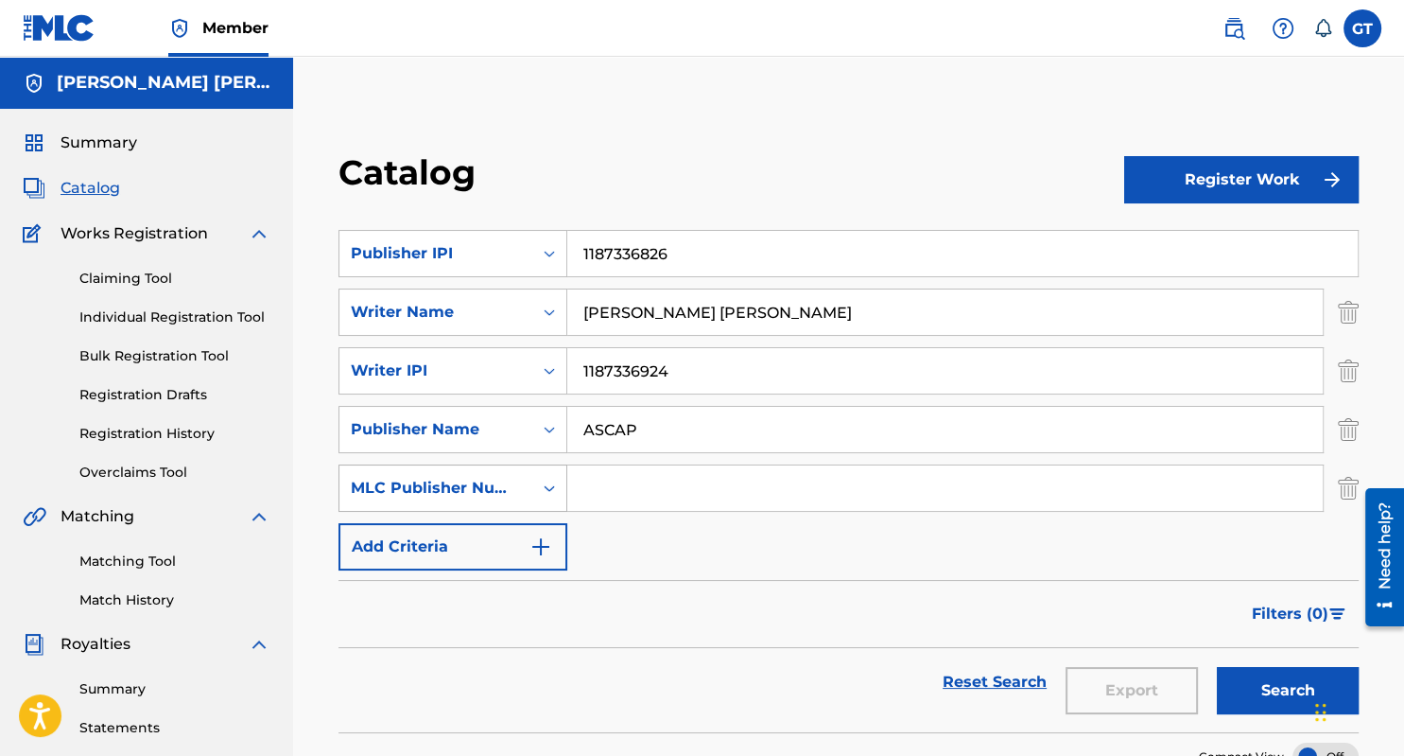
click at [549, 483] on icon "Search Form" at bounding box center [549, 488] width 19 height 19
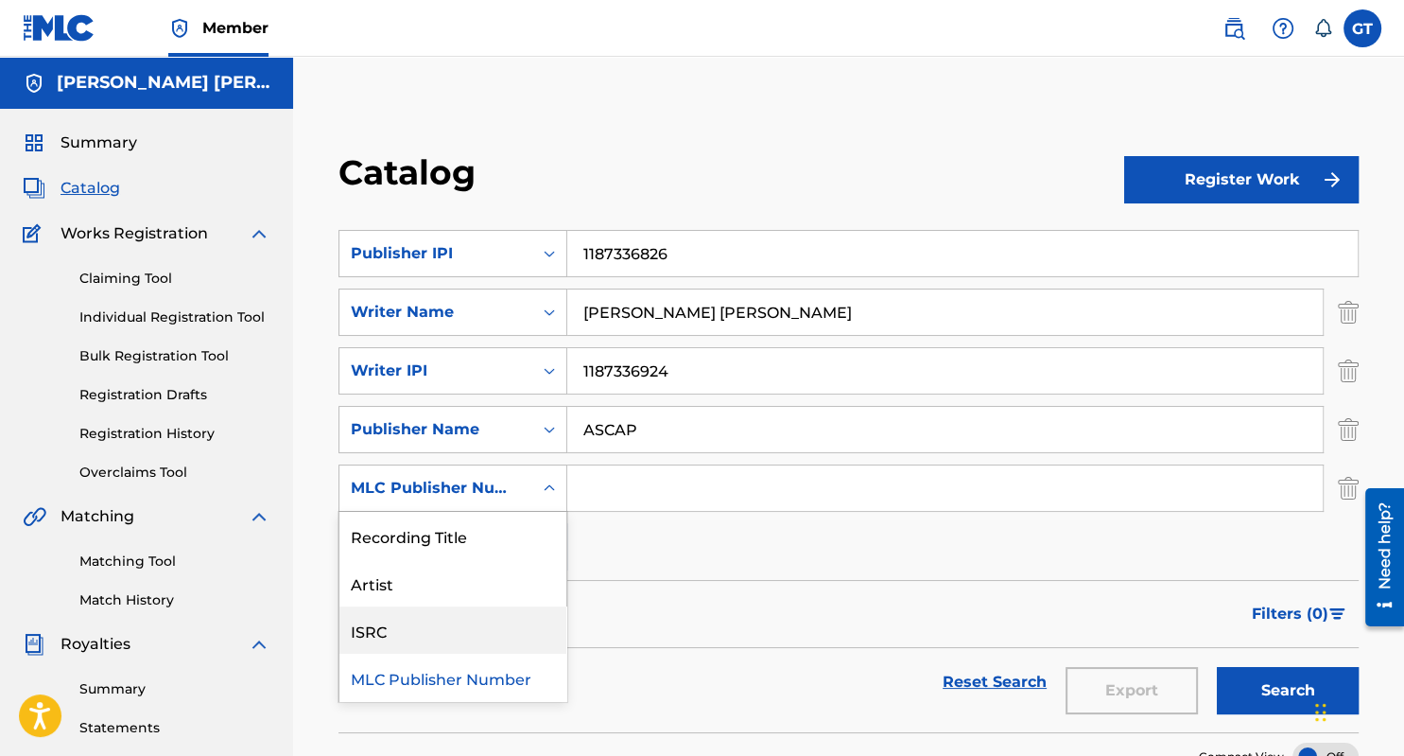
click at [373, 626] on div "ISRC" at bounding box center [453, 629] width 227 height 47
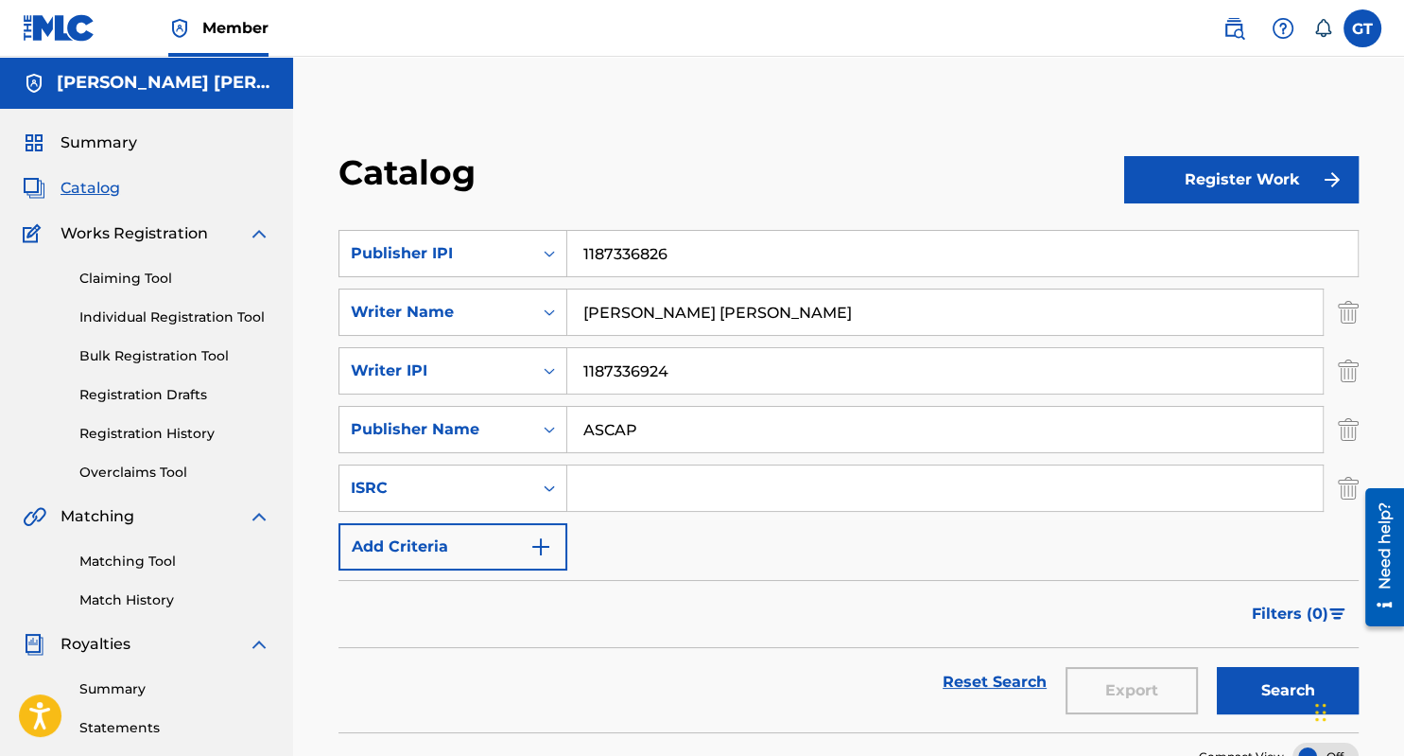
click at [617, 483] on input "Search Form" at bounding box center [945, 487] width 756 height 45
type input "QZTAX2394234"
click at [541, 549] on img "Search Form" at bounding box center [541, 546] width 23 height 23
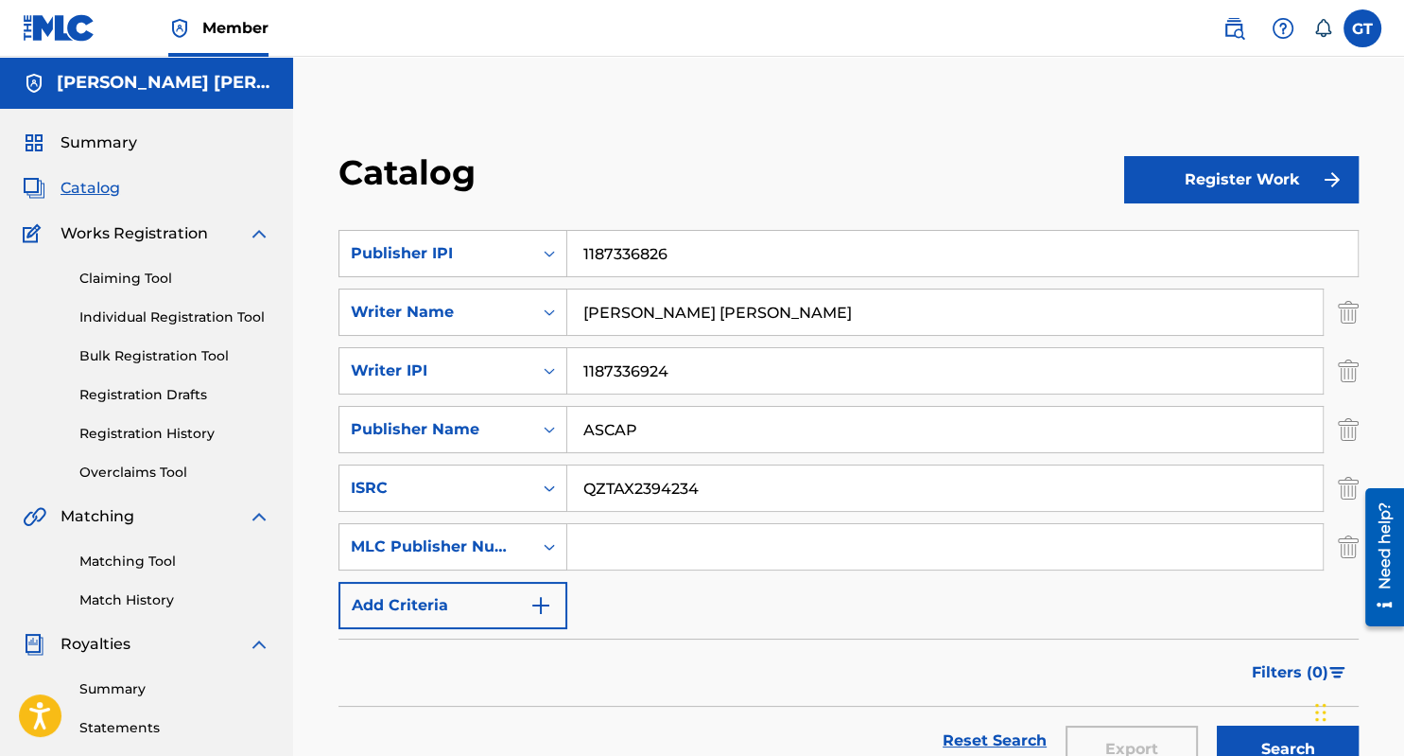
click at [539, 607] on img "Search Form" at bounding box center [541, 605] width 23 height 23
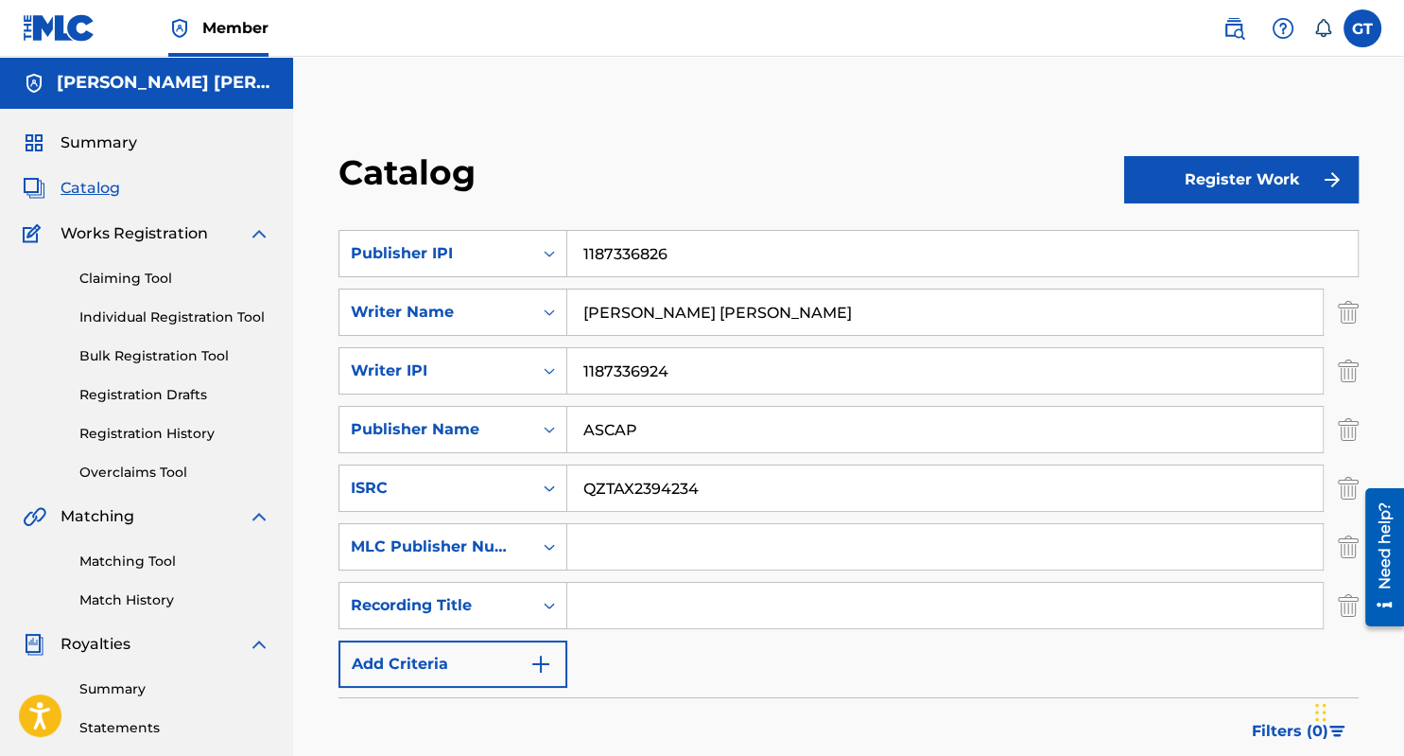
click at [614, 607] on input "Search Form" at bounding box center [945, 605] width 756 height 45
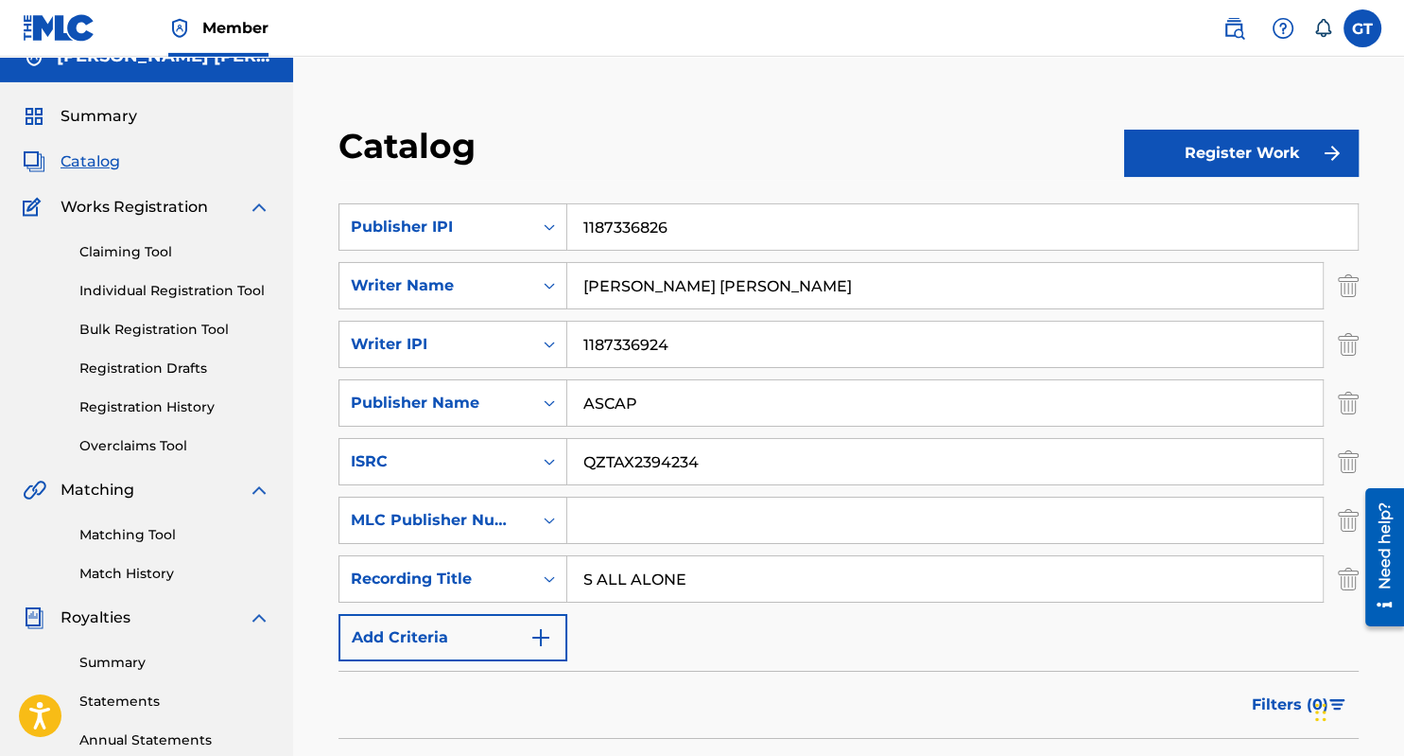
click at [593, 579] on input "S ALL ALONE" at bounding box center [945, 578] width 756 height 45
type input "SO ALL ALONE"
click at [539, 638] on img "Search Form" at bounding box center [541, 637] width 23 height 23
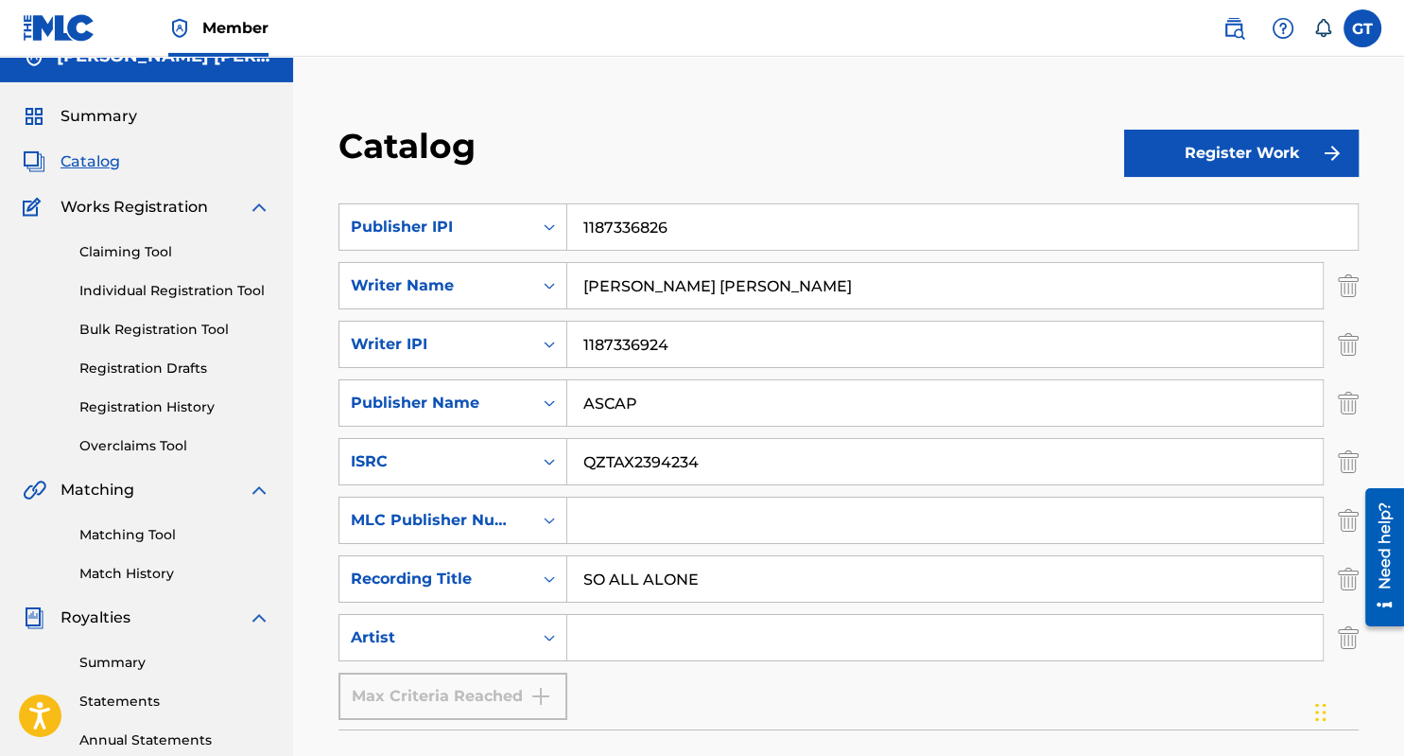
click at [642, 642] on input "Search Form" at bounding box center [945, 637] width 756 height 45
type input "WINCHESTER T"
click at [1239, 151] on button "Register Work" at bounding box center [1241, 153] width 235 height 47
click at [1203, 212] on link "Individual" at bounding box center [1241, 214] width 235 height 45
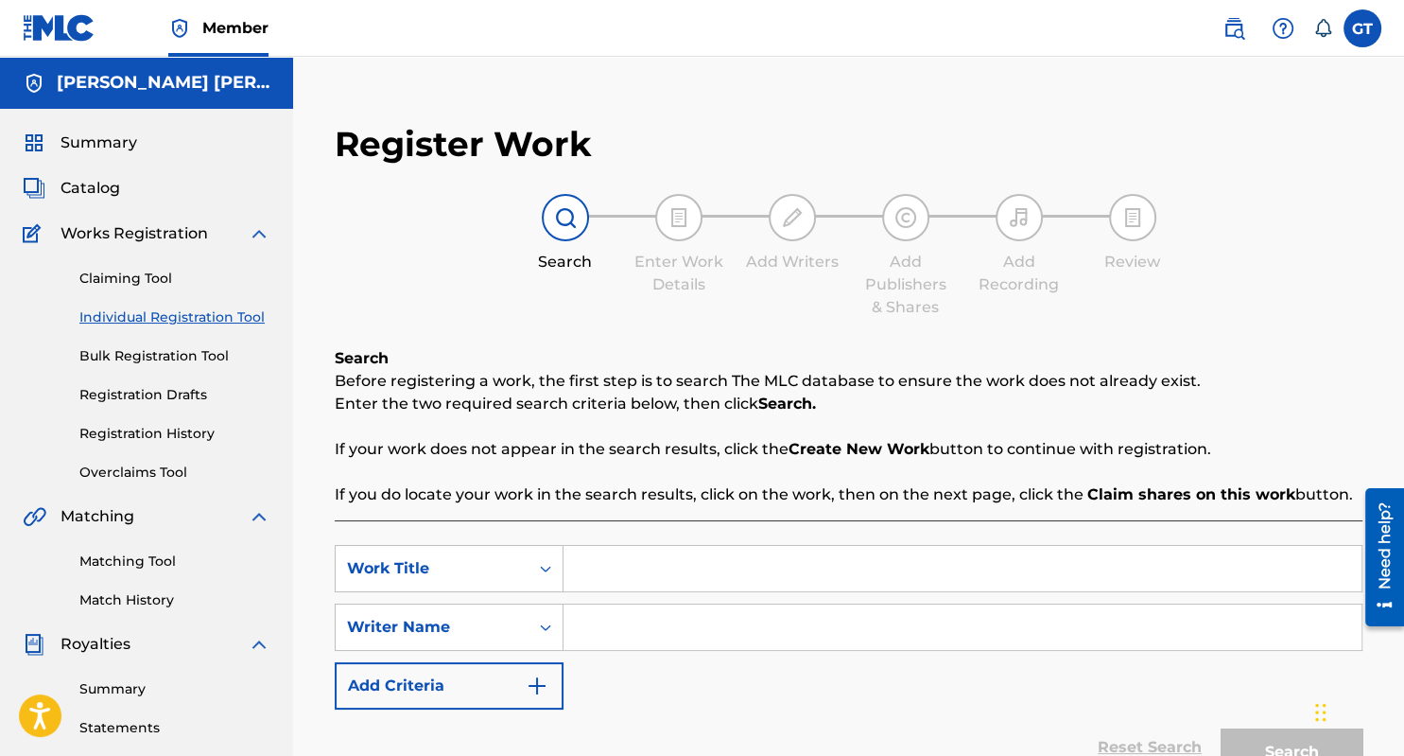
click at [89, 190] on span "Catalog" at bounding box center [91, 188] width 60 height 23
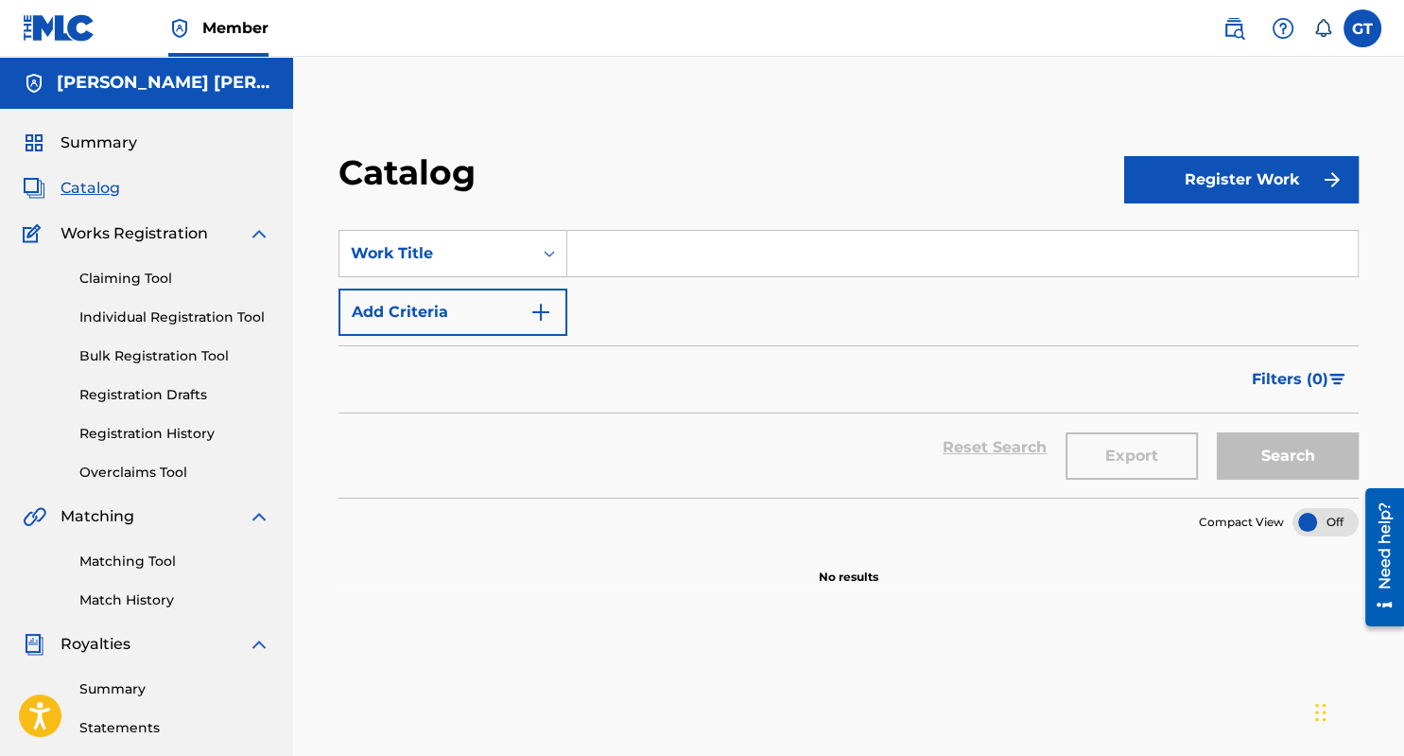
click at [119, 139] on span "Summary" at bounding box center [99, 142] width 77 height 23
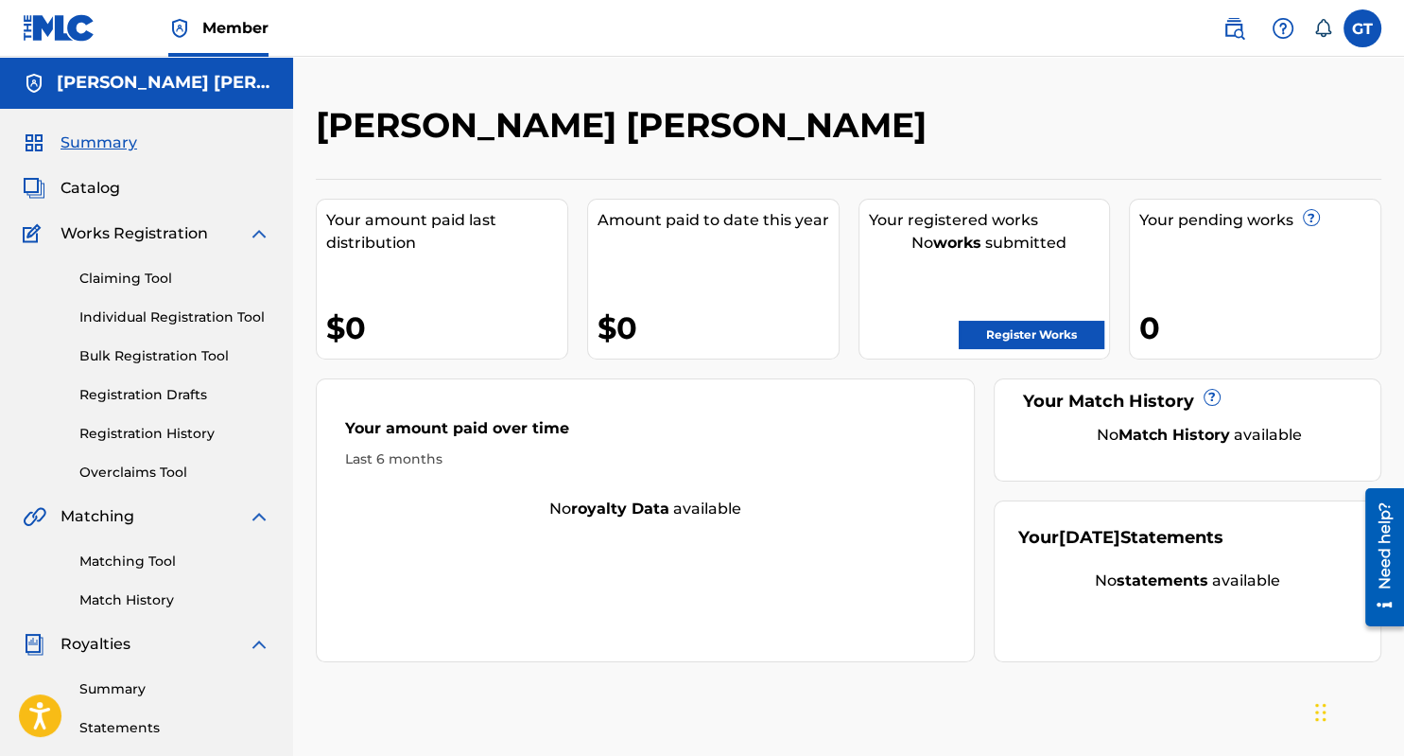
click at [265, 230] on img at bounding box center [259, 233] width 23 height 23
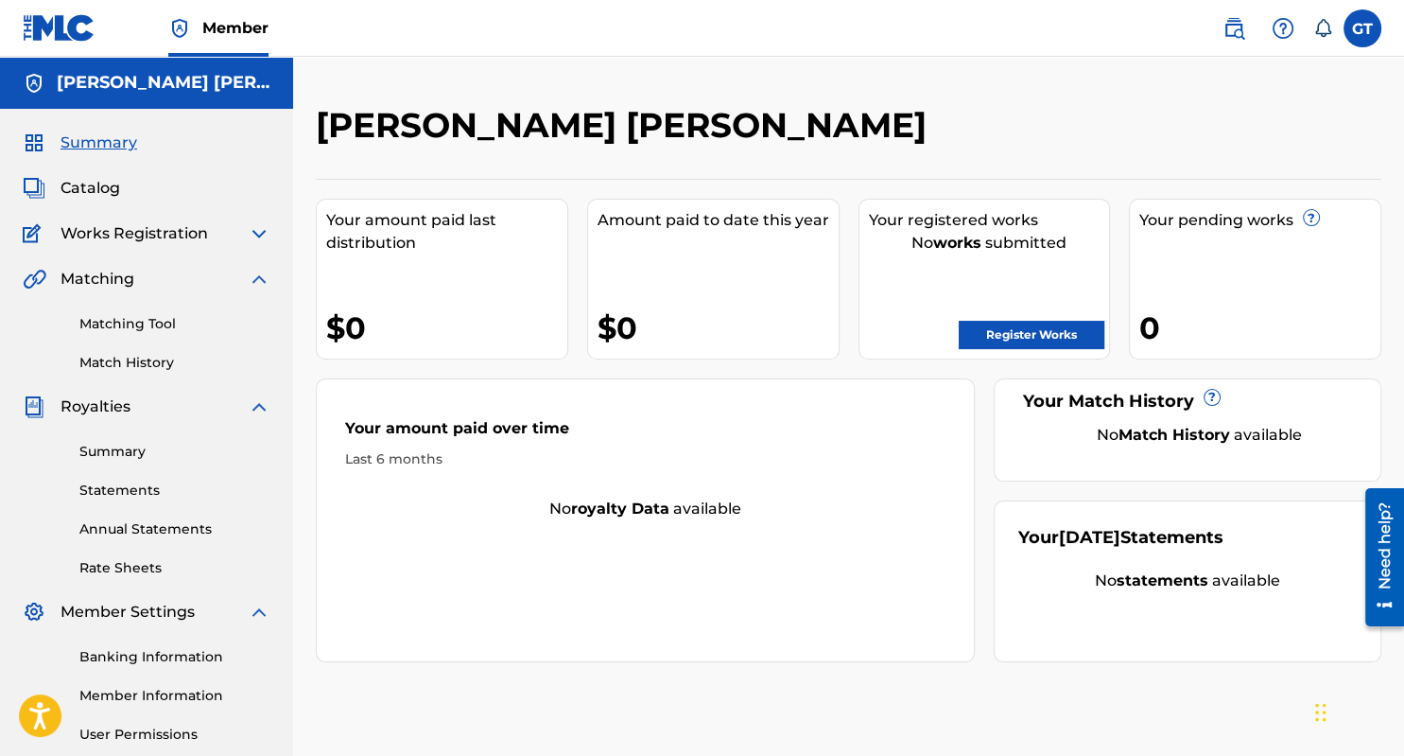
click at [252, 278] on img at bounding box center [259, 279] width 23 height 23
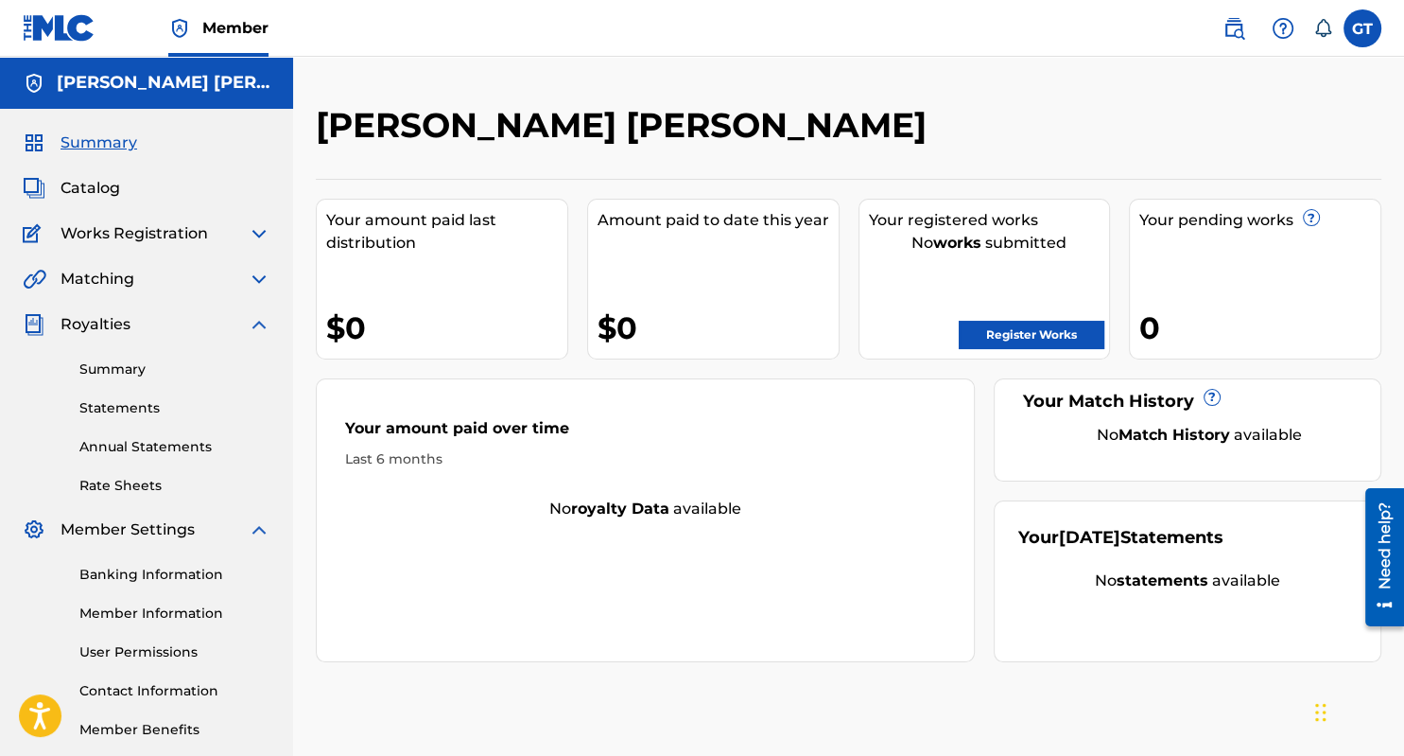
click at [259, 229] on img at bounding box center [259, 233] width 23 height 23
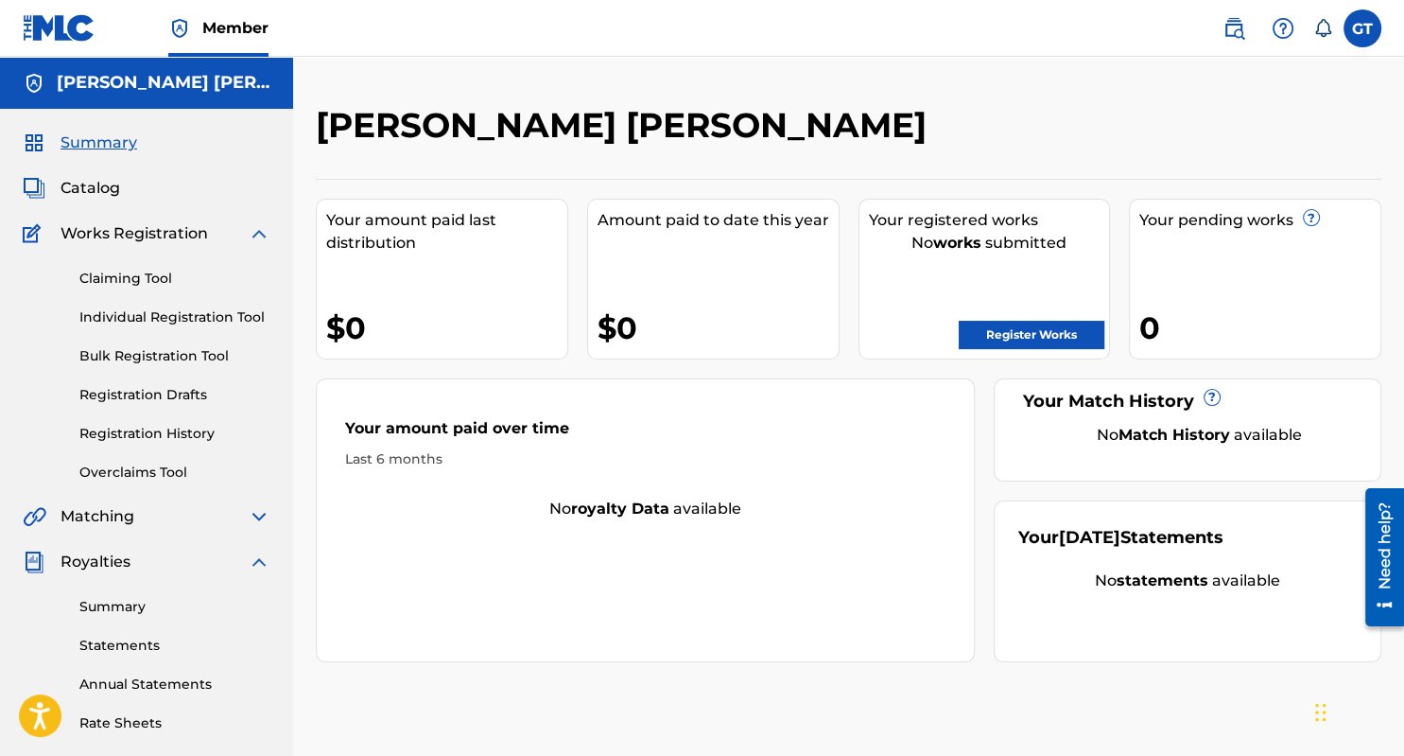
click at [236, 315] on link "Individual Registration Tool" at bounding box center [174, 317] width 191 height 20
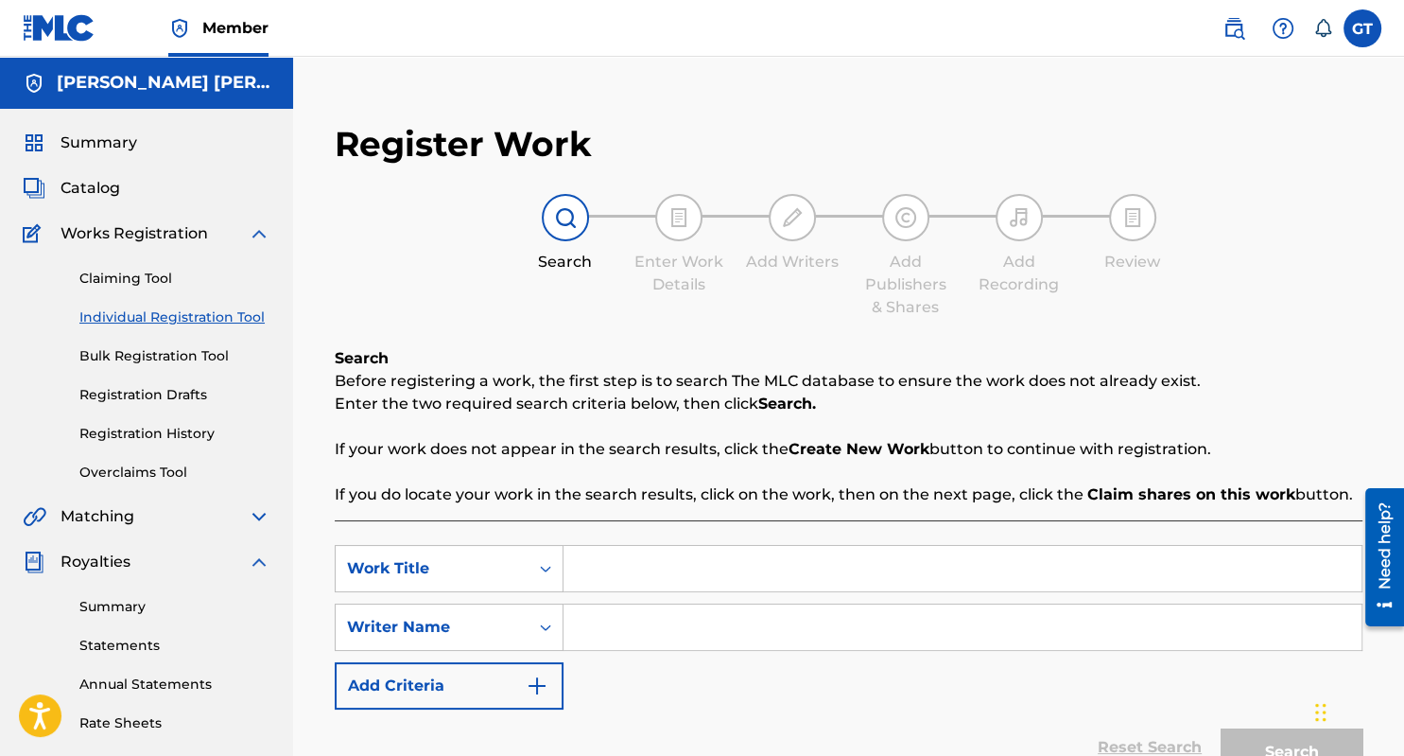
click at [570, 217] on img at bounding box center [565, 217] width 23 height 23
click at [622, 551] on input "Search Form" at bounding box center [963, 568] width 798 height 45
type input "SO ALL ALONE"
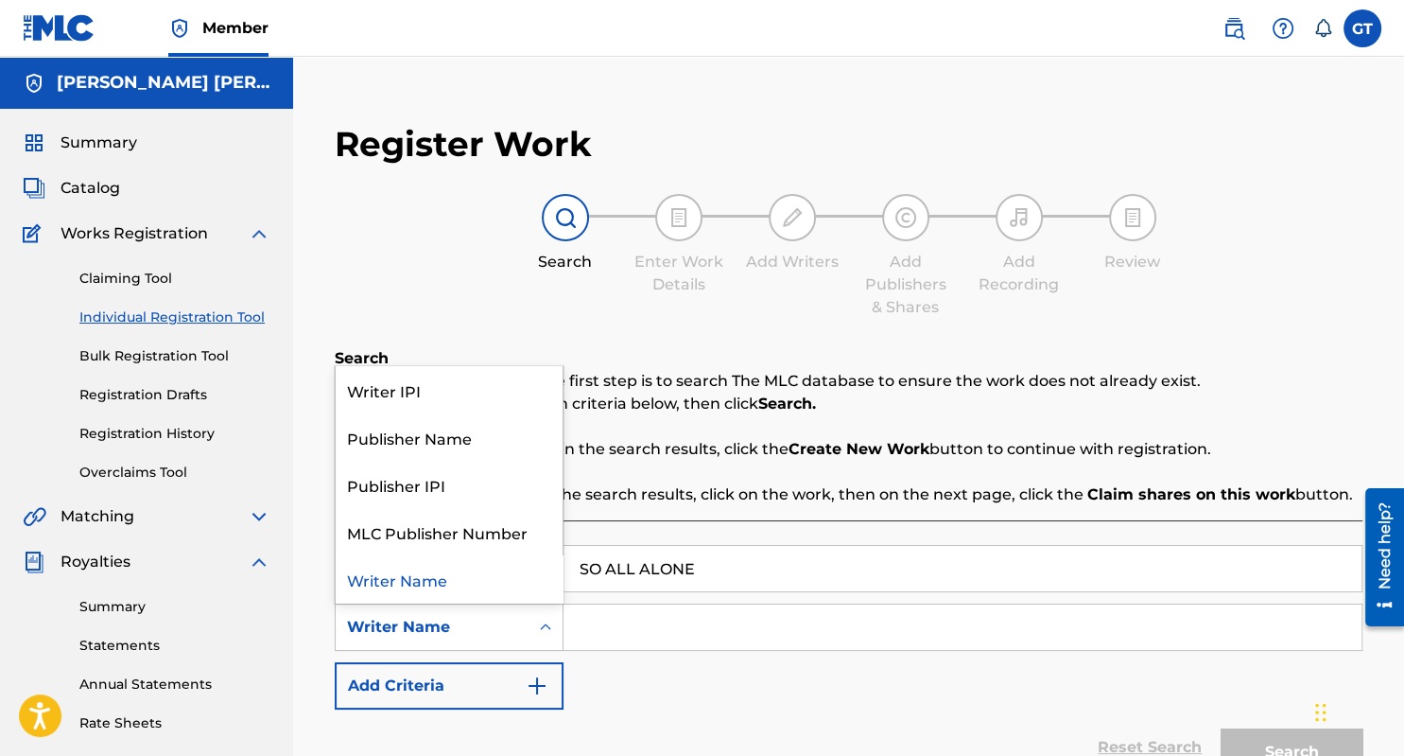
click at [546, 625] on icon "Search Form" at bounding box center [545, 627] width 19 height 19
click at [649, 636] on input "Search Form" at bounding box center [963, 626] width 798 height 45
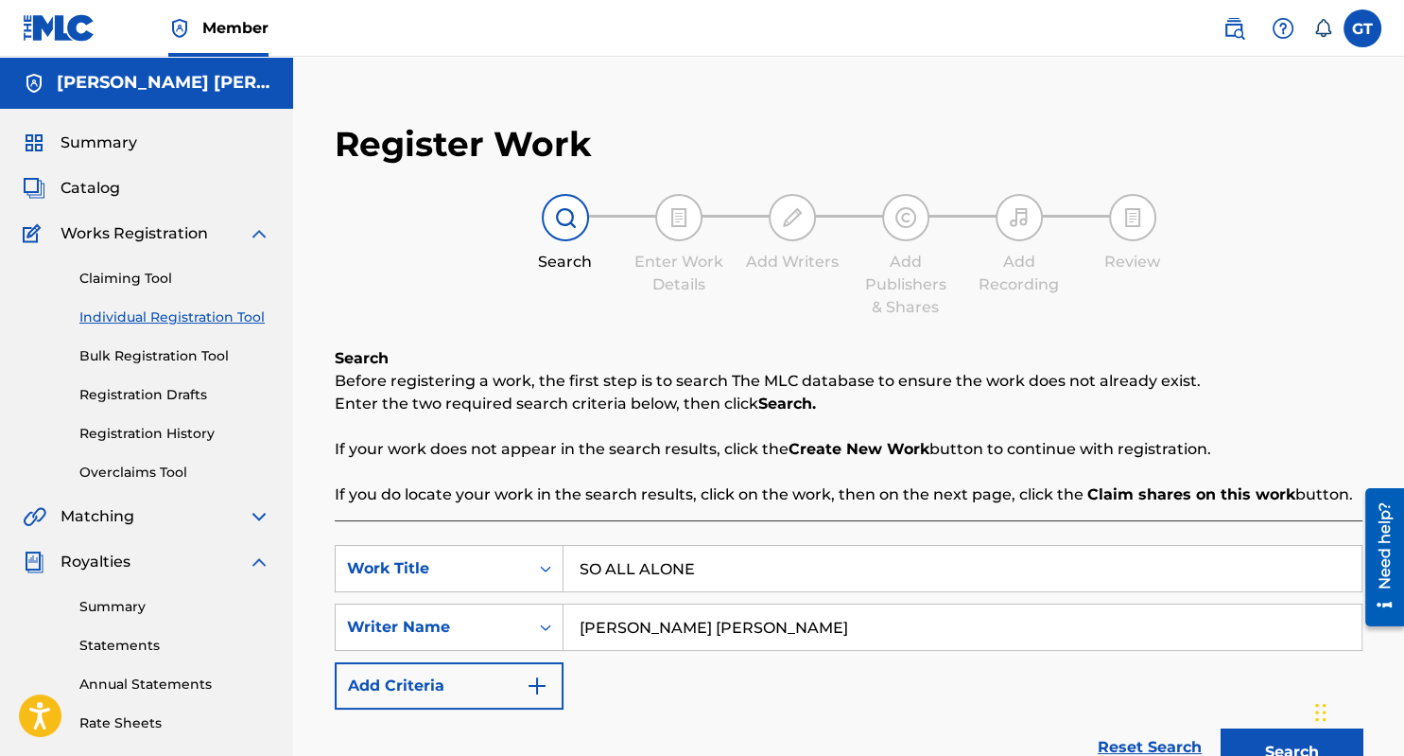
type input "Glenford Winchester Taylor"
click at [536, 686] on img "Search Form" at bounding box center [537, 685] width 23 height 23
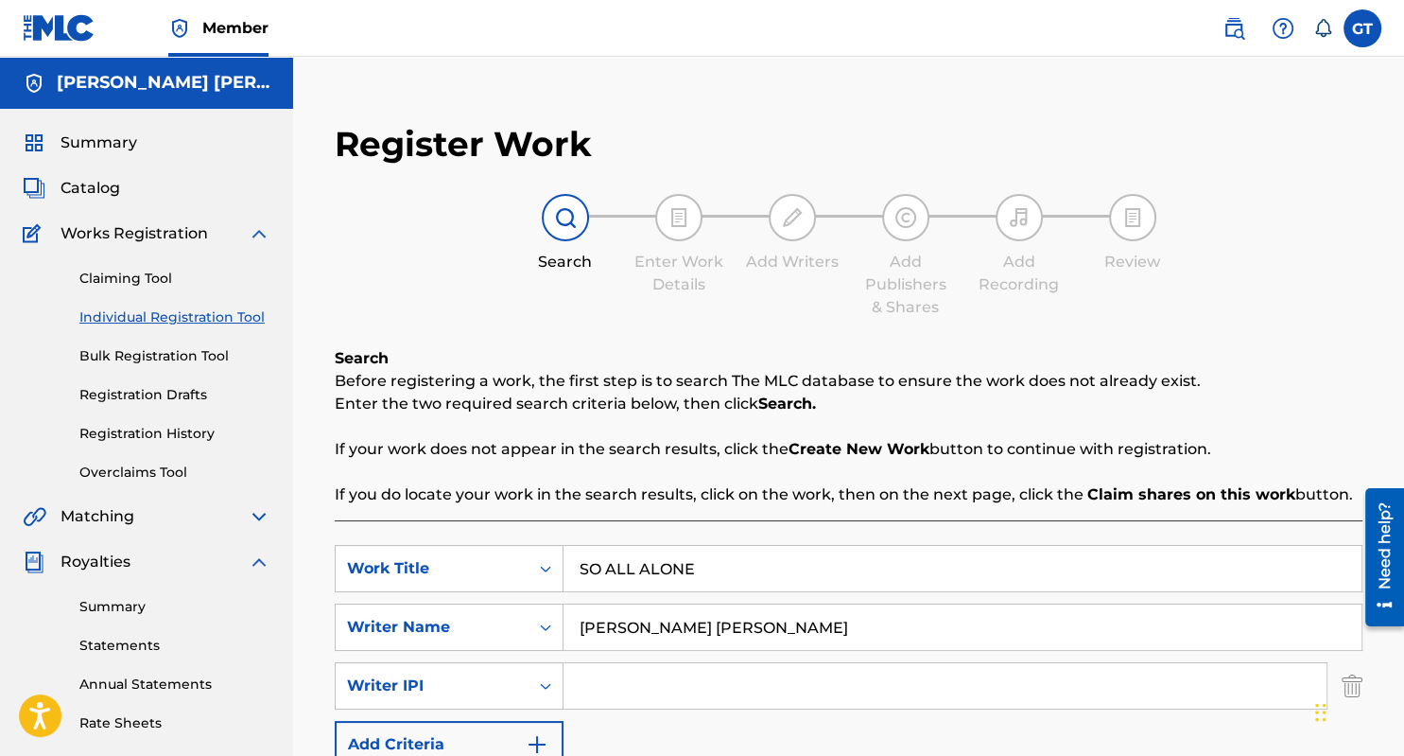
click at [630, 688] on input "Search Form" at bounding box center [945, 685] width 763 height 45
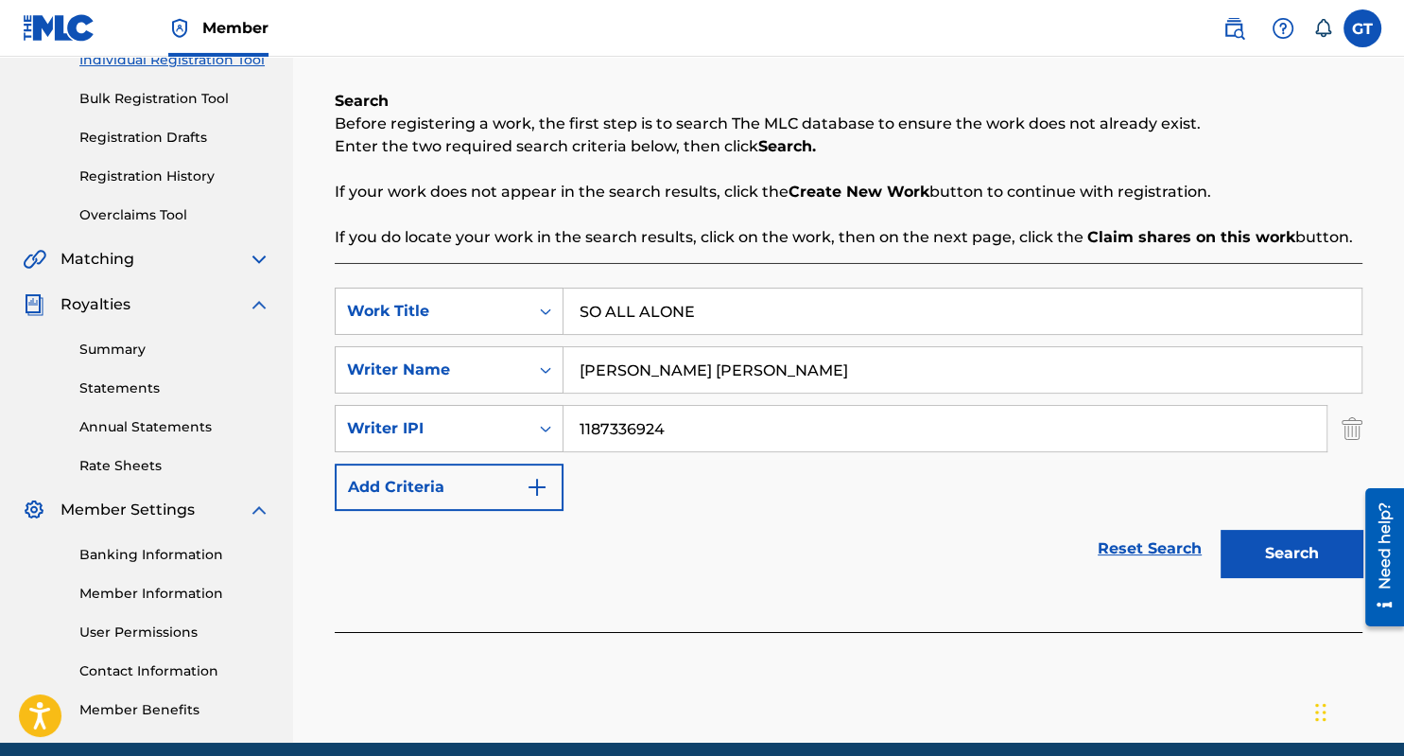
scroll to position [334, 0]
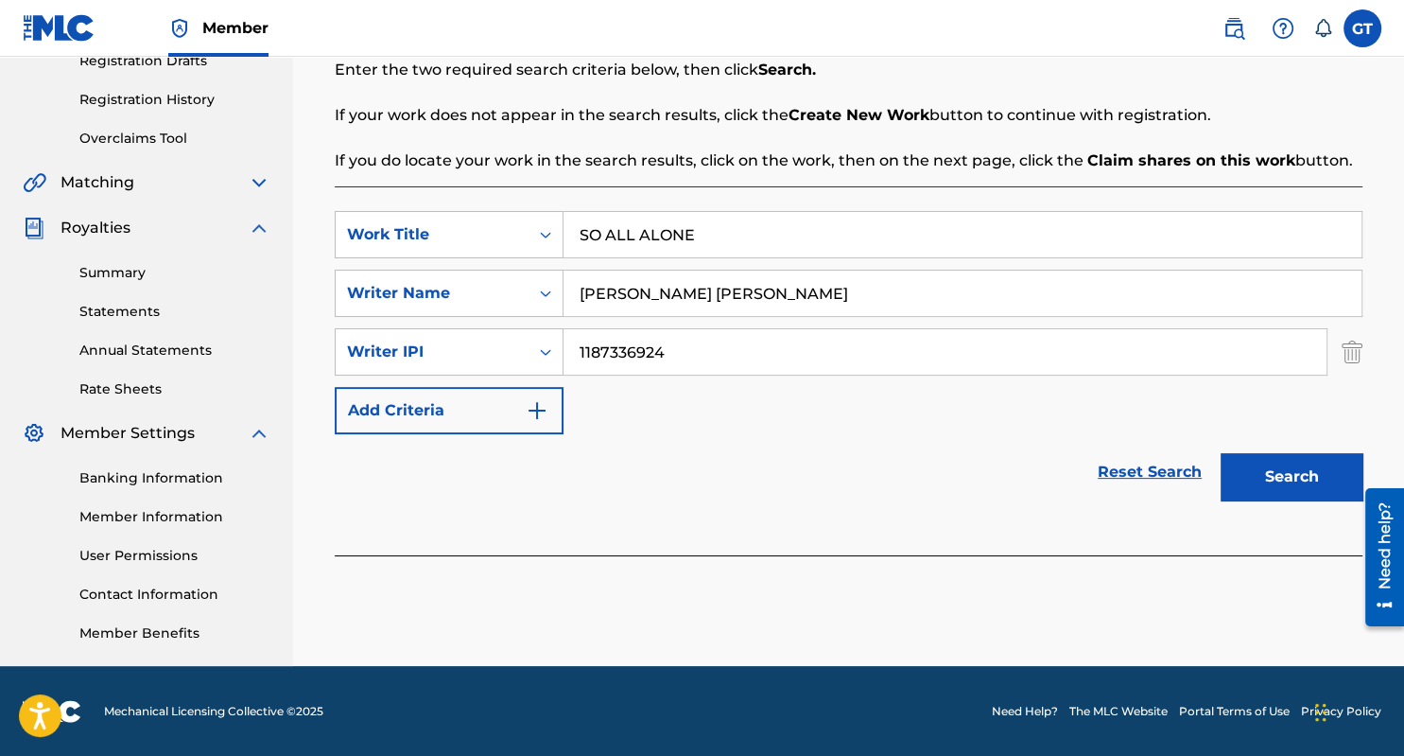
type input "1187336924"
click at [1269, 477] on button "Search" at bounding box center [1292, 476] width 142 height 47
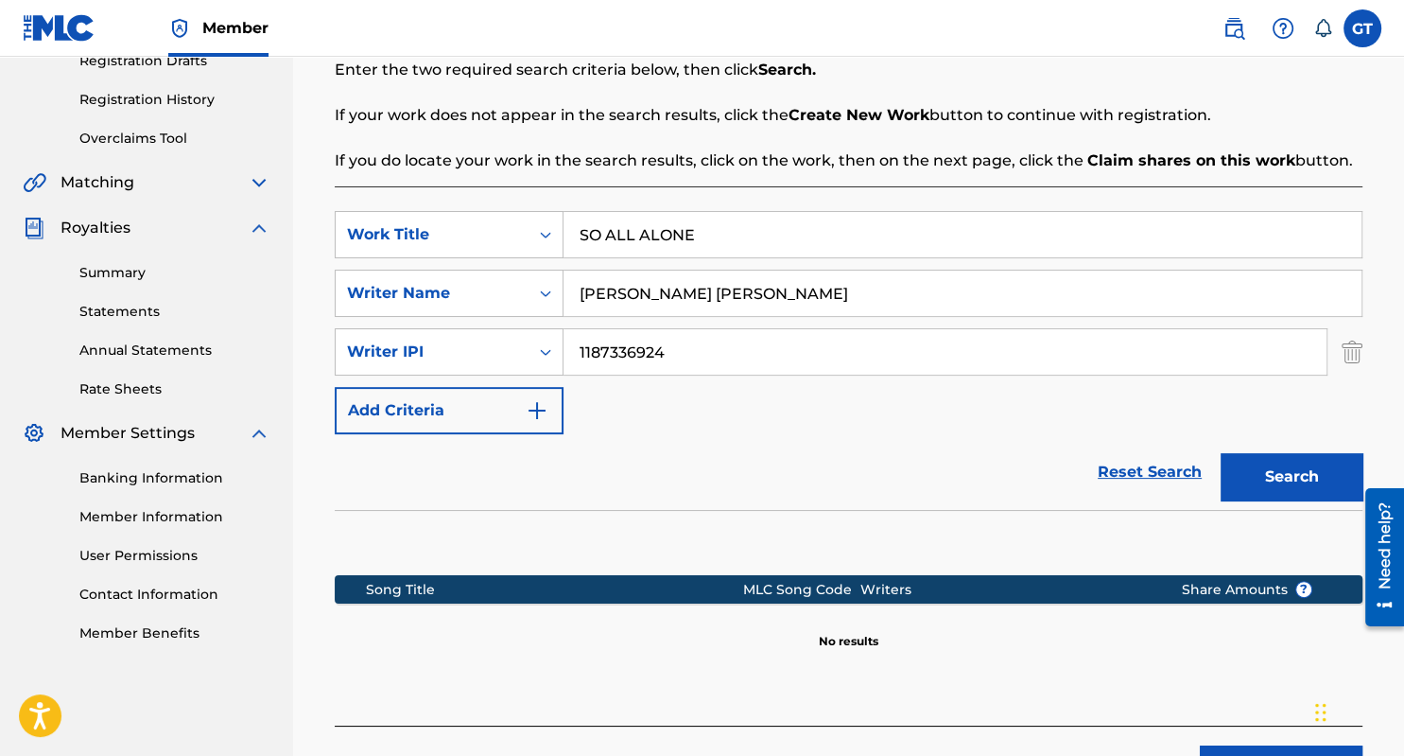
scroll to position [479, 0]
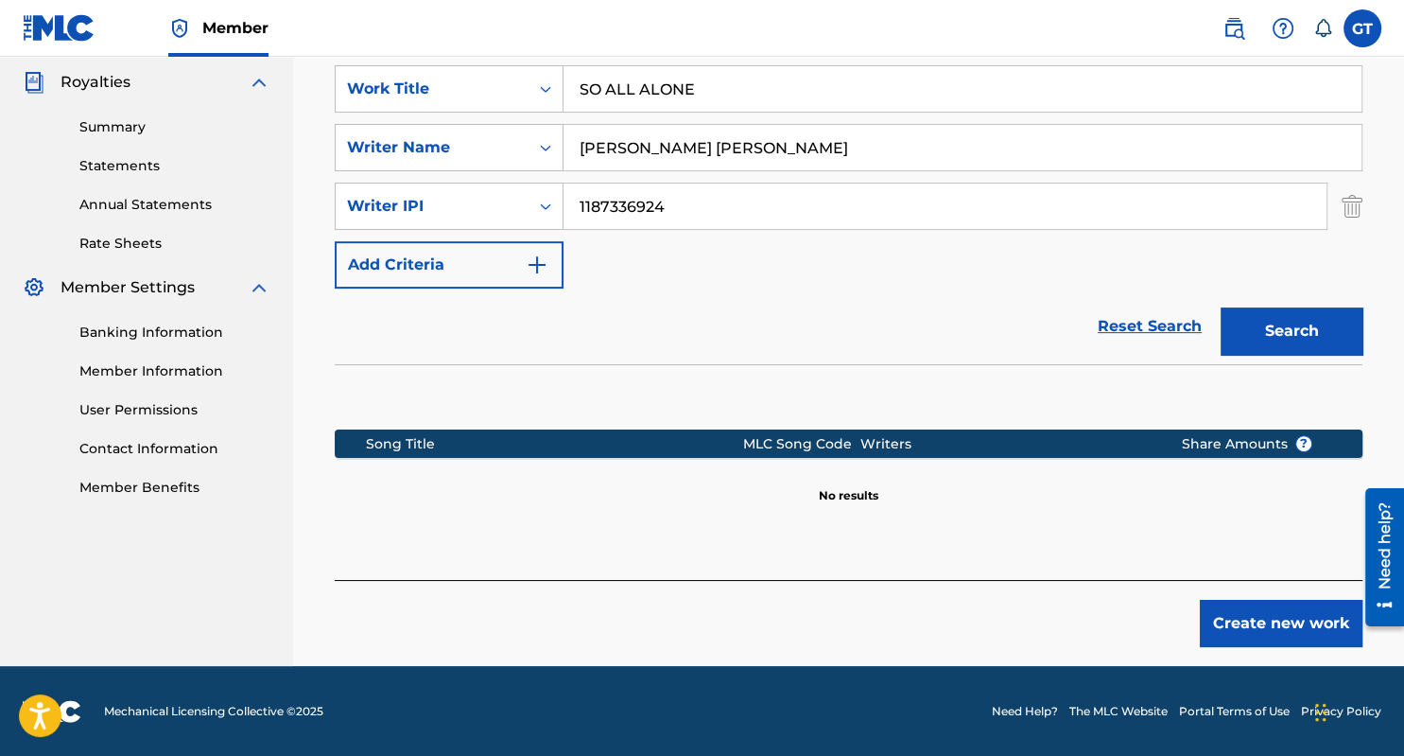
click at [1262, 616] on button "Create new work" at bounding box center [1281, 623] width 163 height 47
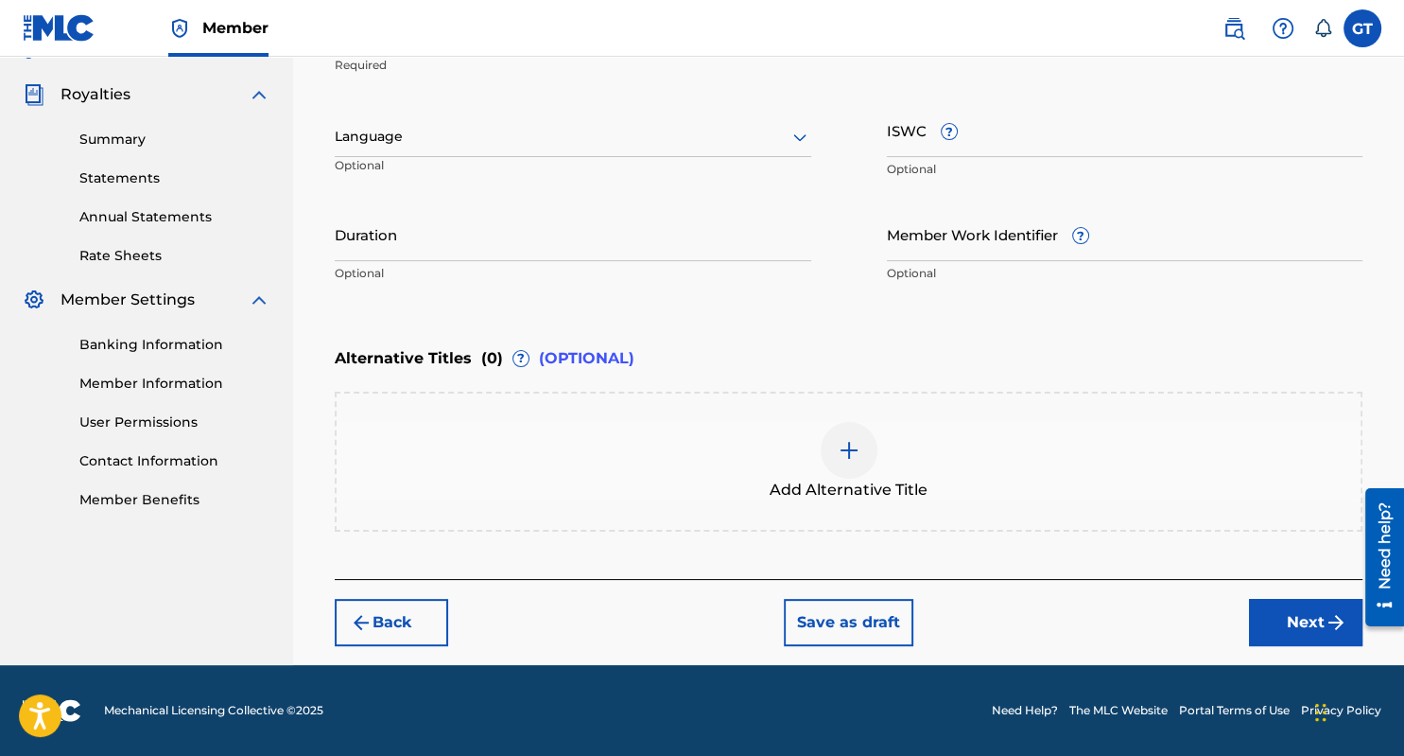
scroll to position [465, 0]
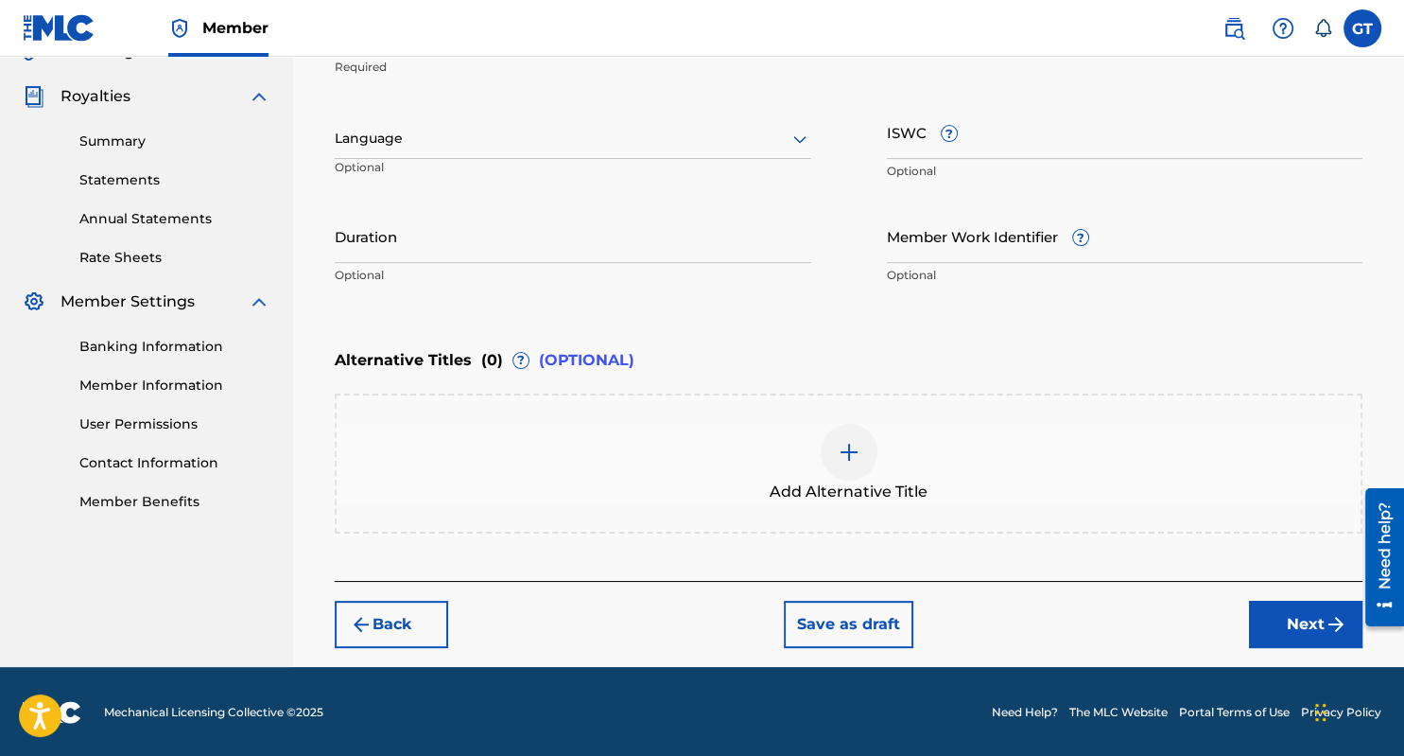
click at [127, 142] on link "Summary" at bounding box center [174, 141] width 191 height 20
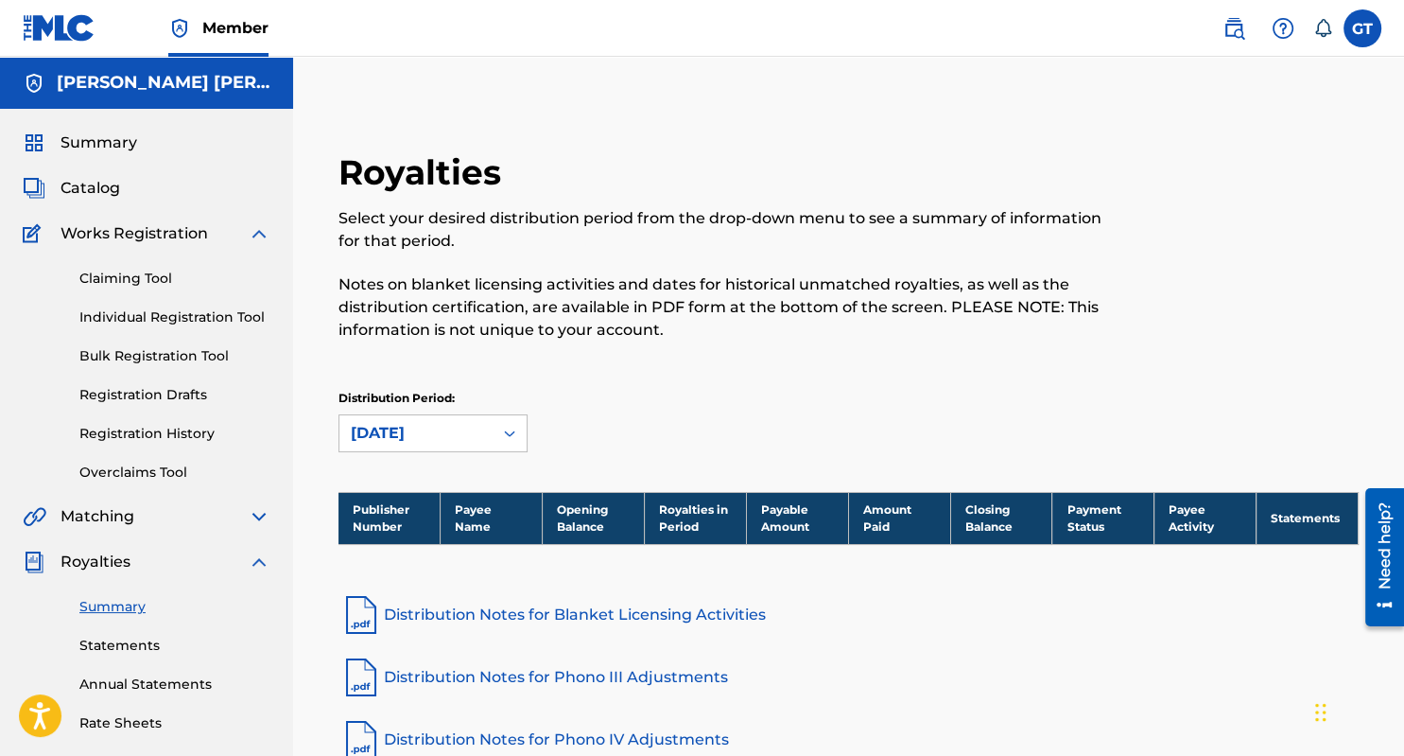
click at [189, 352] on link "Bulk Registration Tool" at bounding box center [174, 356] width 191 height 20
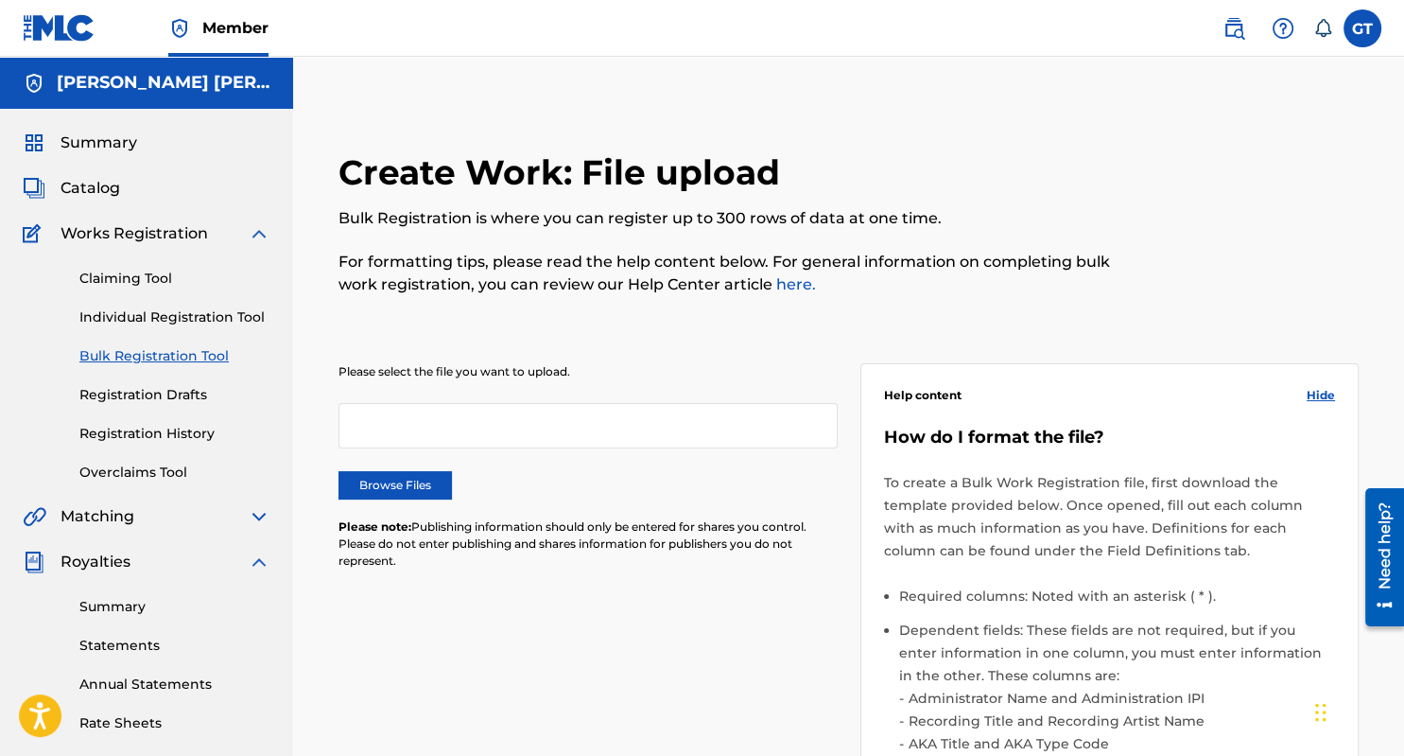
click at [259, 235] on img at bounding box center [259, 233] width 23 height 23
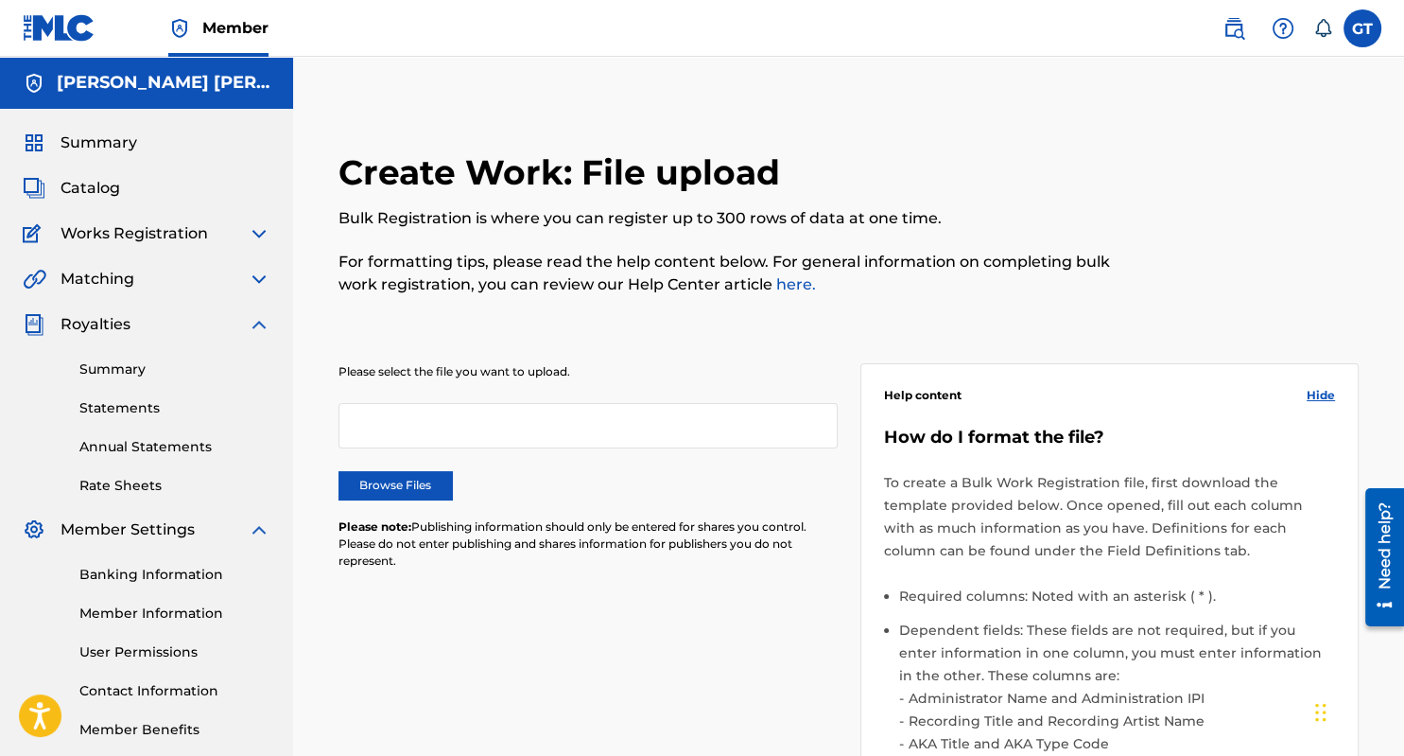
click at [257, 281] on img at bounding box center [259, 279] width 23 height 23
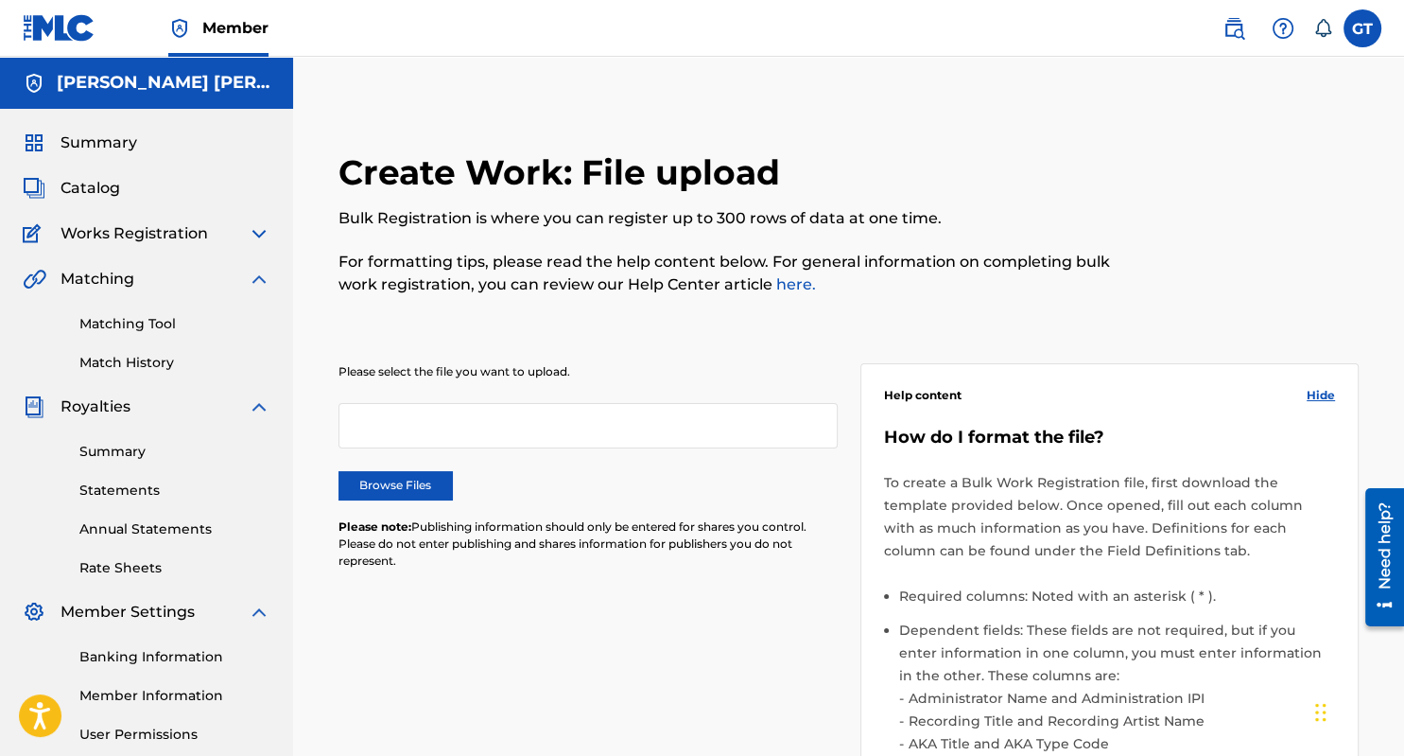
click at [255, 282] on img at bounding box center [259, 279] width 23 height 23
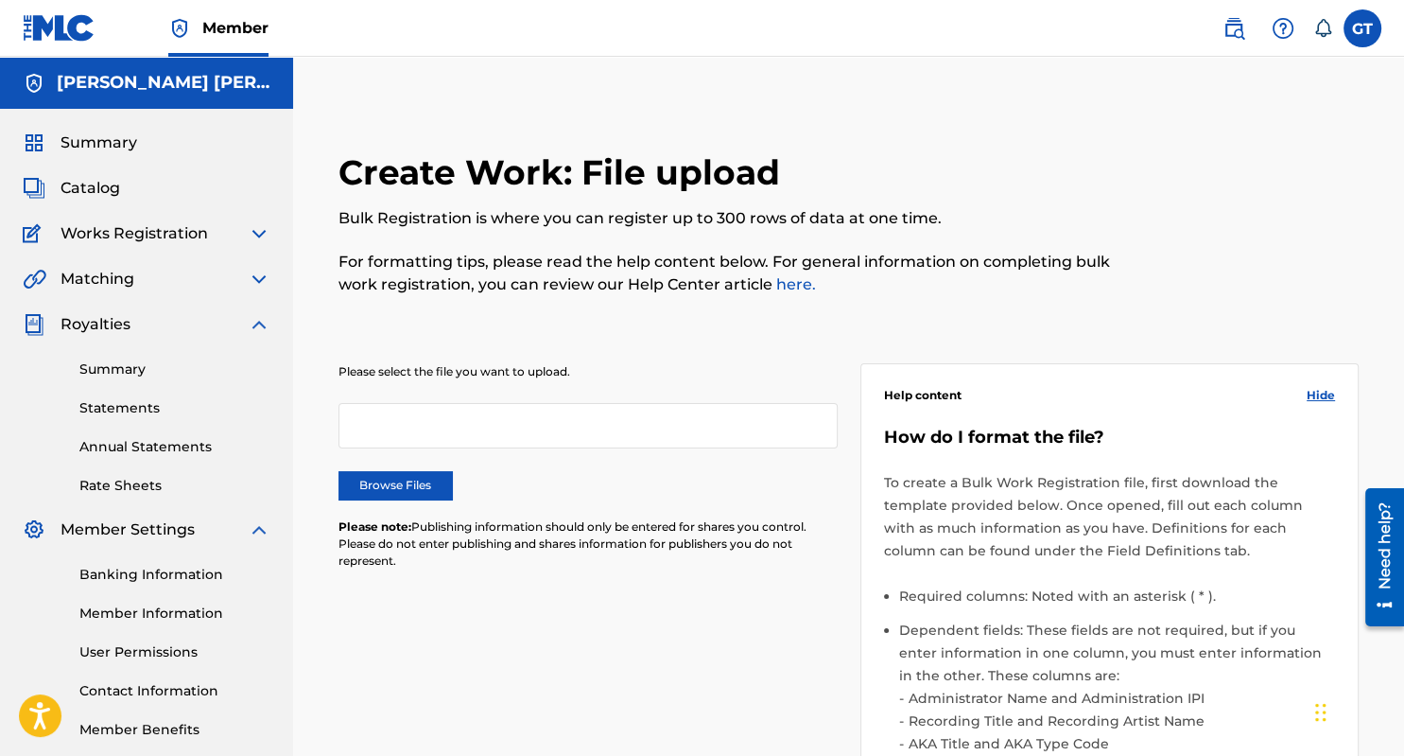
click at [254, 231] on img at bounding box center [259, 233] width 23 height 23
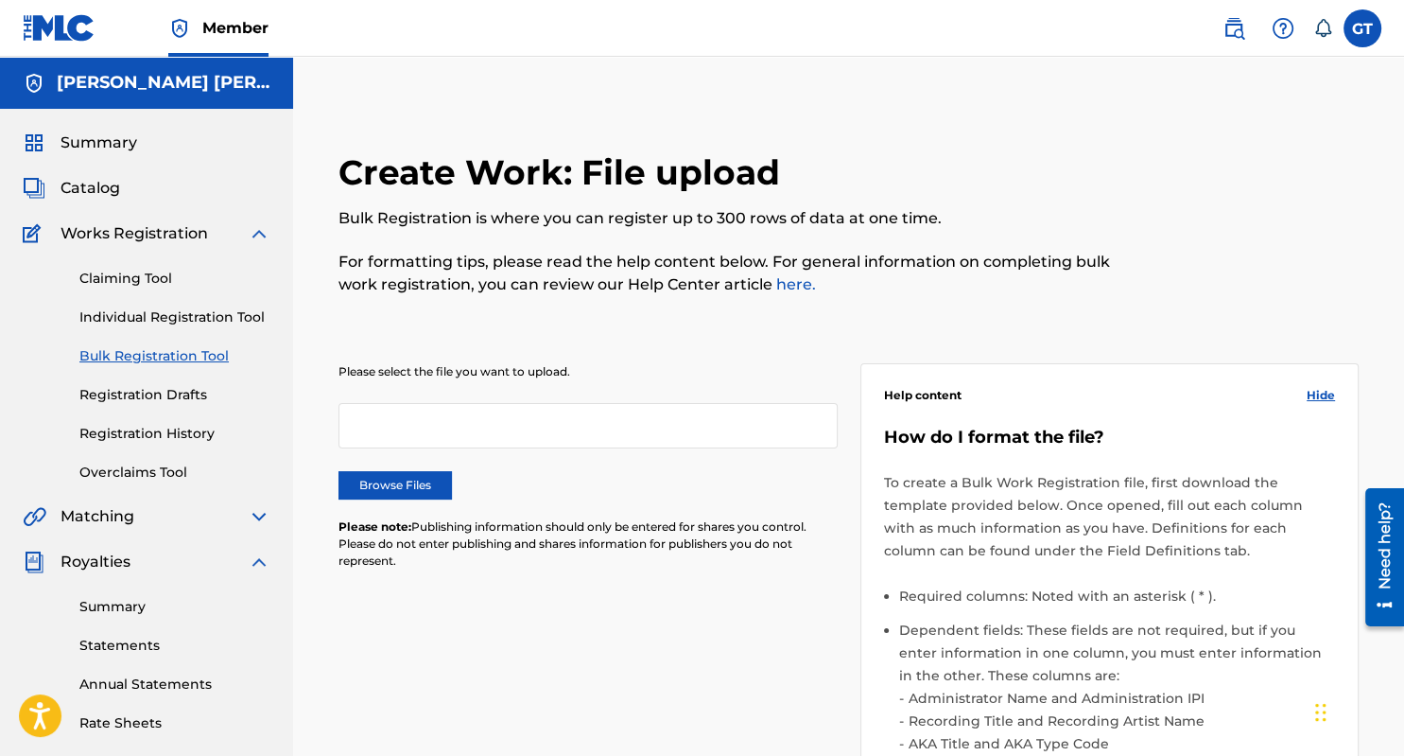
click at [168, 392] on link "Registration Drafts" at bounding box center [174, 395] width 191 height 20
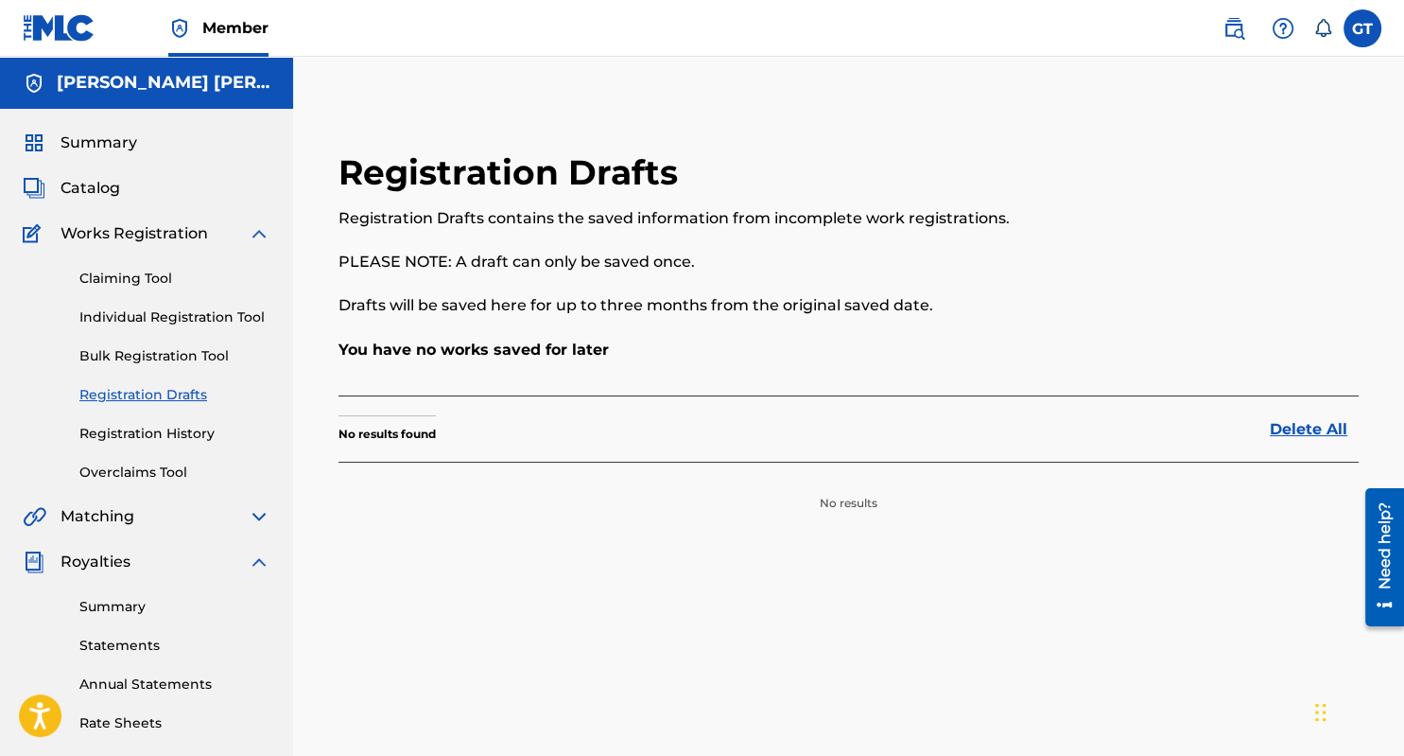
click at [185, 431] on link "Registration History" at bounding box center [174, 434] width 191 height 20
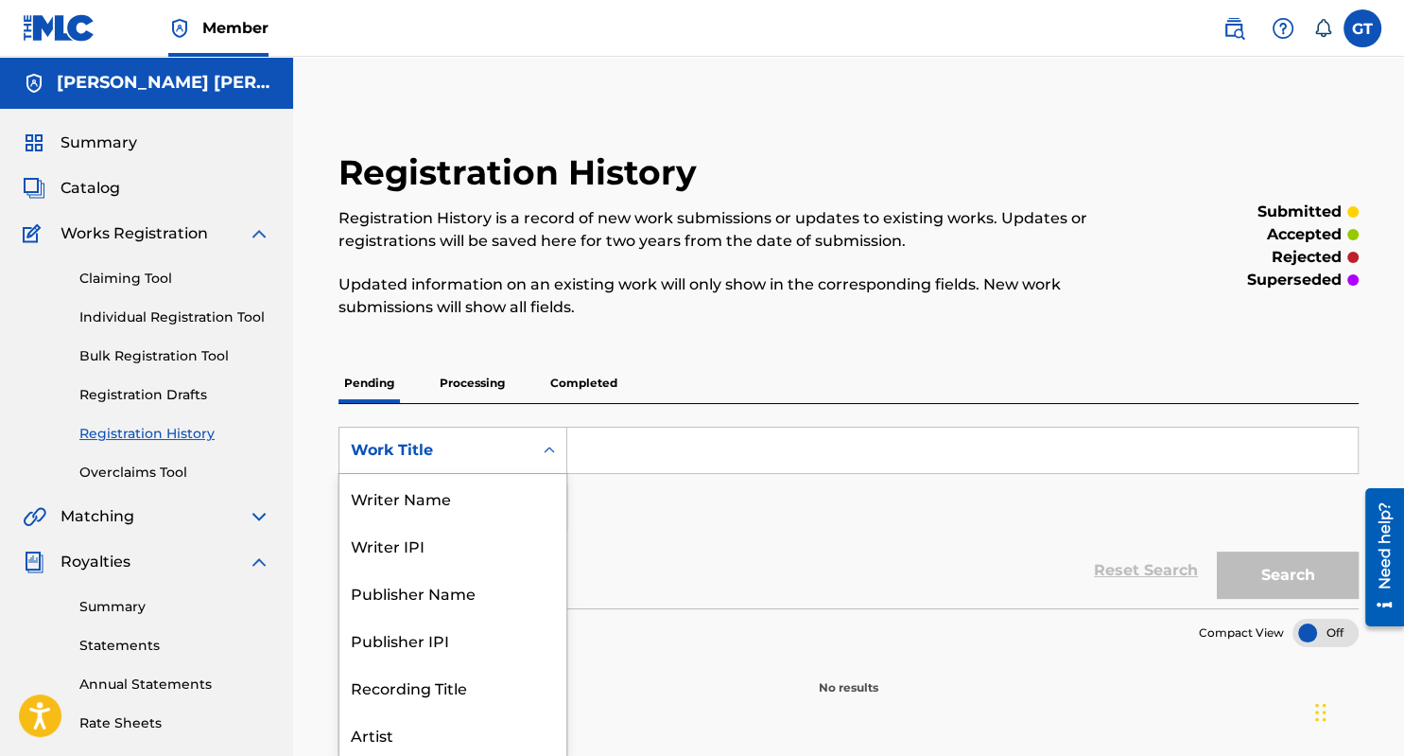
scroll to position [2, 0]
click at [547, 450] on icon "Search Form" at bounding box center [549, 449] width 19 height 19
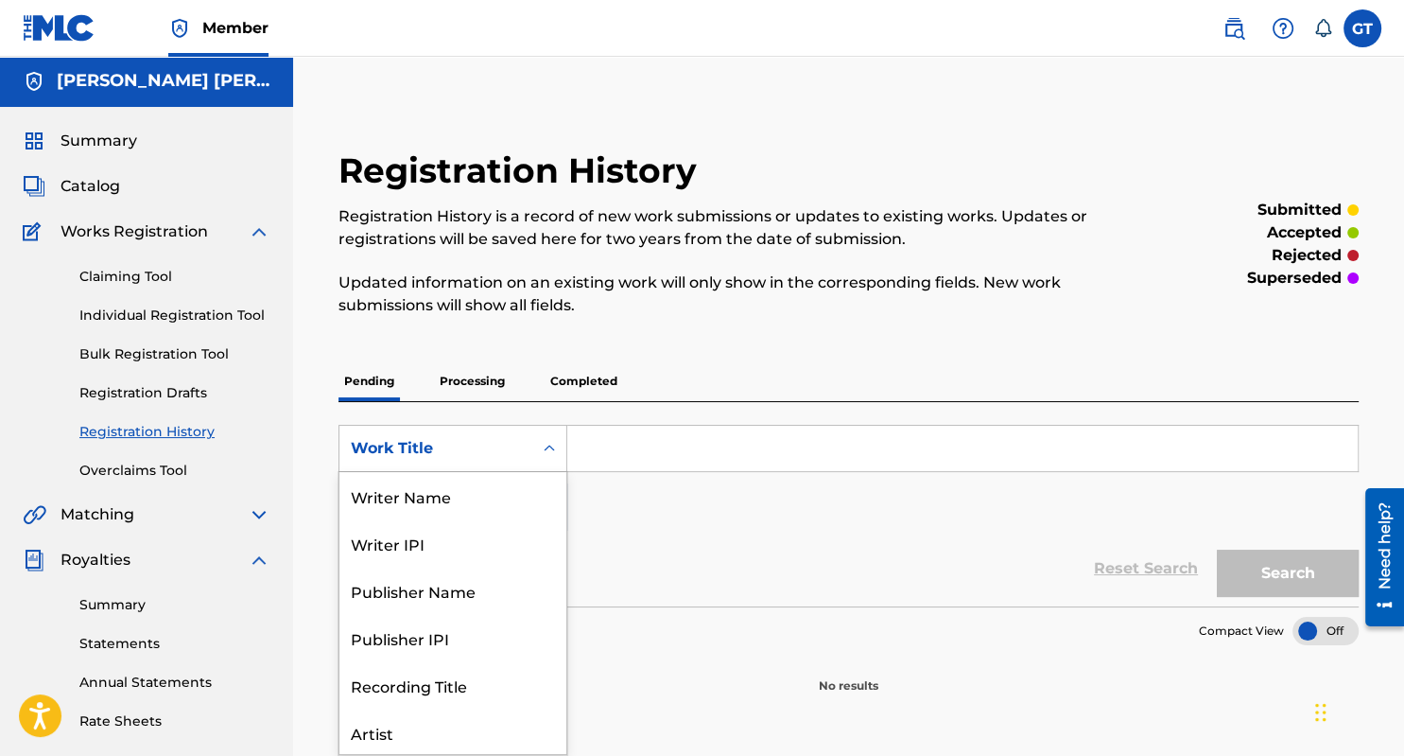
scroll to position [95, 0]
click at [375, 685] on div "ISRC" at bounding box center [453, 684] width 227 height 47
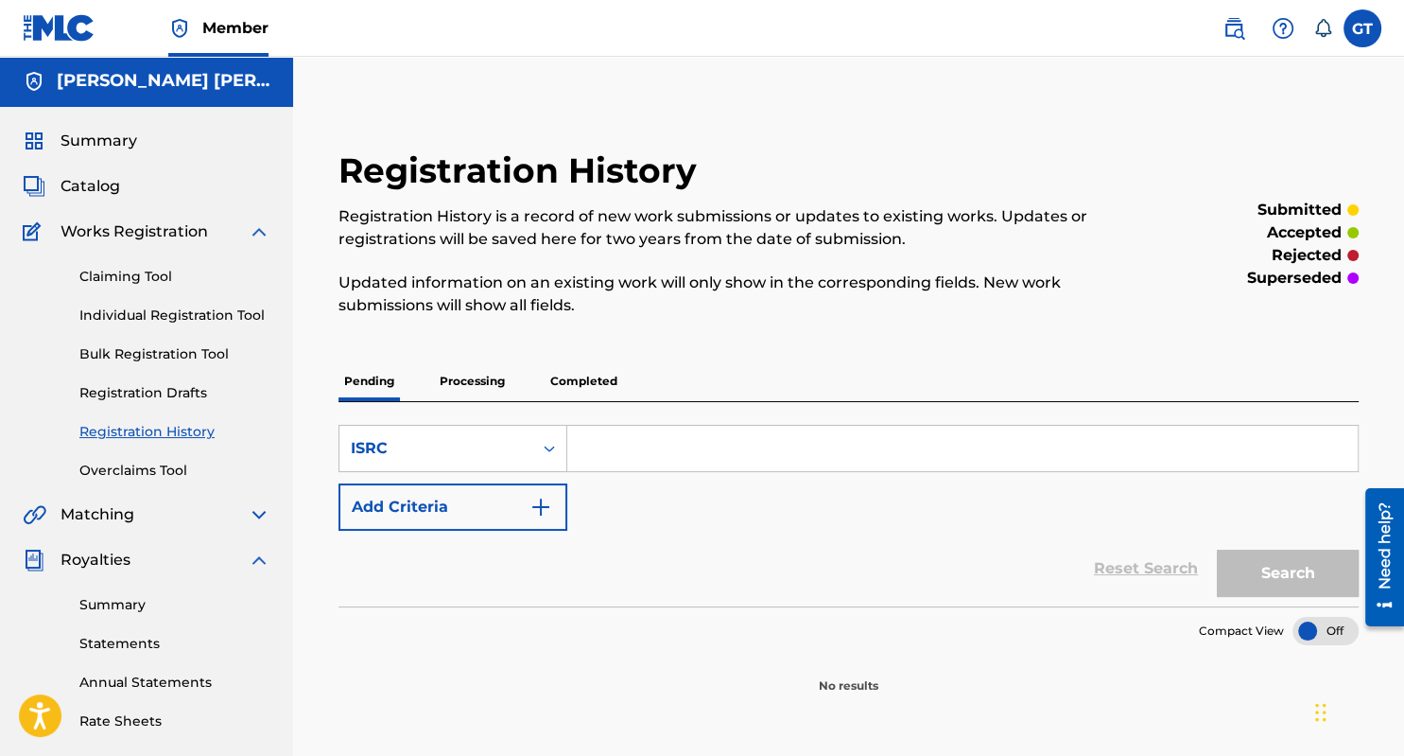
click at [615, 446] on input "Search Form" at bounding box center [962, 448] width 791 height 45
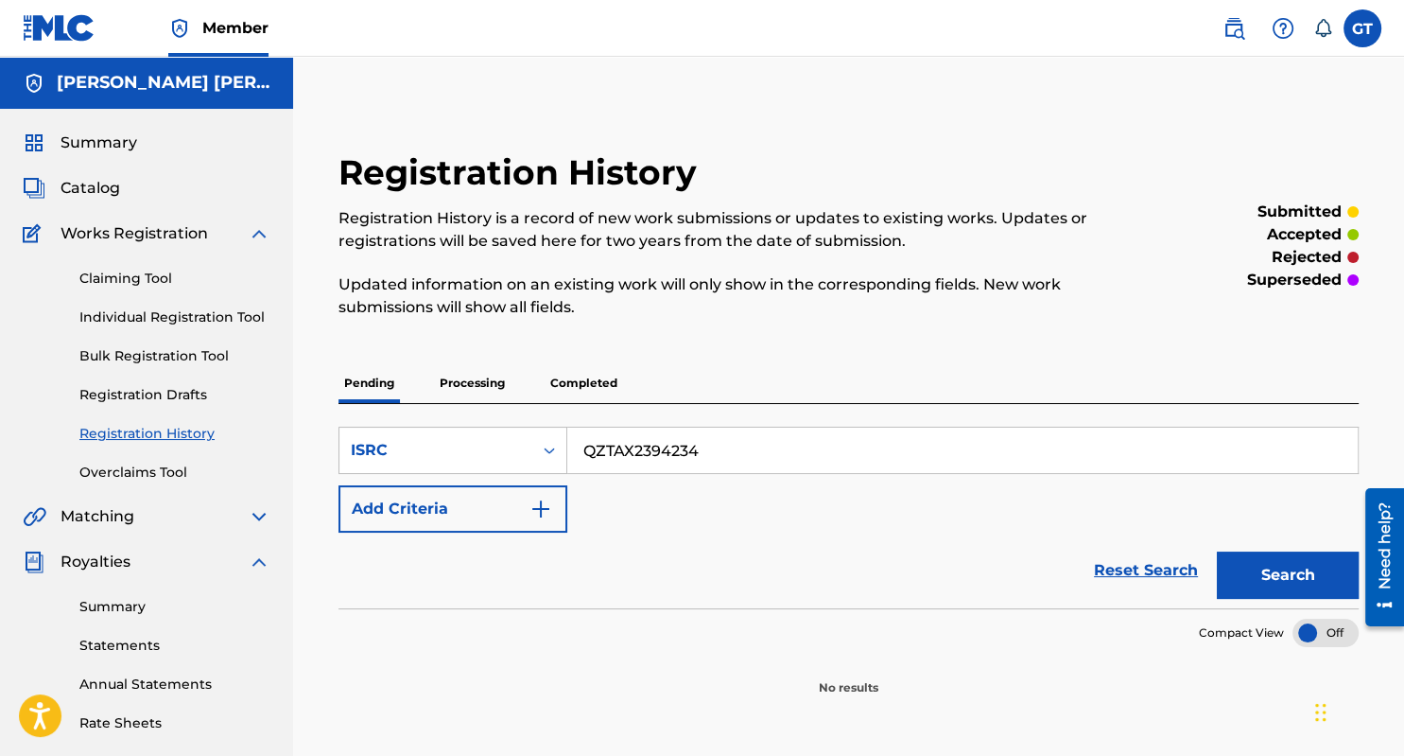
type input "QZTAX2394234"
click at [1276, 580] on button "Search" at bounding box center [1288, 574] width 142 height 47
drag, startPoint x: 1311, startPoint y: 630, endPoint x: 1351, endPoint y: 627, distance: 39.8
click at [1351, 627] on div at bounding box center [1326, 633] width 66 height 28
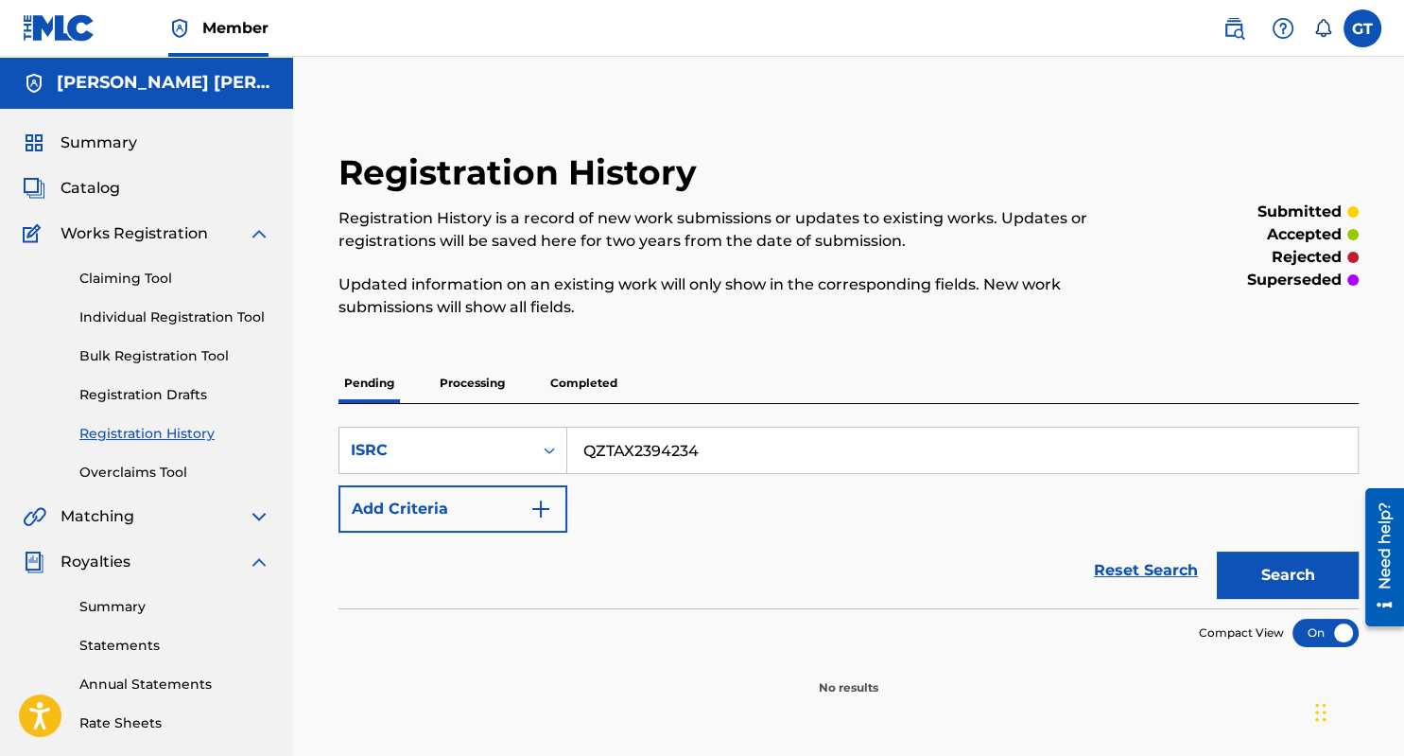
click at [1351, 627] on div at bounding box center [1326, 633] width 66 height 28
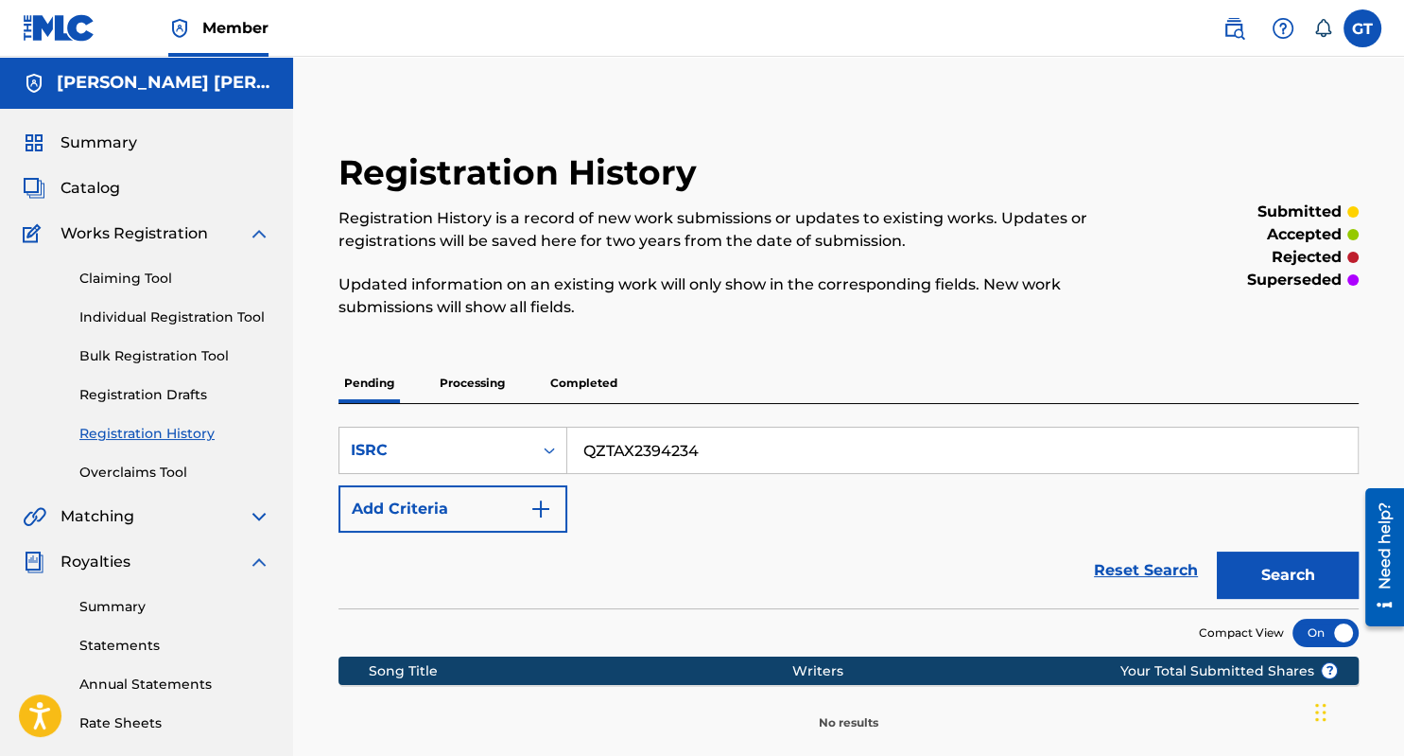
click at [482, 387] on p "Processing" at bounding box center [472, 383] width 77 height 40
click at [1277, 570] on button "Search" at bounding box center [1288, 574] width 142 height 47
click at [586, 380] on p "Completed" at bounding box center [584, 383] width 78 height 40
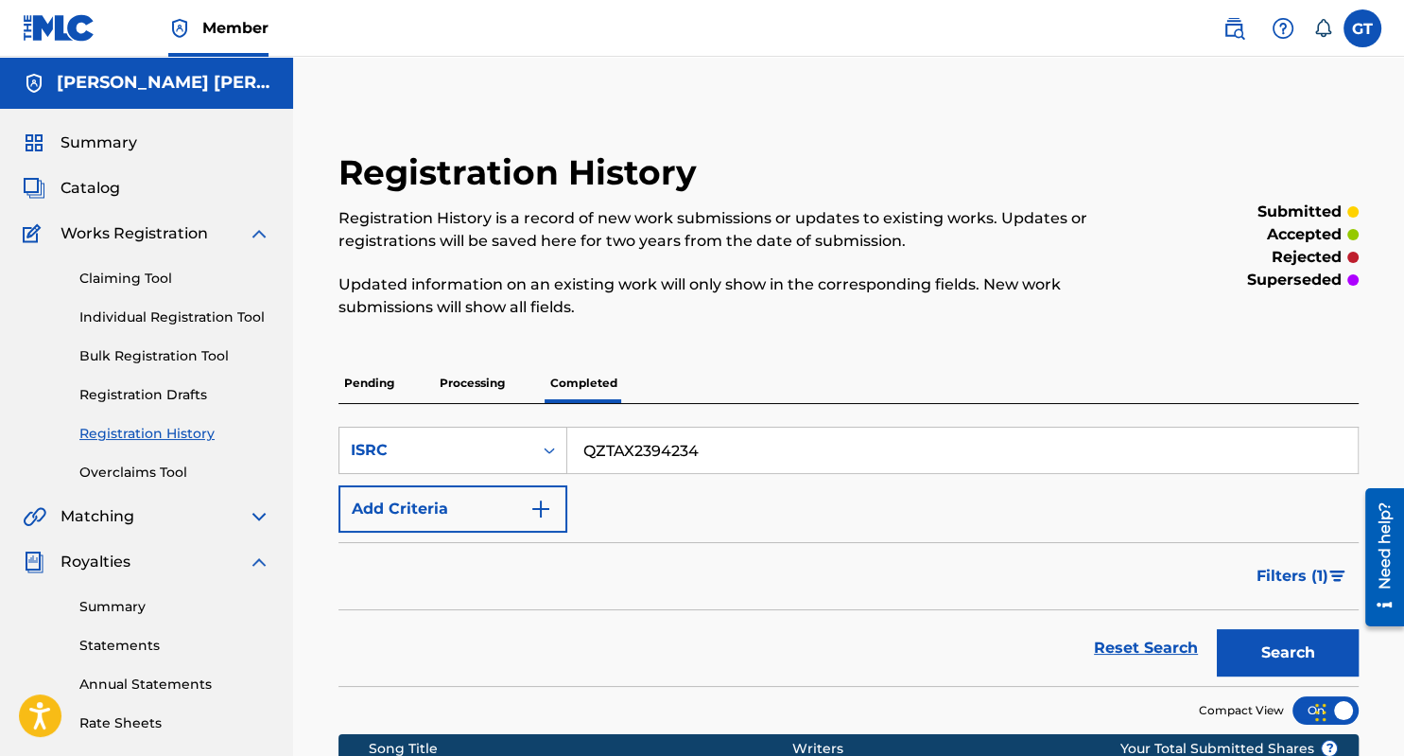
click at [1280, 642] on button "Search" at bounding box center [1288, 652] width 142 height 47
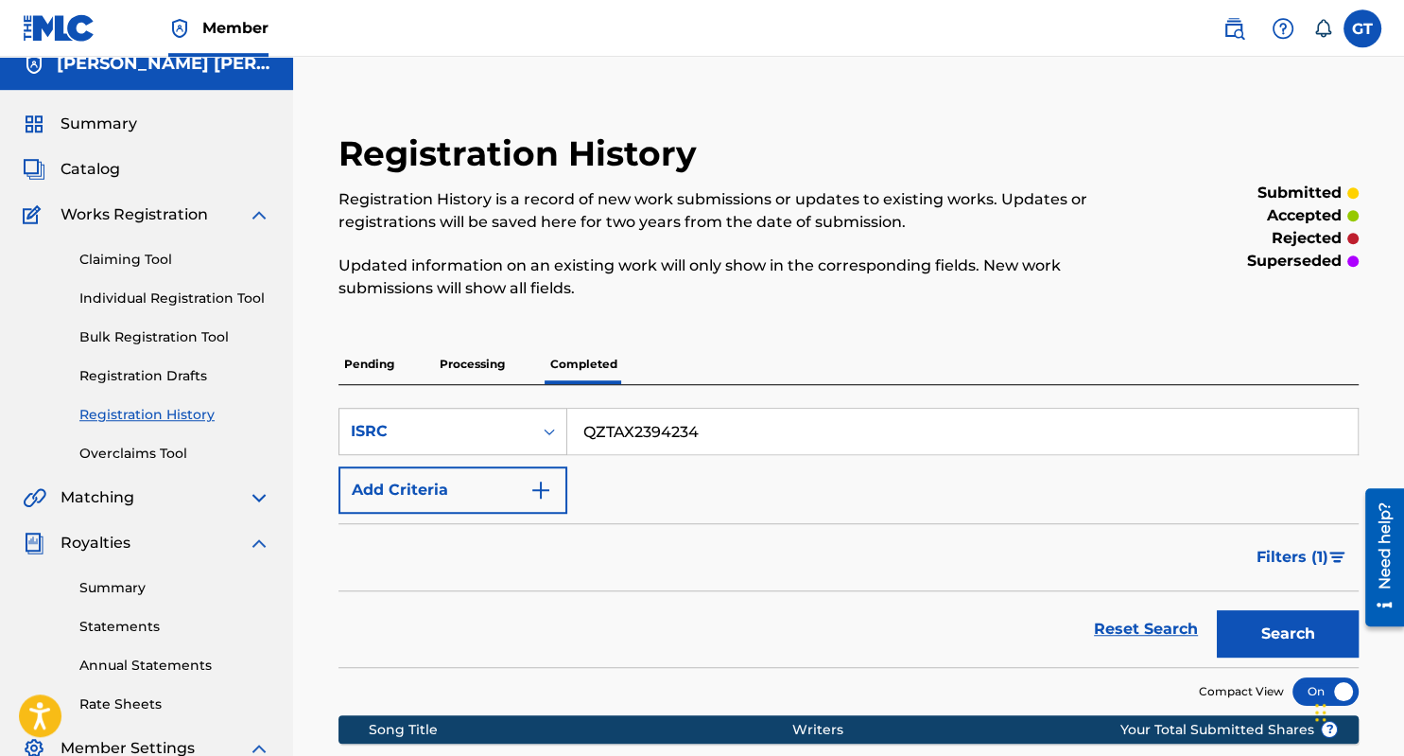
scroll to position [13, 0]
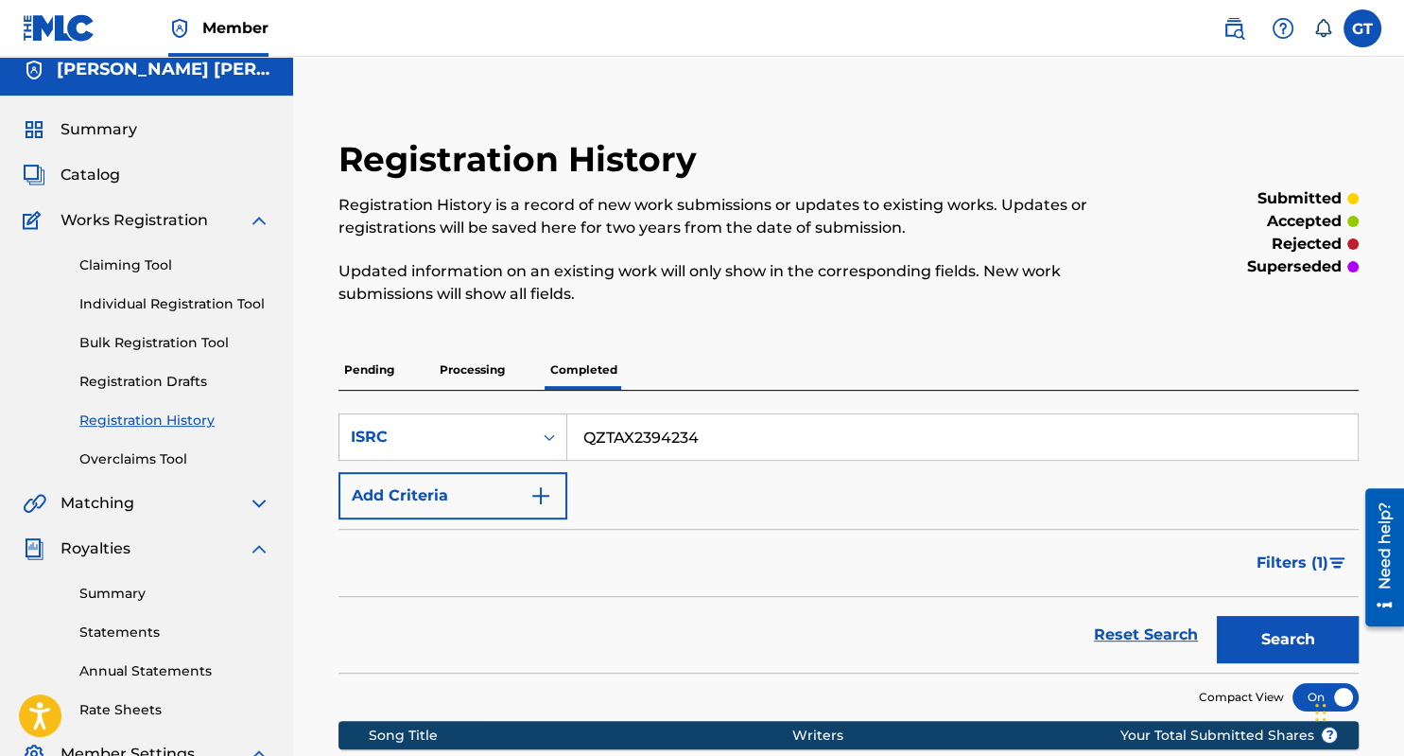
click at [131, 594] on link "Summary" at bounding box center [174, 594] width 191 height 20
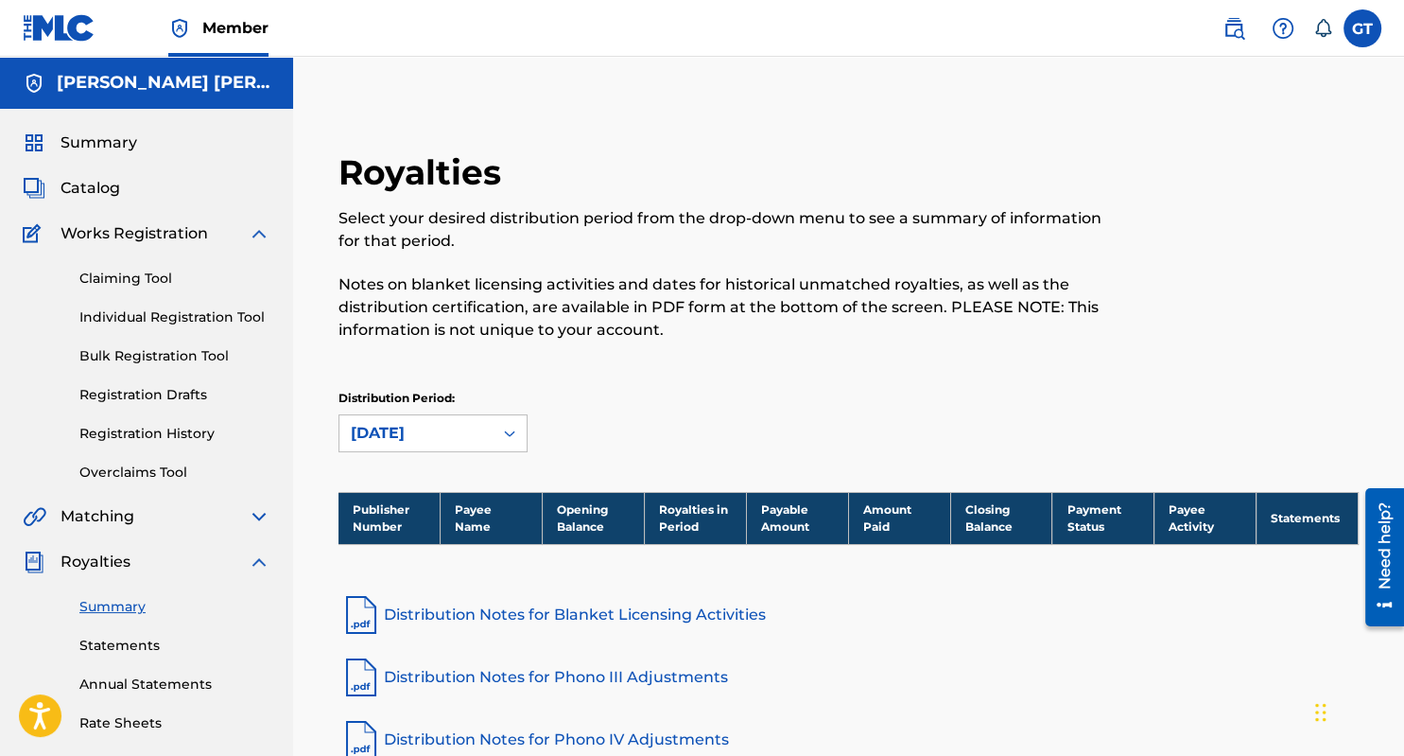
click at [115, 723] on link "Rate Sheets" at bounding box center [174, 723] width 191 height 20
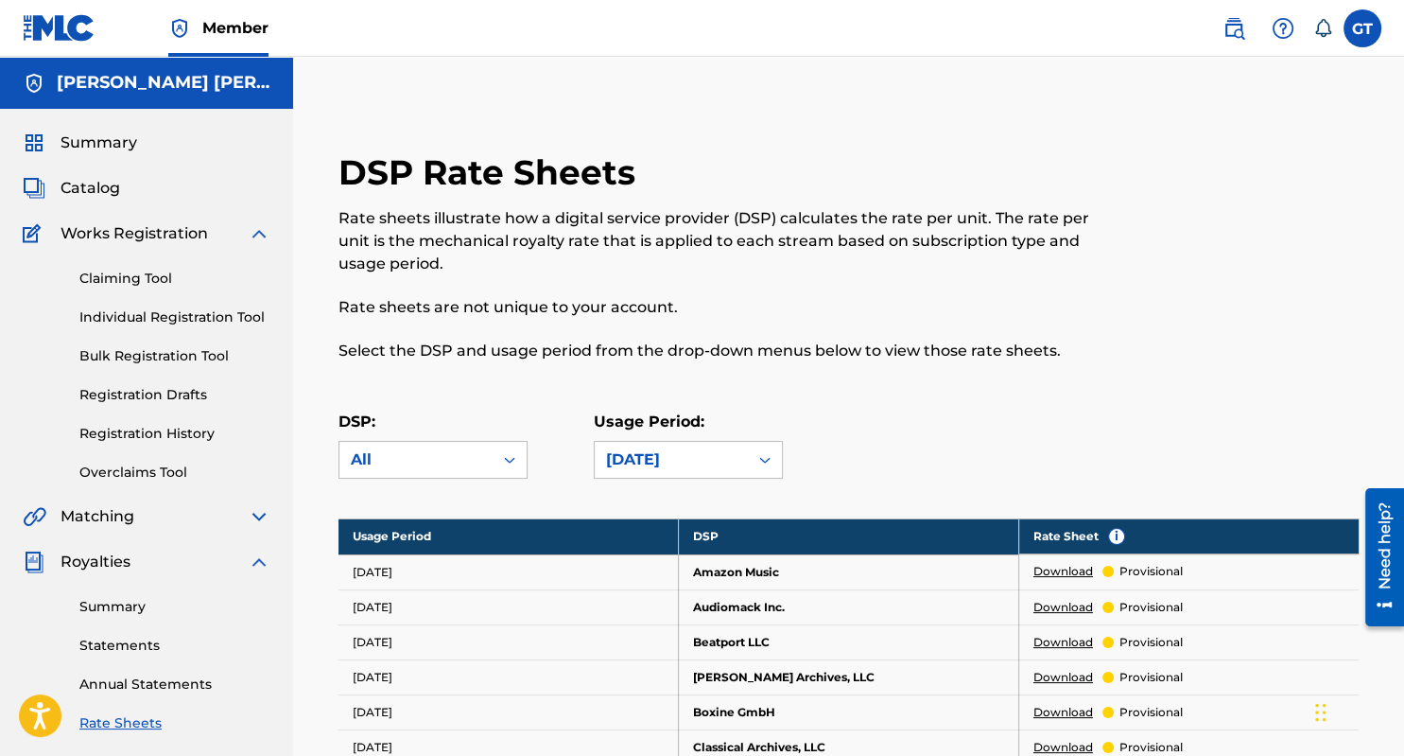
click at [151, 684] on link "Annual Statements" at bounding box center [174, 684] width 191 height 20
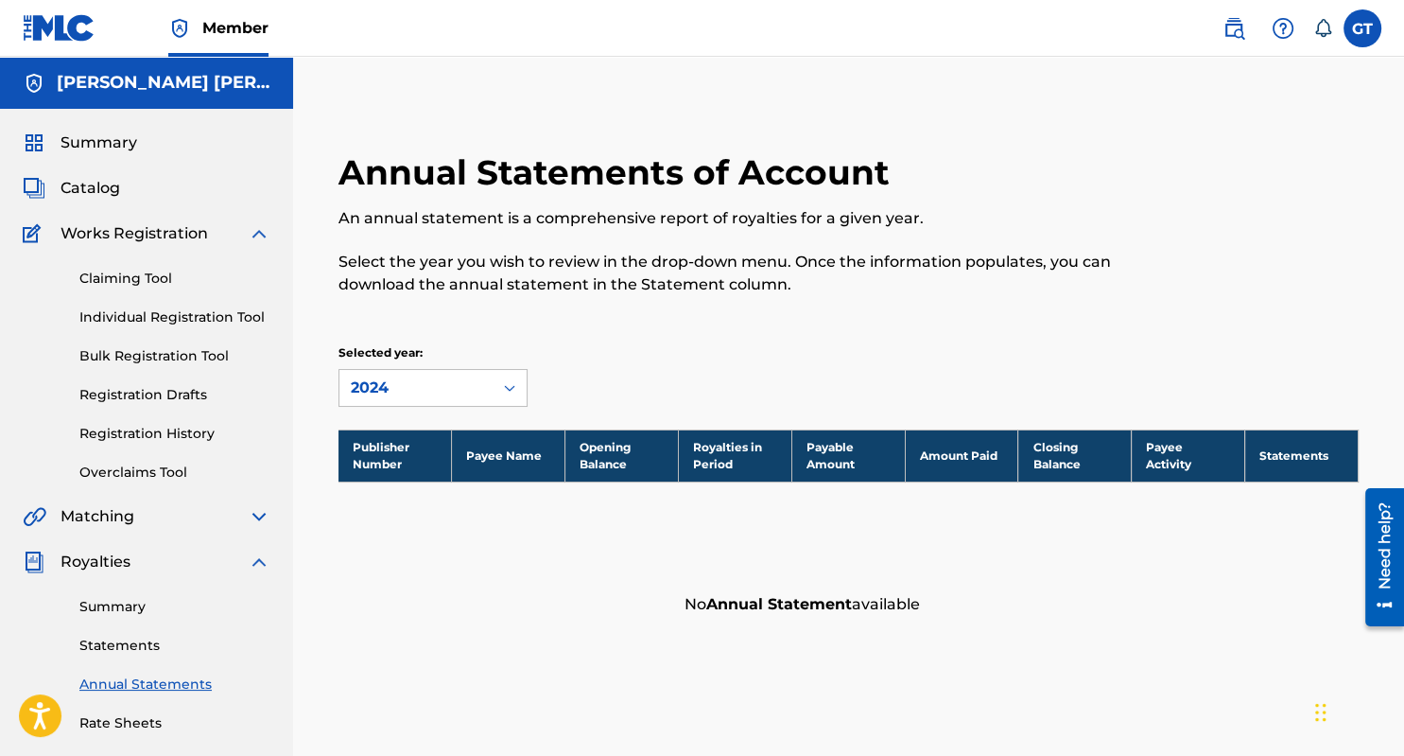
click at [137, 649] on link "Statements" at bounding box center [174, 646] width 191 height 20
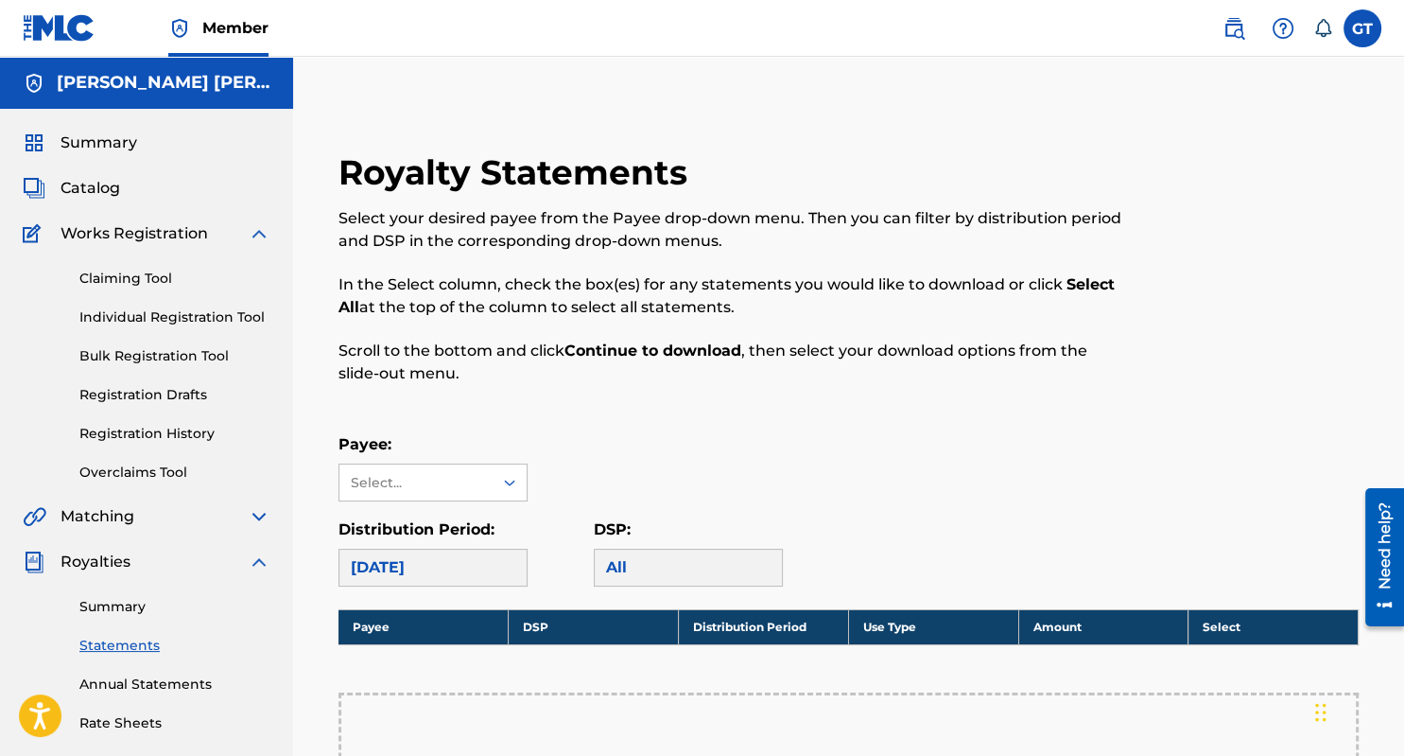
click at [138, 610] on link "Summary" at bounding box center [174, 607] width 191 height 20
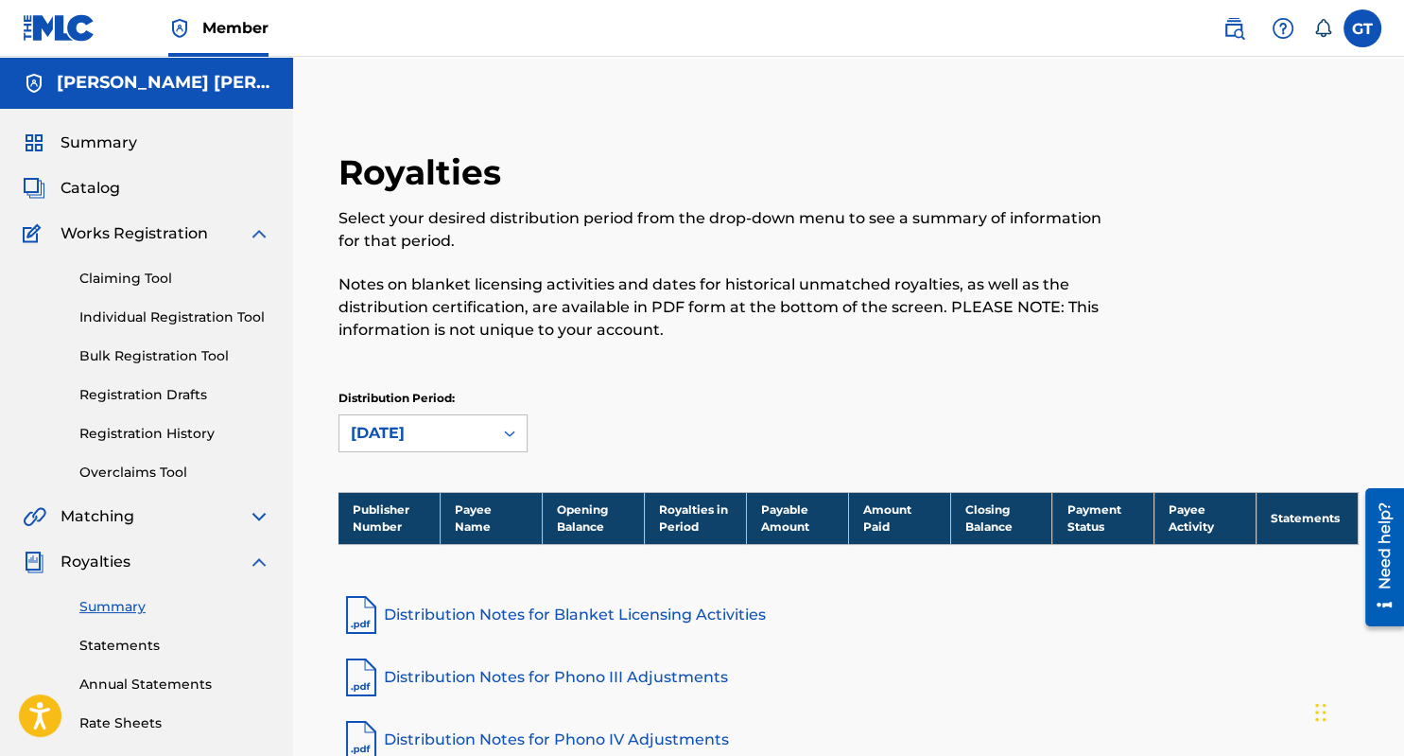
click at [259, 514] on img at bounding box center [259, 516] width 23 height 23
click at [139, 599] on link "Match History" at bounding box center [174, 600] width 191 height 20
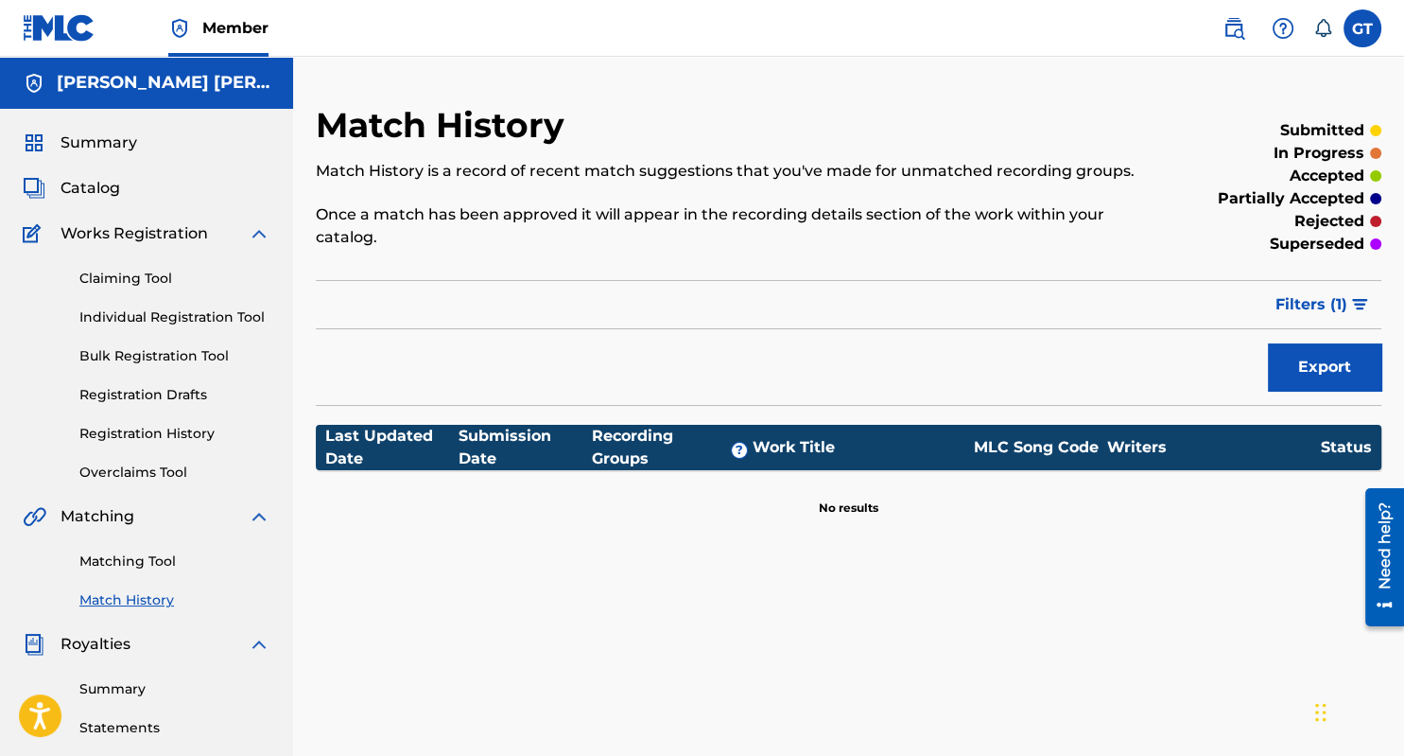
click at [162, 471] on link "Overclaims Tool" at bounding box center [174, 472] width 191 height 20
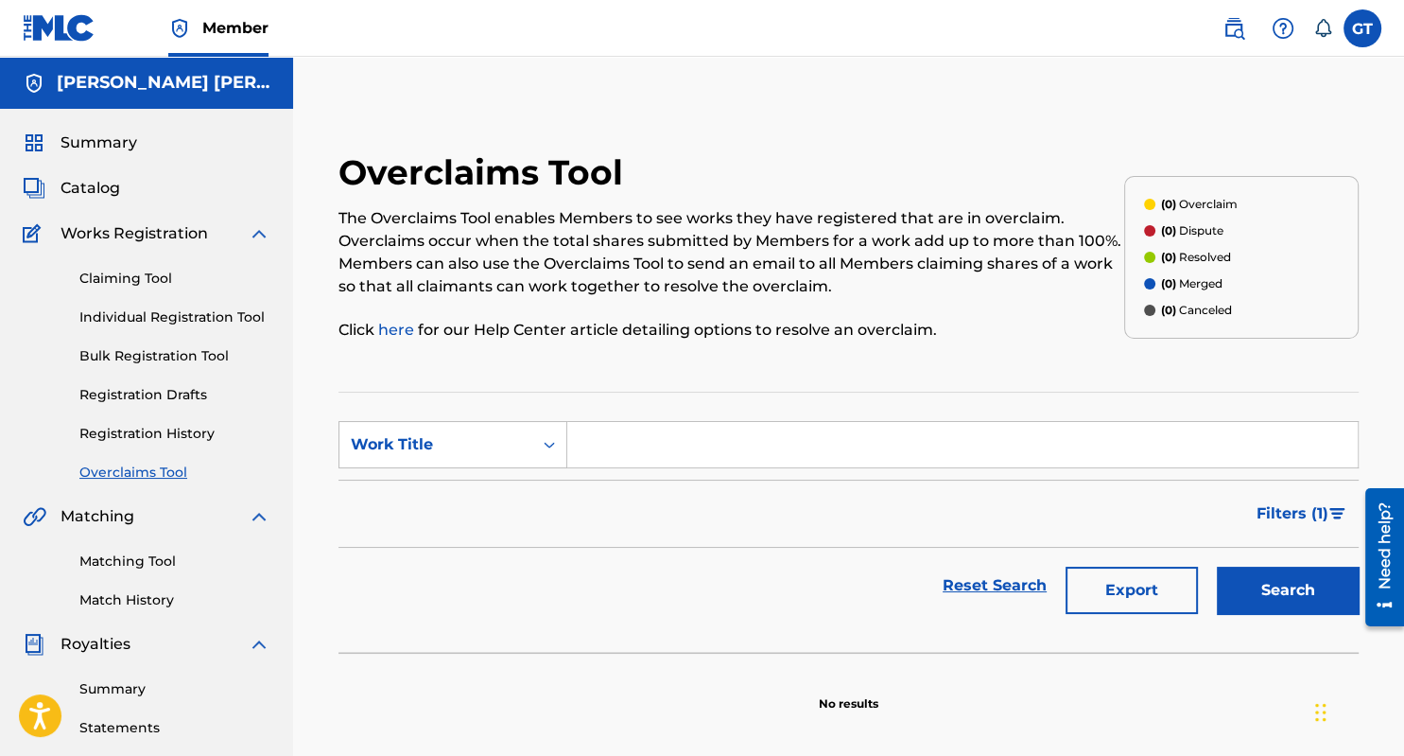
click at [161, 437] on link "Registration History" at bounding box center [174, 434] width 191 height 20
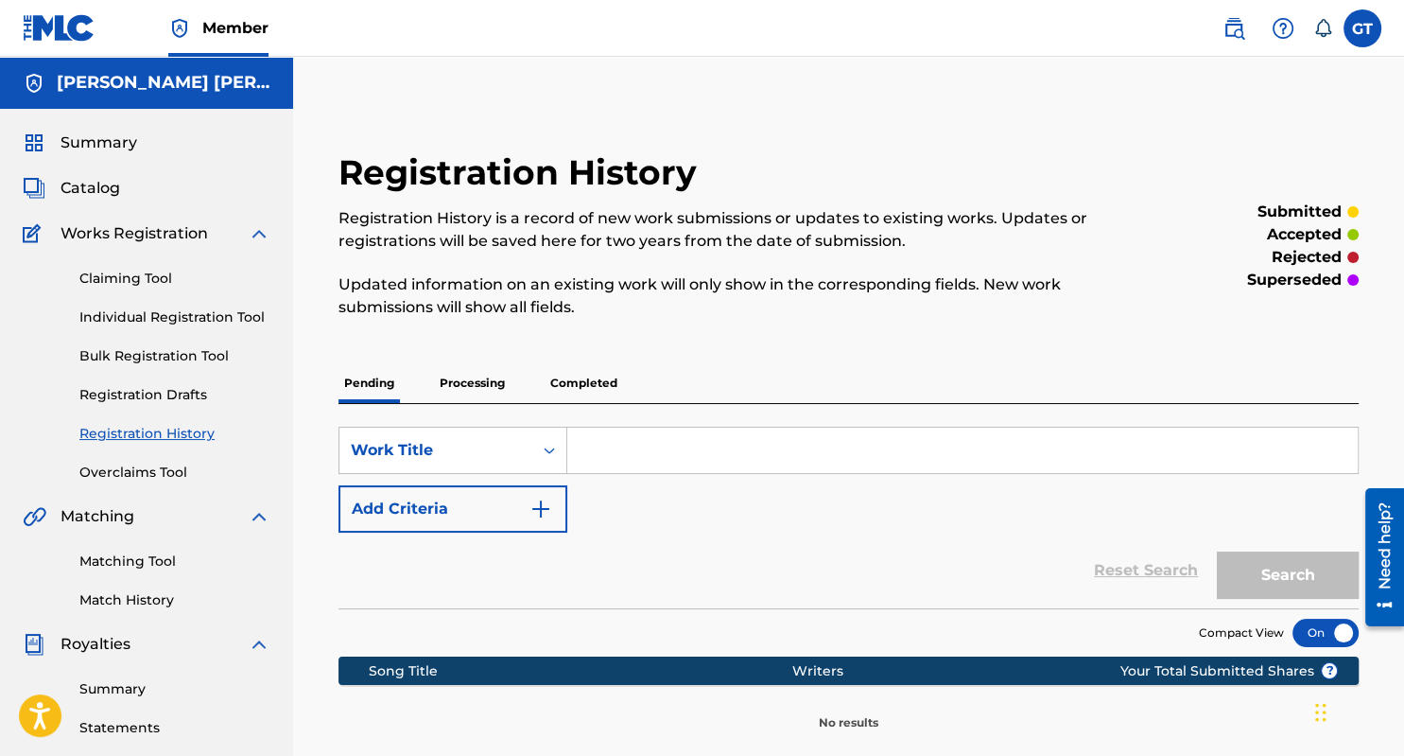
click at [175, 392] on link "Registration Drafts" at bounding box center [174, 395] width 191 height 20
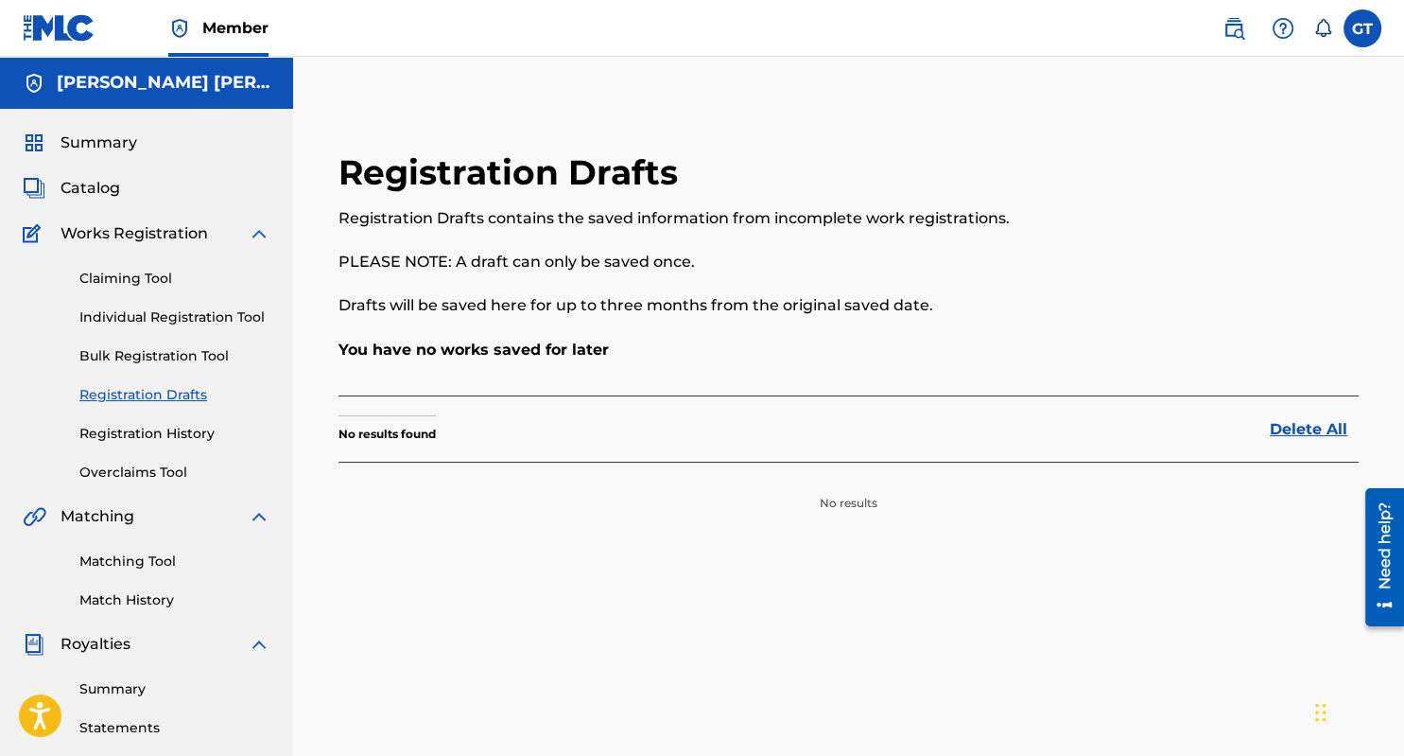
click at [177, 357] on link "Bulk Registration Tool" at bounding box center [174, 356] width 191 height 20
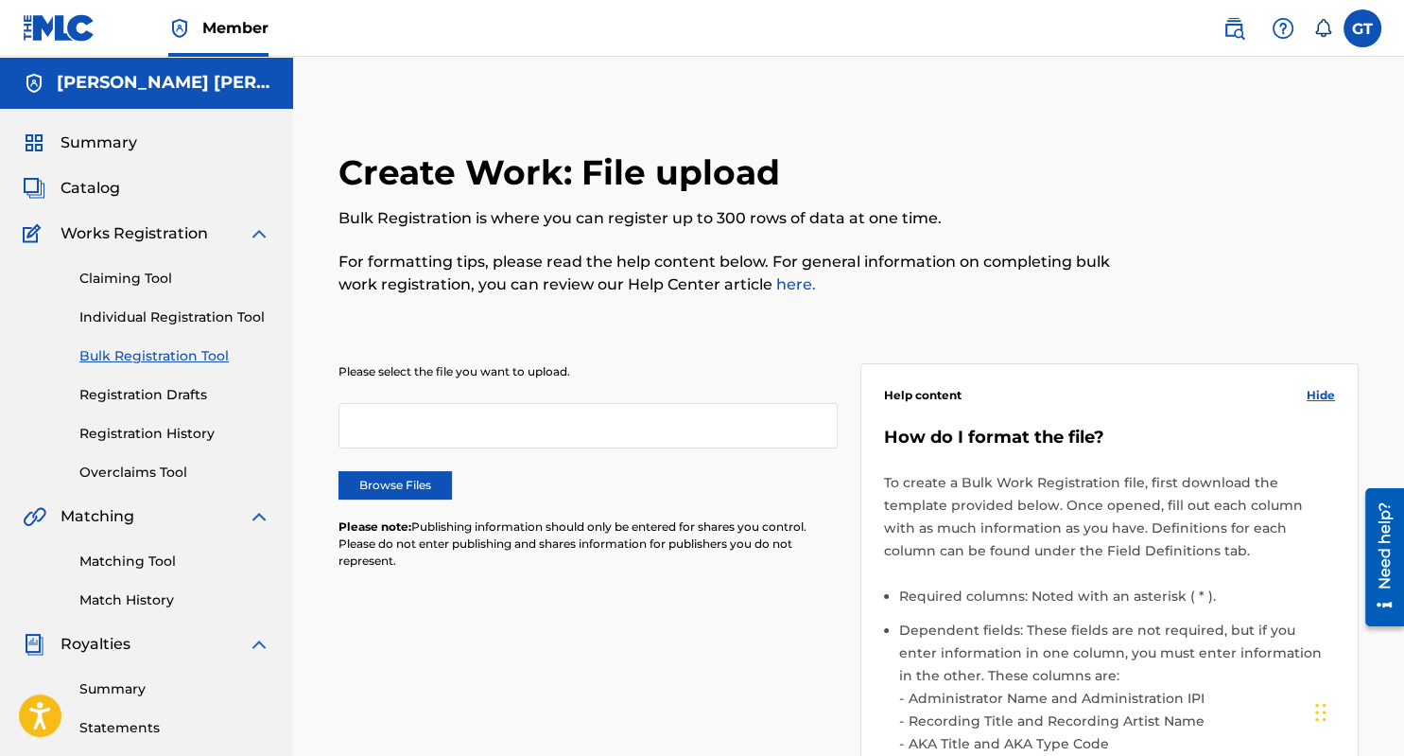
click at [183, 317] on link "Individual Registration Tool" at bounding box center [174, 317] width 191 height 20
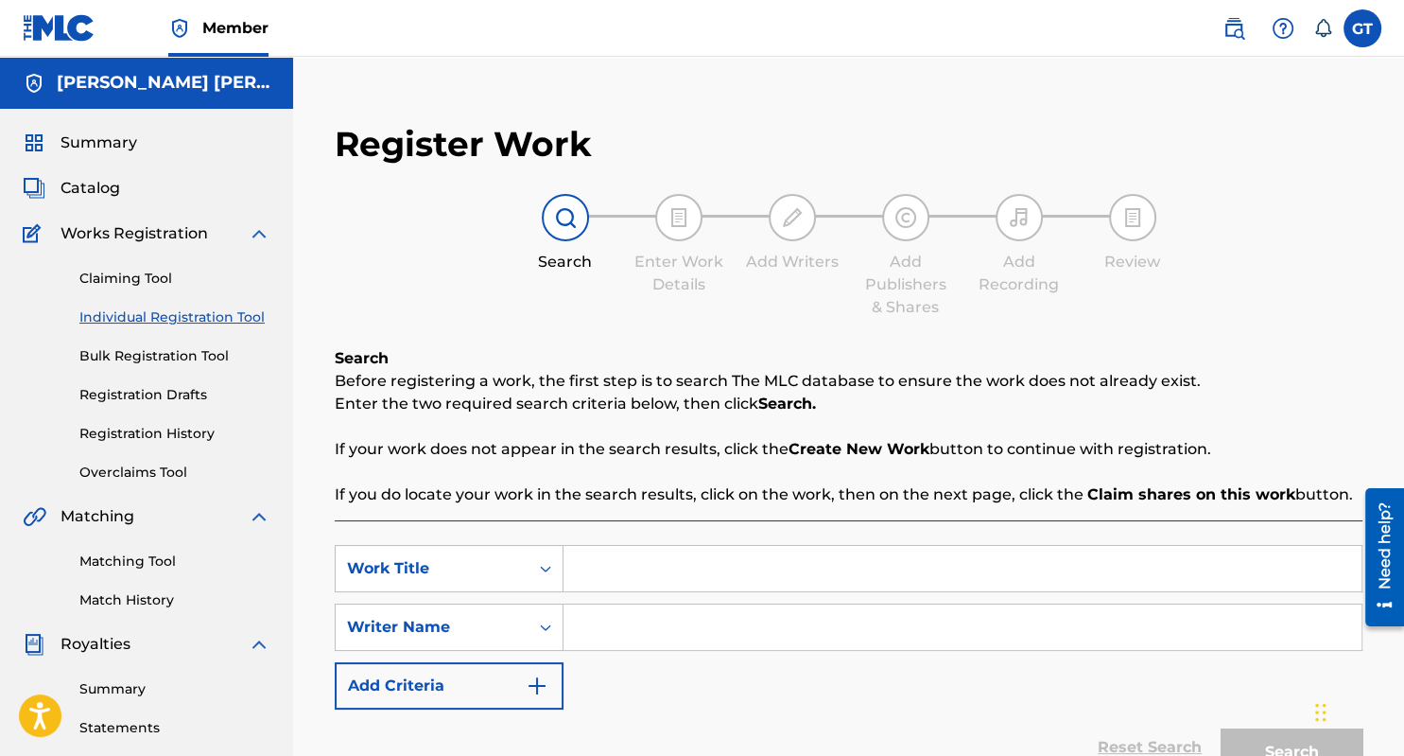
click at [152, 284] on link "Claiming Tool" at bounding box center [174, 279] width 191 height 20
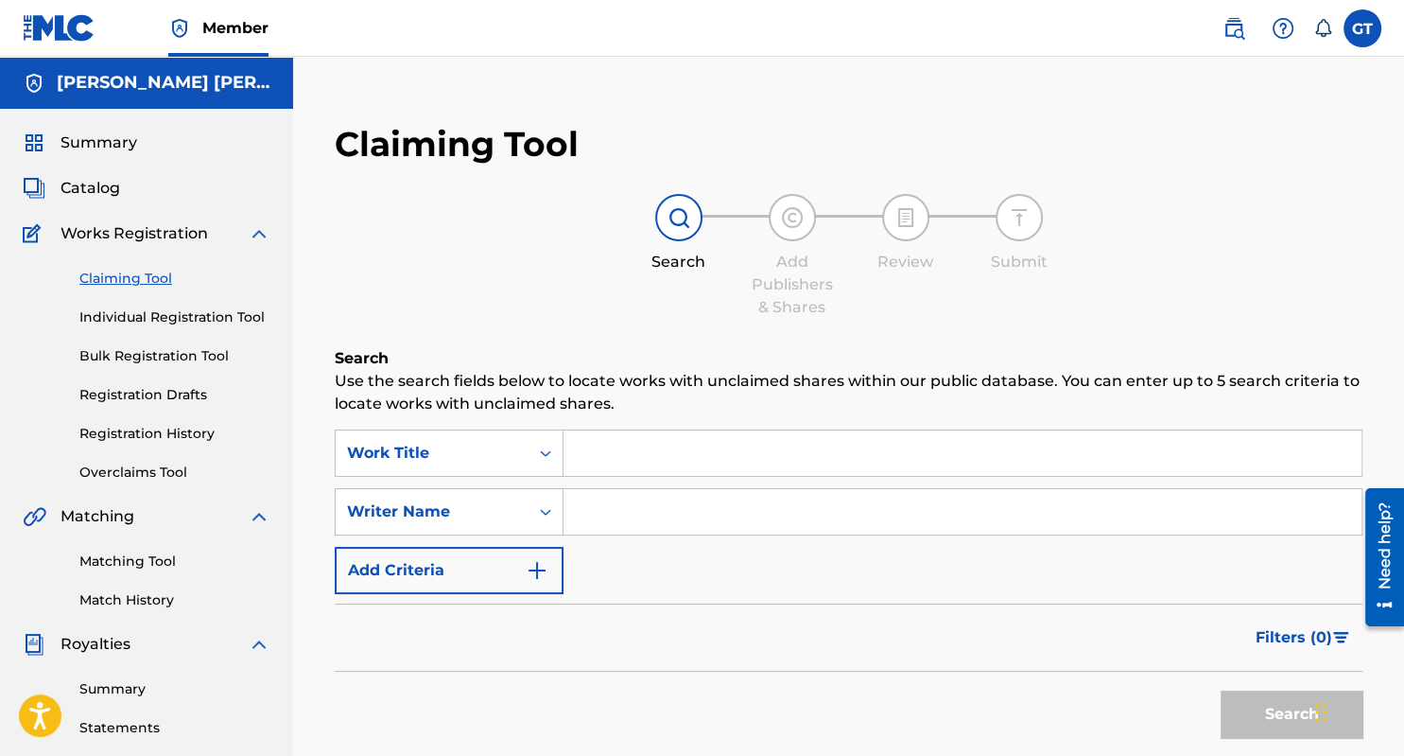
click at [254, 235] on img at bounding box center [259, 233] width 23 height 23
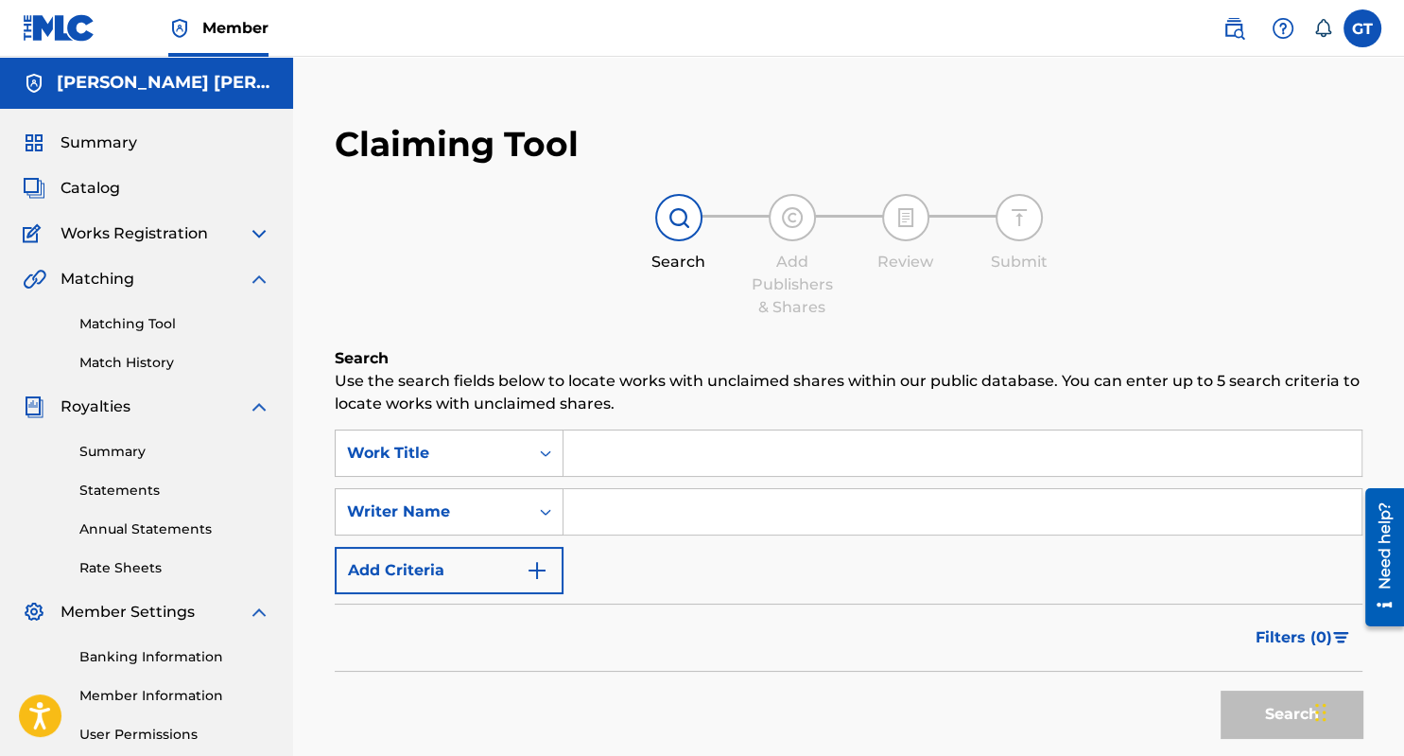
click at [90, 194] on span "Catalog" at bounding box center [91, 188] width 60 height 23
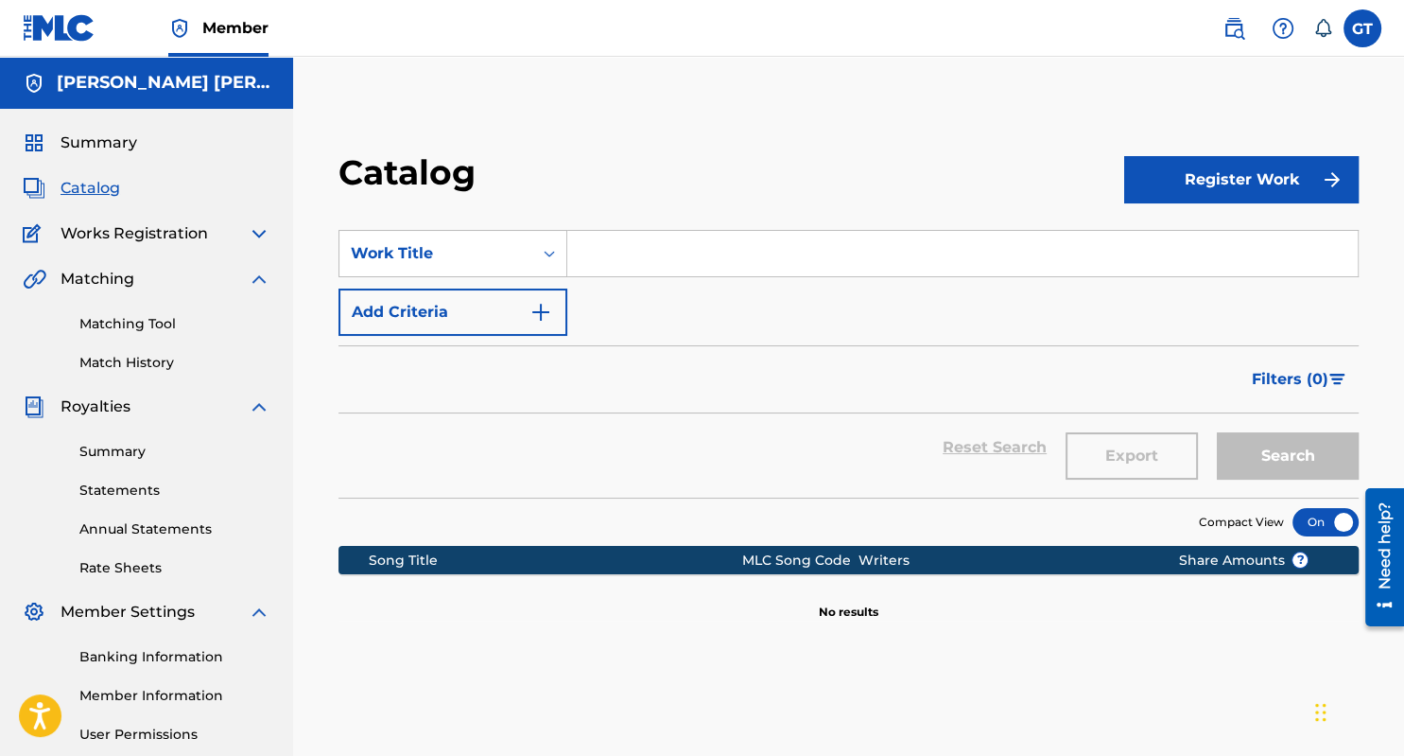
click at [106, 146] on span "Summary" at bounding box center [99, 142] width 77 height 23
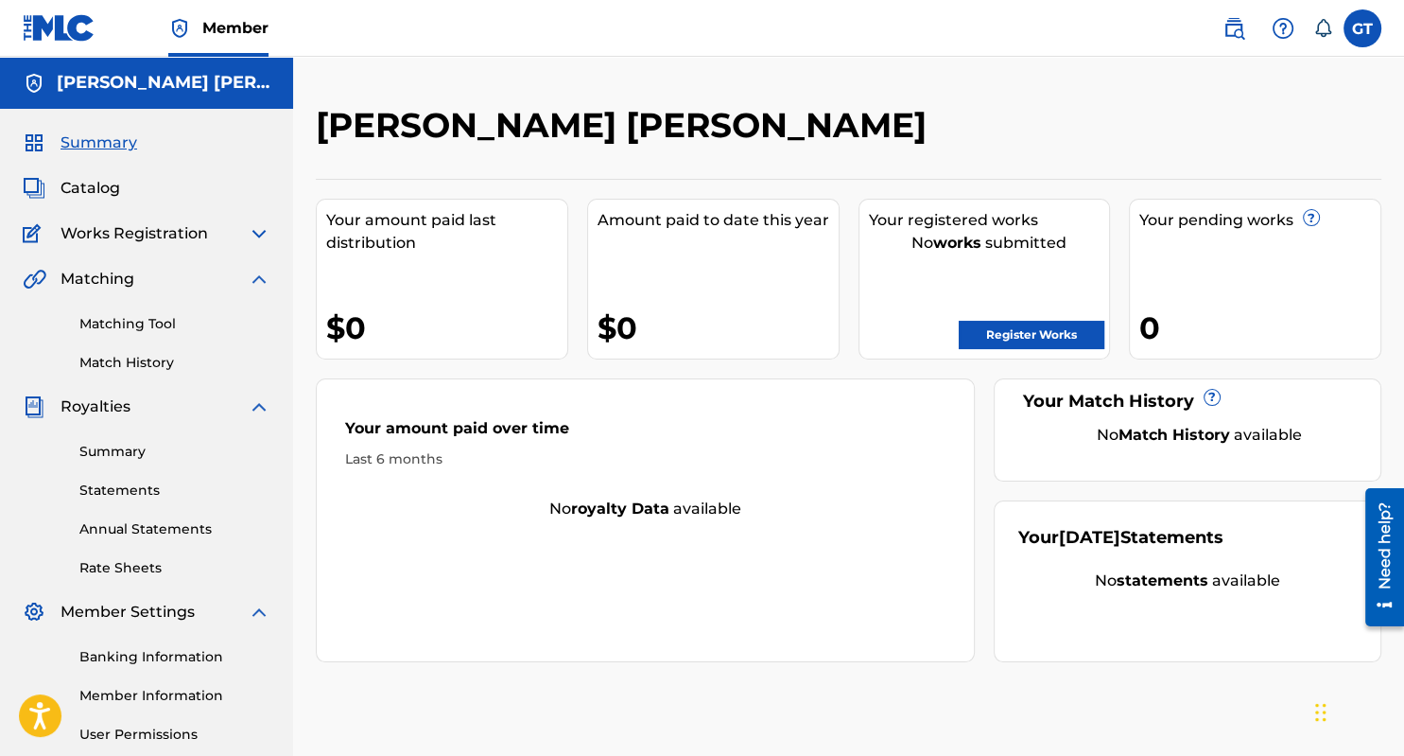
click at [204, 89] on h5 "[PERSON_NAME] [PERSON_NAME]" at bounding box center [164, 83] width 214 height 22
click at [229, 26] on span "Member" at bounding box center [235, 28] width 66 height 22
click at [30, 88] on img at bounding box center [34, 83] width 23 height 23
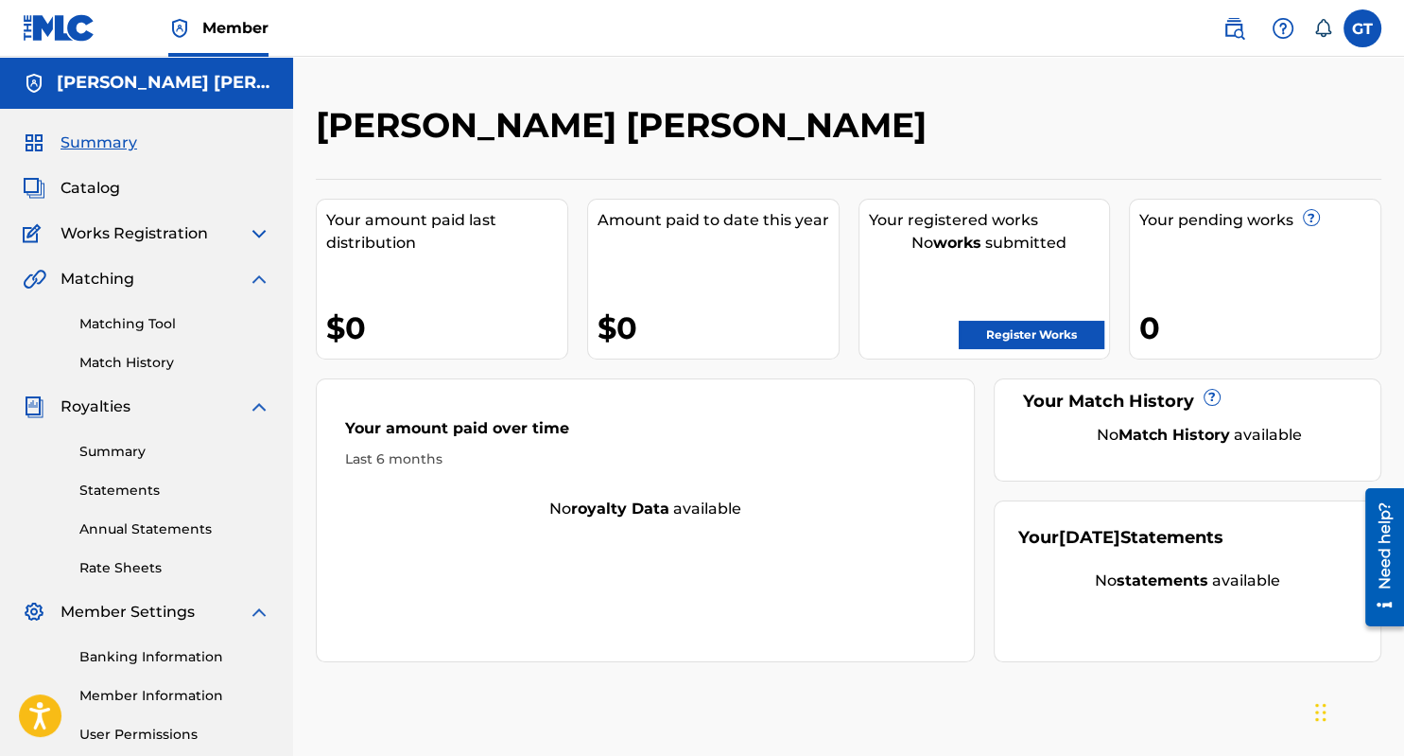
click at [30, 88] on img at bounding box center [34, 83] width 23 height 23
click at [171, 700] on link "Member Information" at bounding box center [174, 696] width 191 height 20
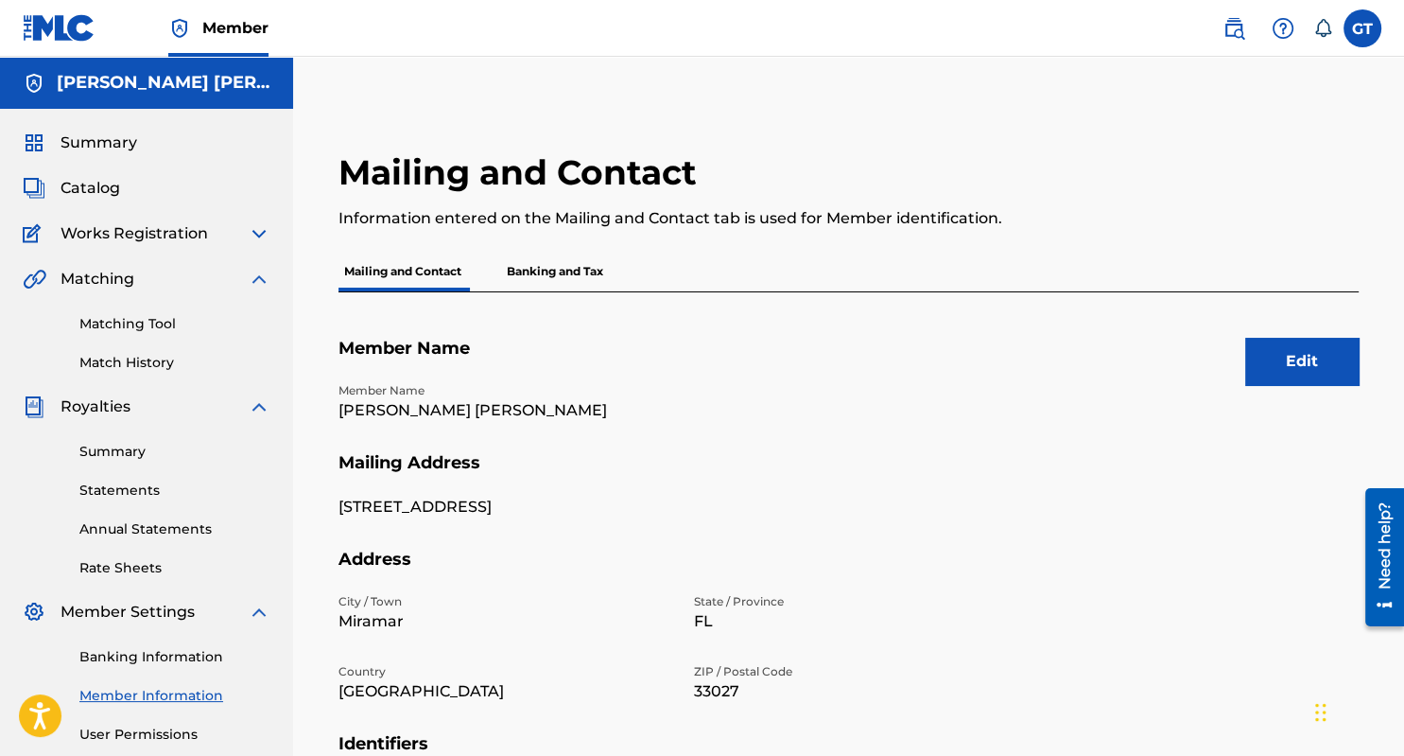
click at [583, 272] on p "Banking and Tax" at bounding box center [555, 272] width 108 height 40
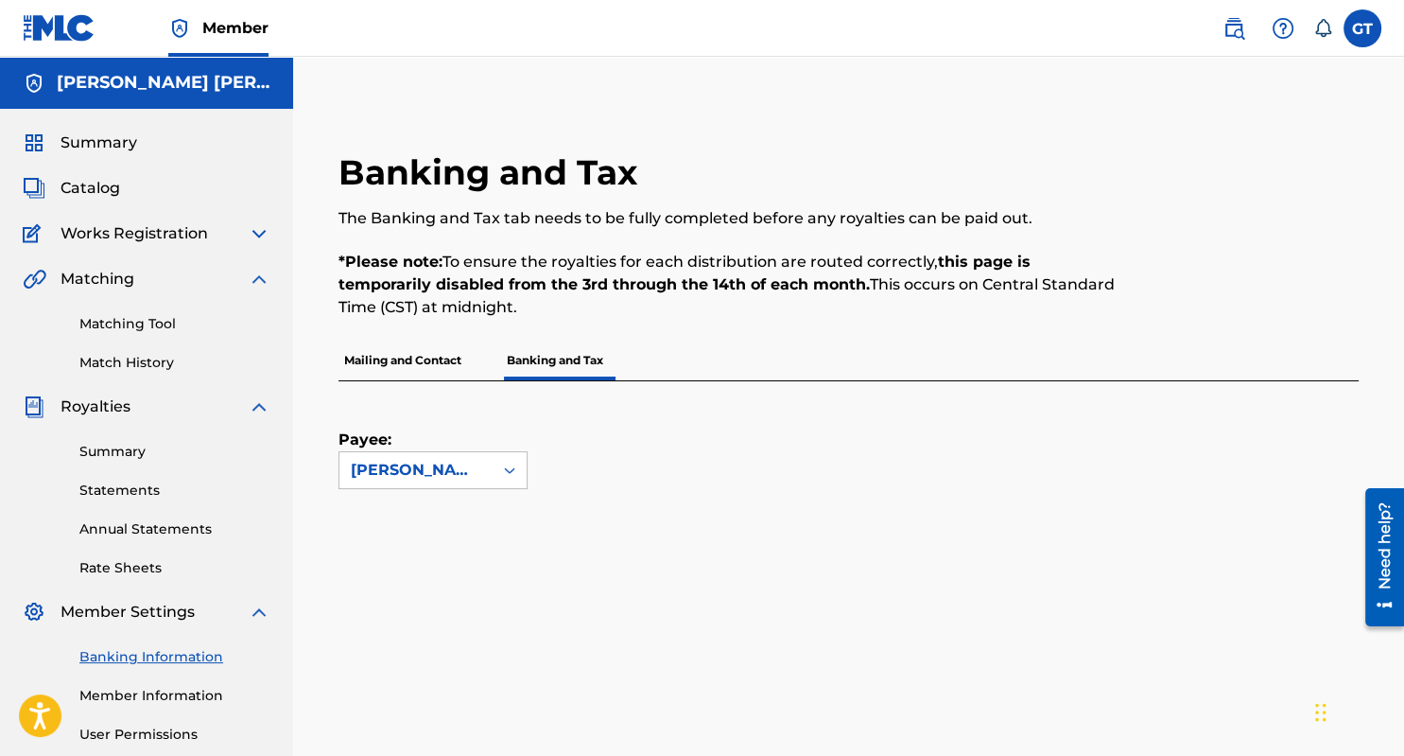
click at [1360, 32] on label at bounding box center [1363, 28] width 38 height 38
click at [1363, 28] on input "GT GLENFORD Taylor winchestertofficial@gmail.com Notification Preferences Profi…" at bounding box center [1363, 28] width 0 height 0
click at [1167, 238] on link "Profile" at bounding box center [1177, 235] width 38 height 17
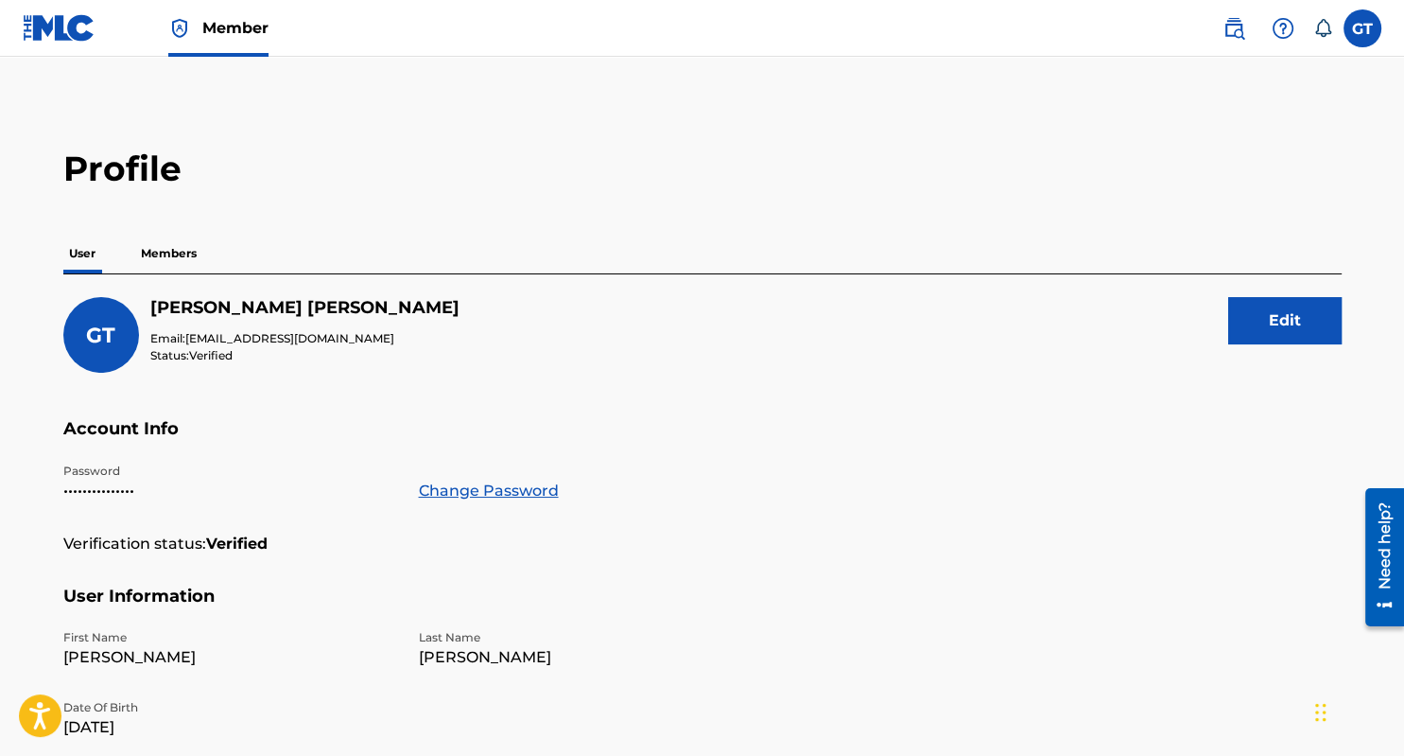
click at [224, 24] on span "Member" at bounding box center [235, 28] width 66 height 22
